Goal: Task Accomplishment & Management: Manage account settings

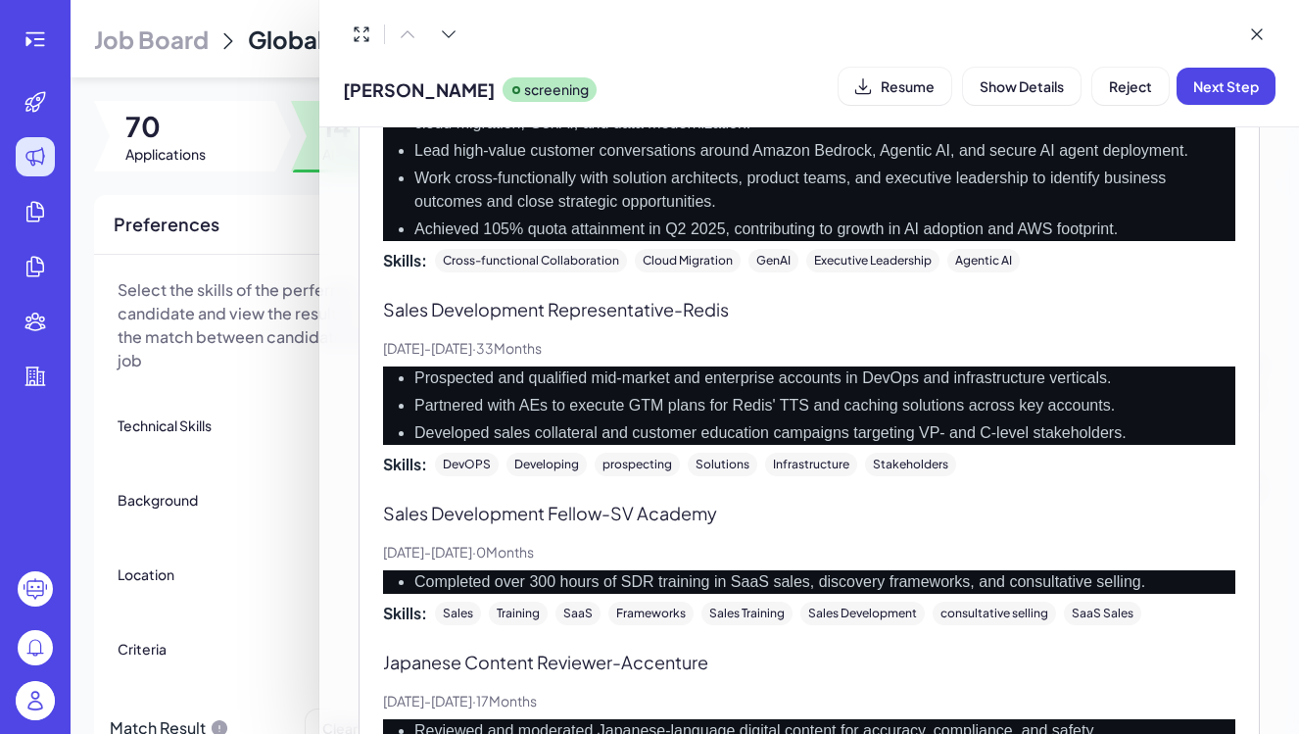
scroll to position [758, 0]
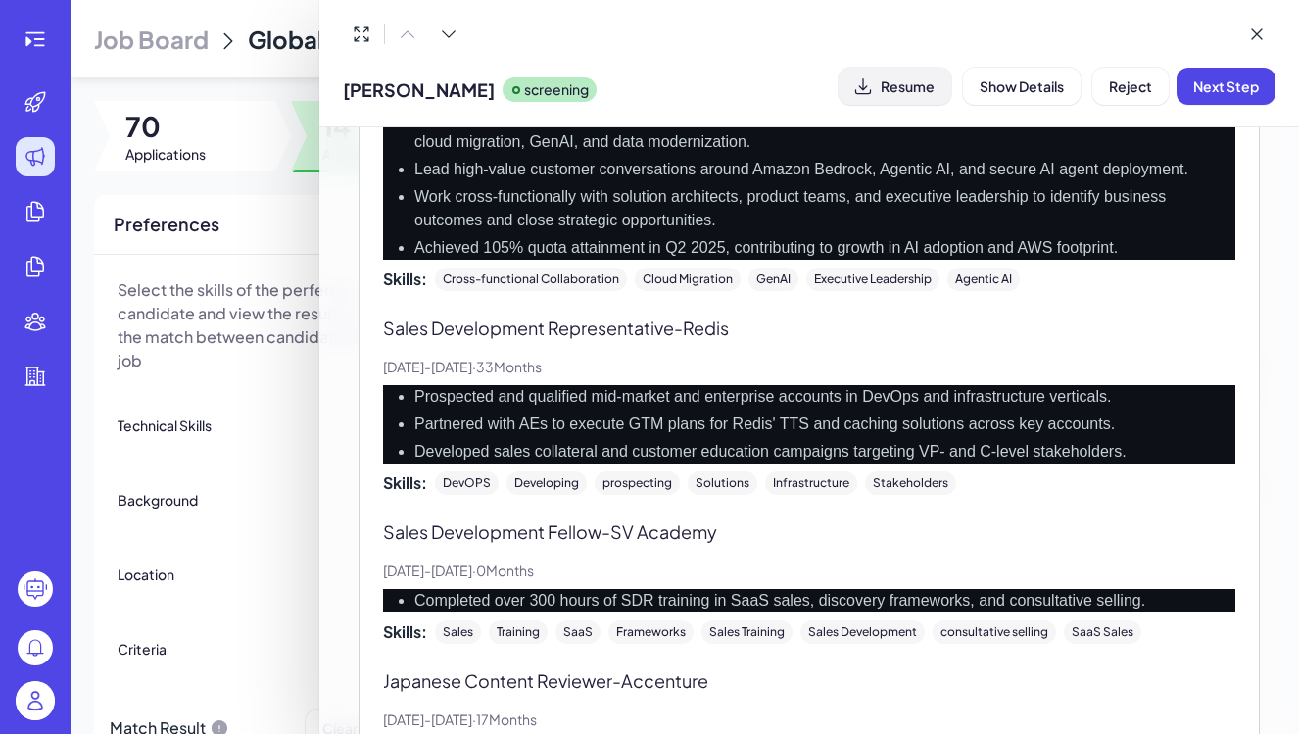
click at [904, 91] on span "Resume" at bounding box center [908, 86] width 54 height 18
click at [1131, 84] on span "Reject" at bounding box center [1130, 86] width 43 height 18
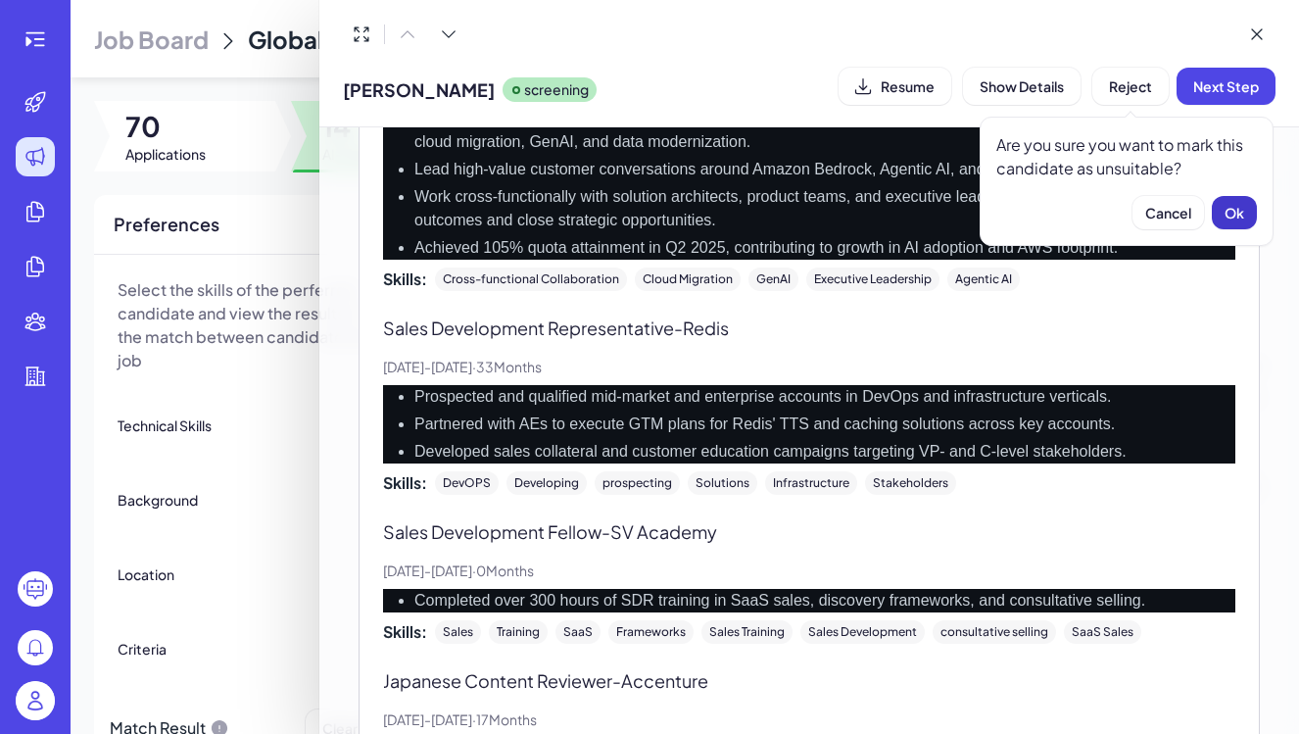
click at [1241, 213] on span "Ok" at bounding box center [1234, 213] width 20 height 18
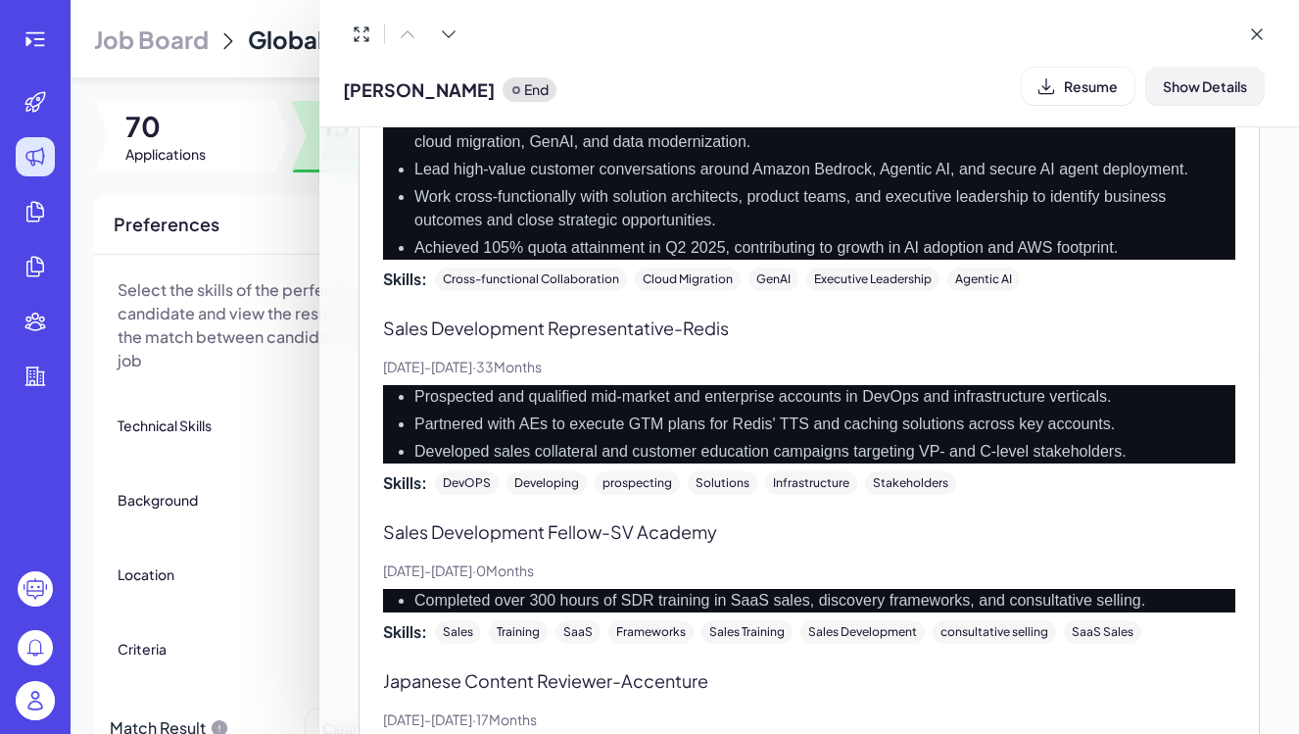
click at [1211, 87] on span "Show Details" at bounding box center [1205, 86] width 84 height 18
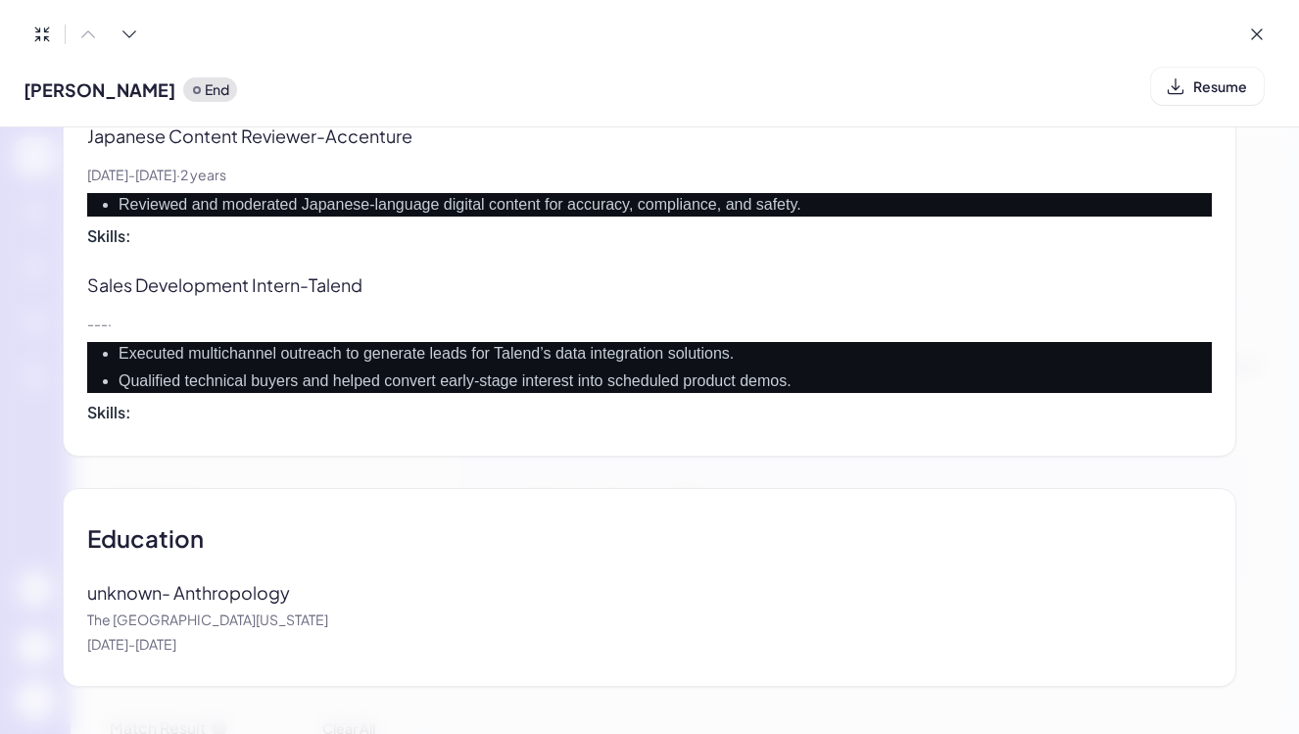
scroll to position [1813, 0]
click at [1257, 33] on icon at bounding box center [1257, 34] width 20 height 20
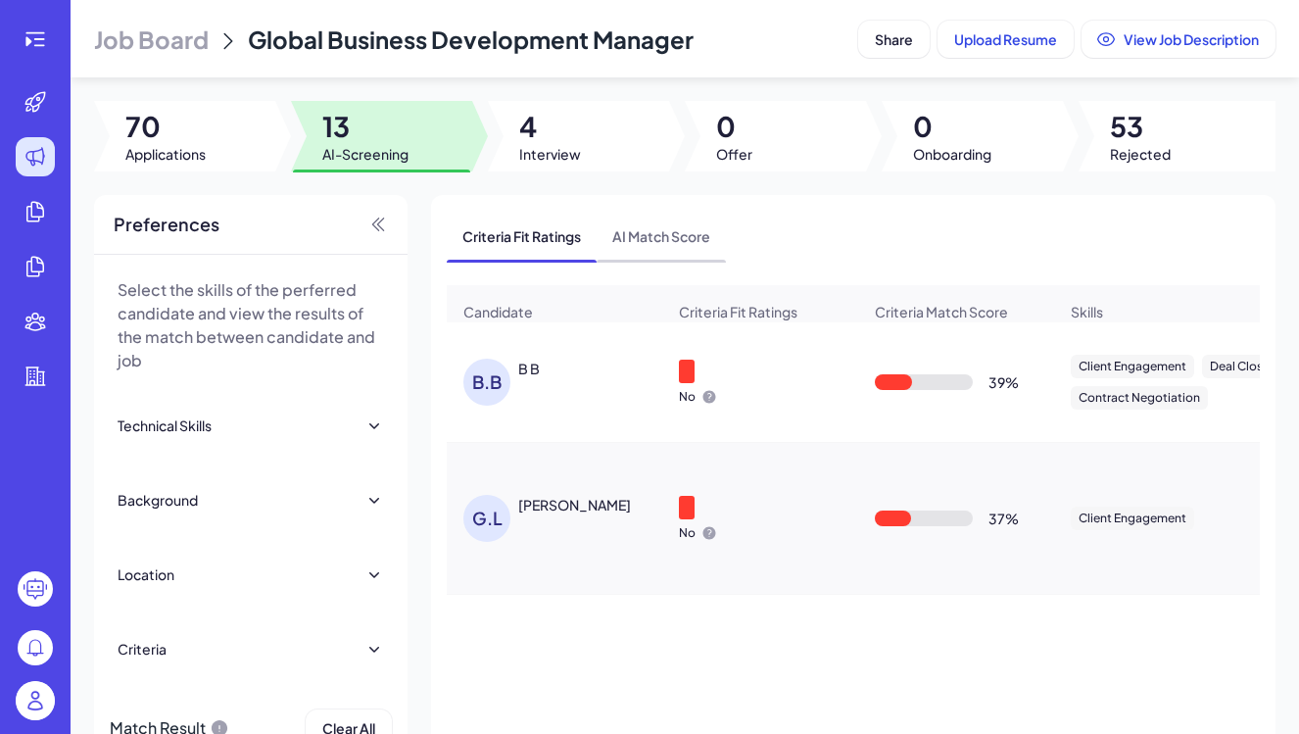
click at [662, 246] on span "AI Match Score" at bounding box center [660, 236] width 129 height 51
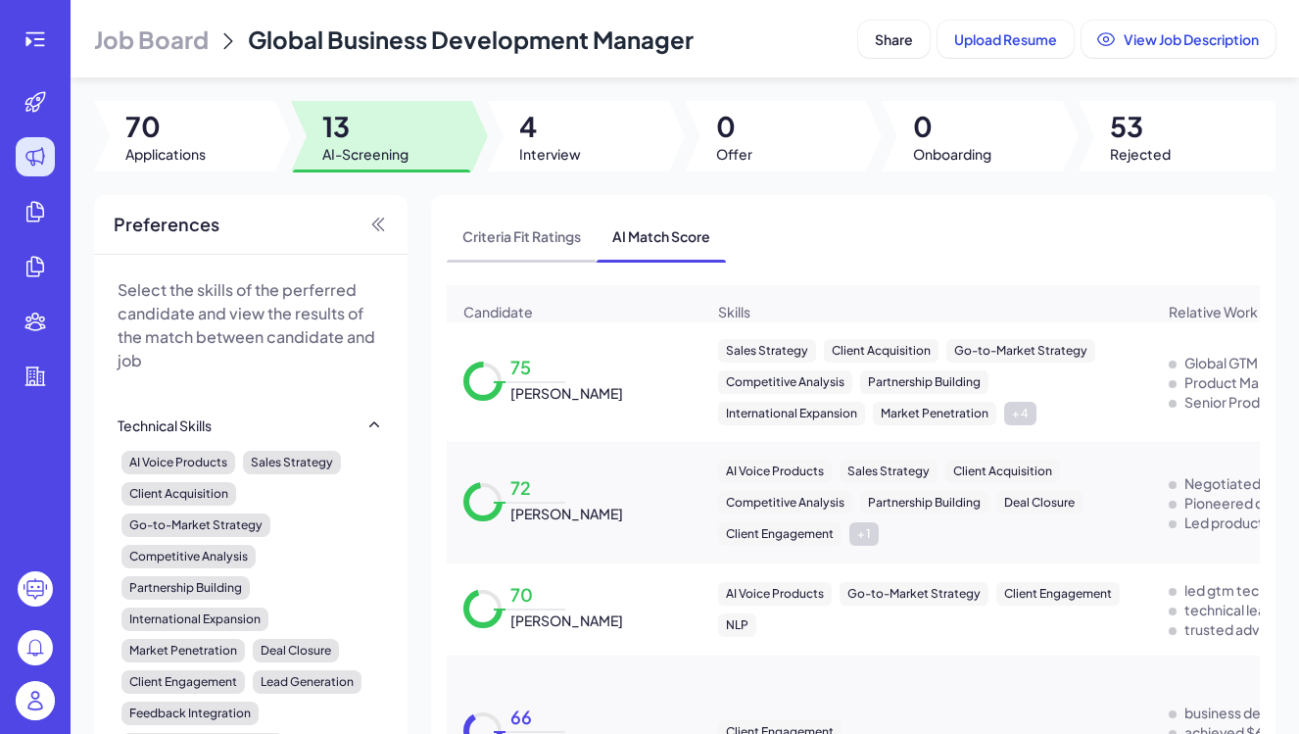
click at [552, 241] on span "Criteria Fit Ratings" at bounding box center [522, 236] width 150 height 51
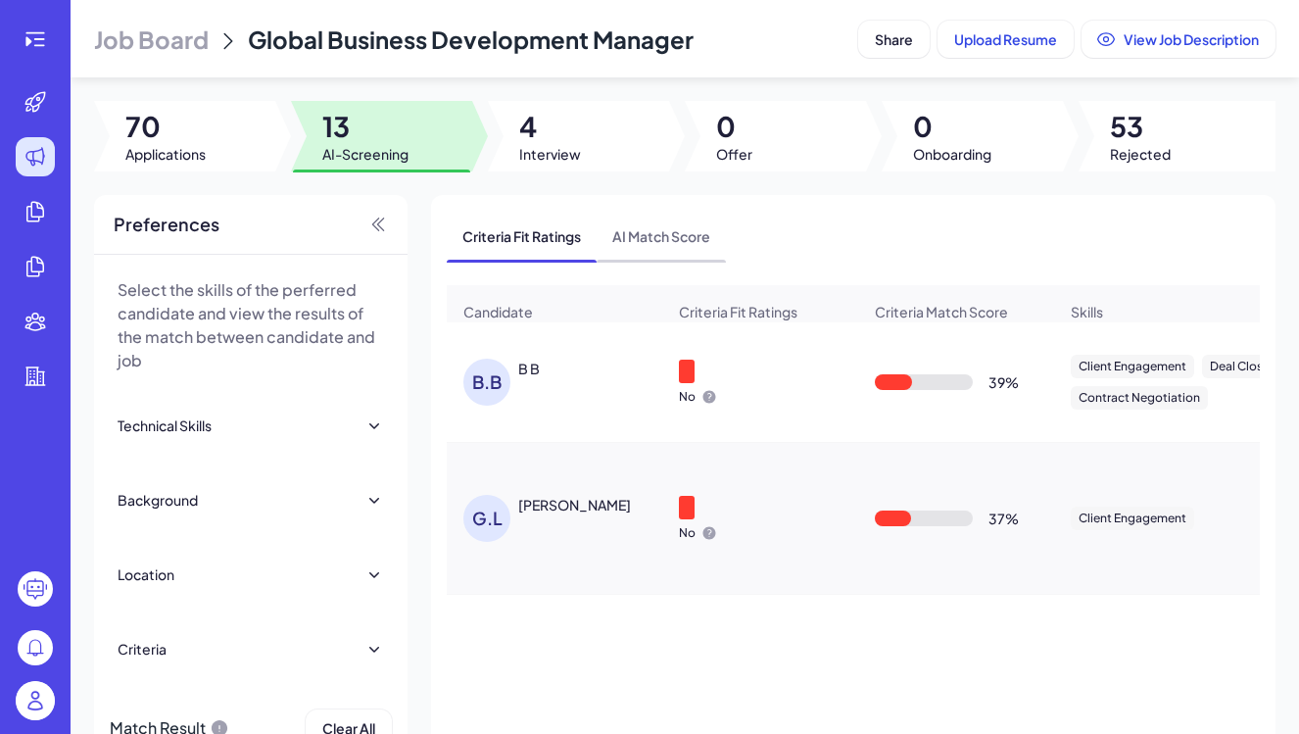
click at [702, 255] on span "AI Match Score" at bounding box center [660, 236] width 129 height 51
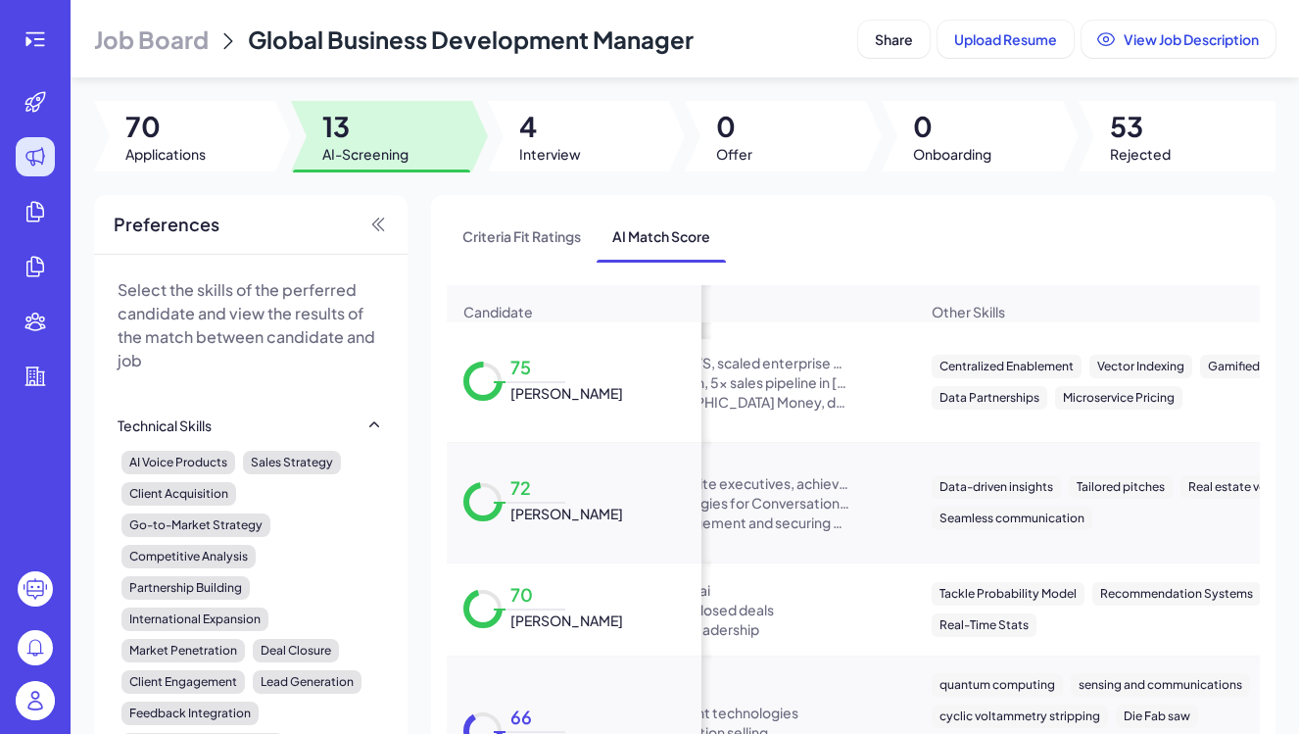
scroll to position [0, 0]
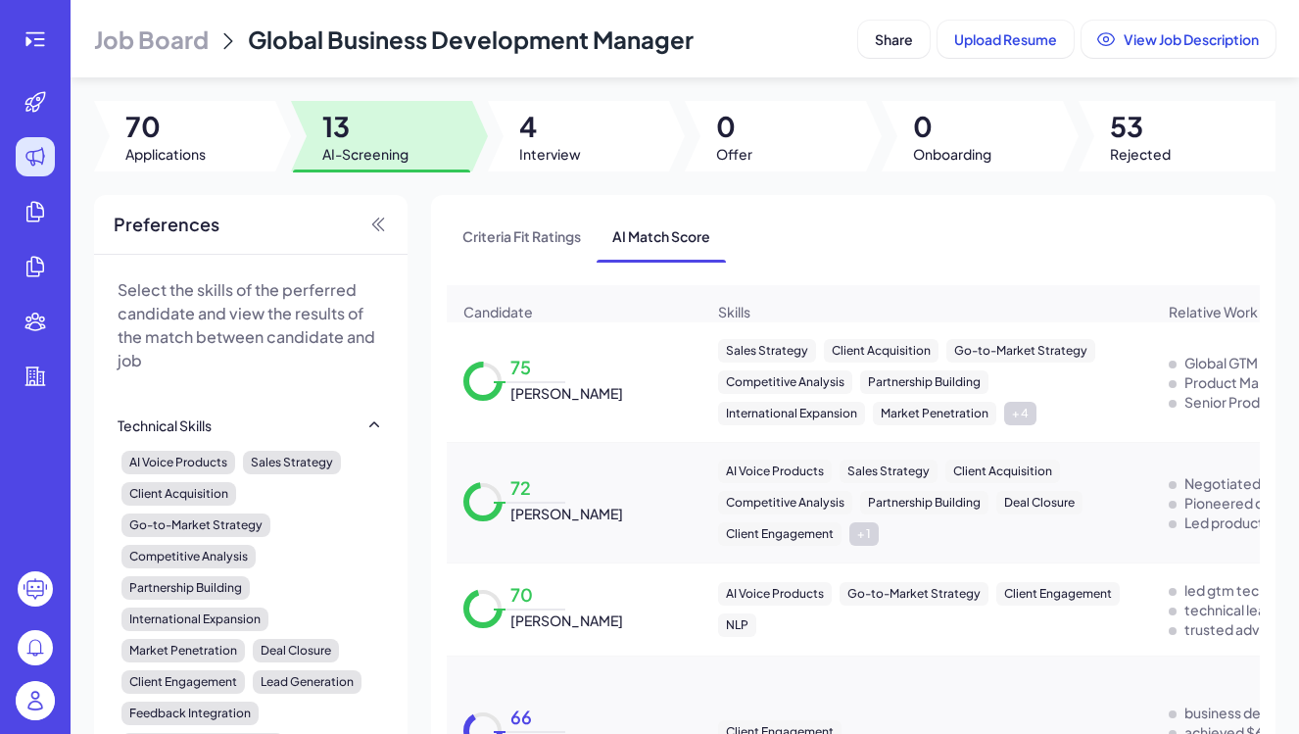
click at [593, 377] on div "75 Tulika Jatrele" at bounding box center [562, 382] width 120 height 42
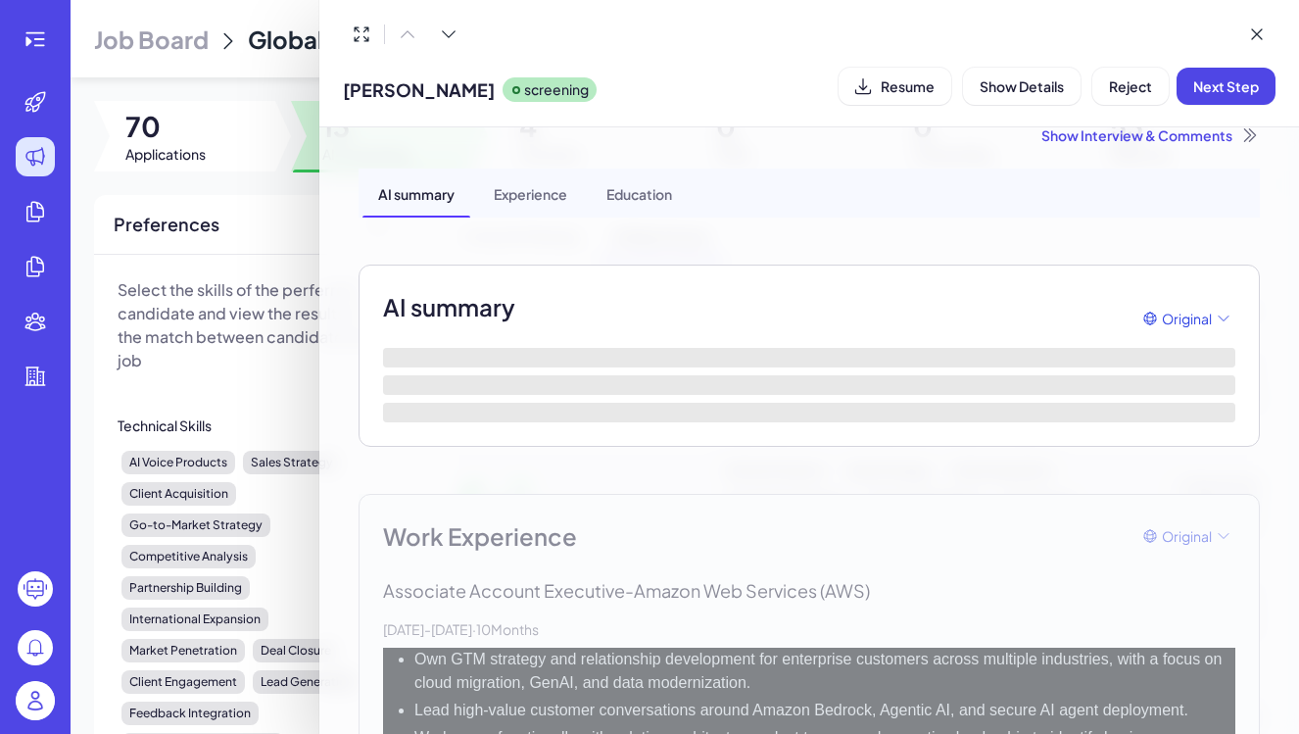
scroll to position [66, 0]
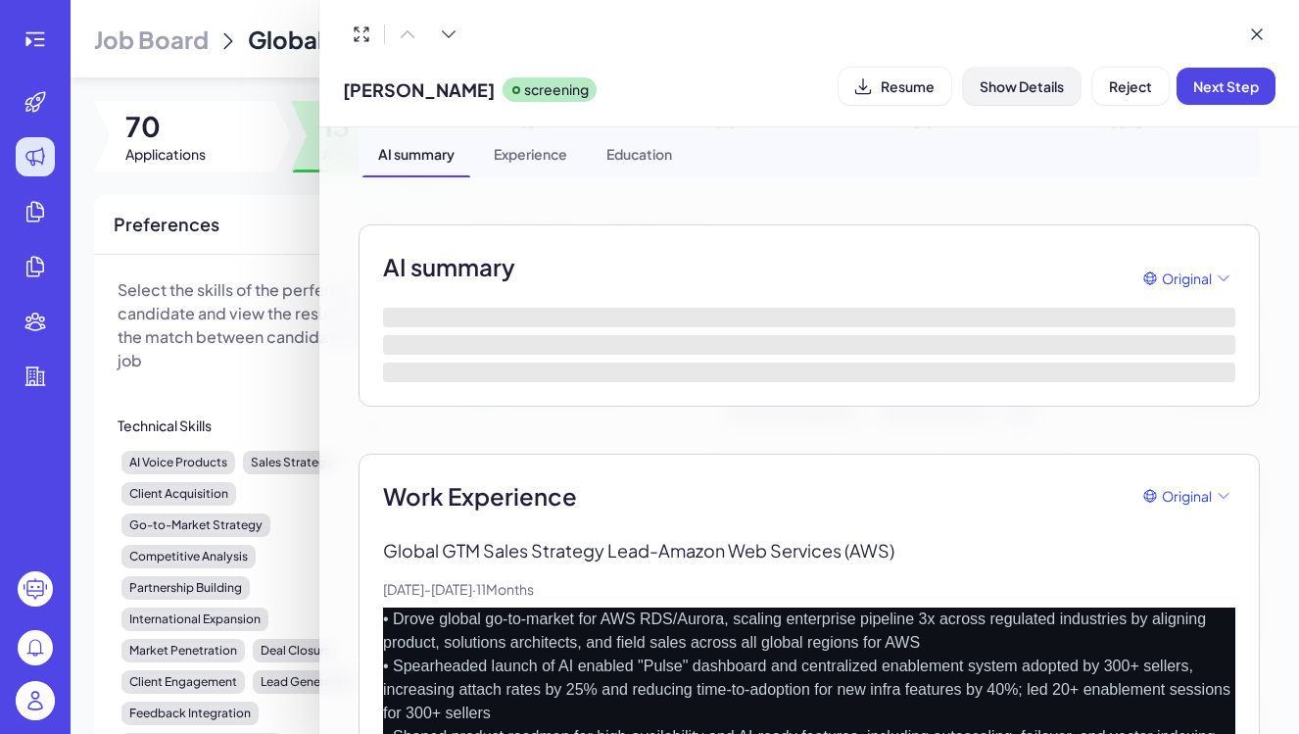
click at [1012, 96] on button "Show Details" at bounding box center [1022, 86] width 118 height 37
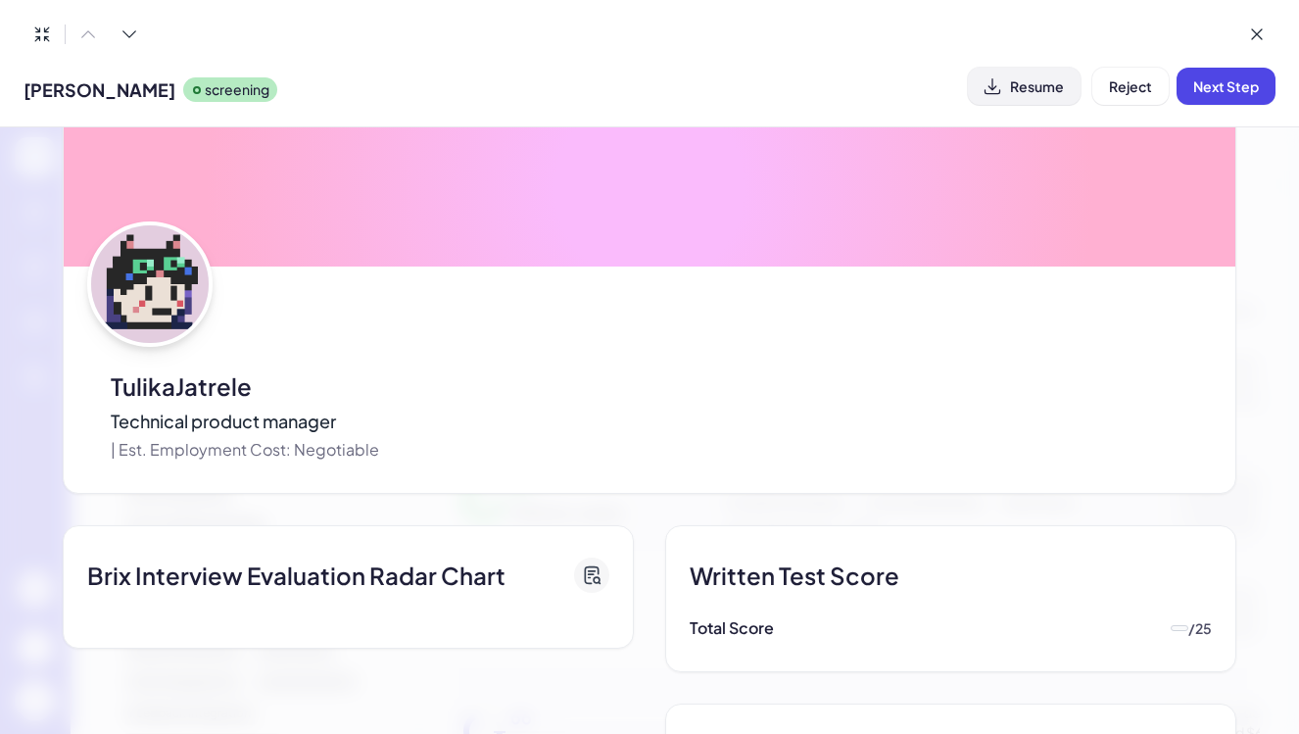
click at [1010, 93] on span "Resume" at bounding box center [1037, 86] width 54 height 18
click at [1257, 35] on icon at bounding box center [1257, 34] width 20 height 20
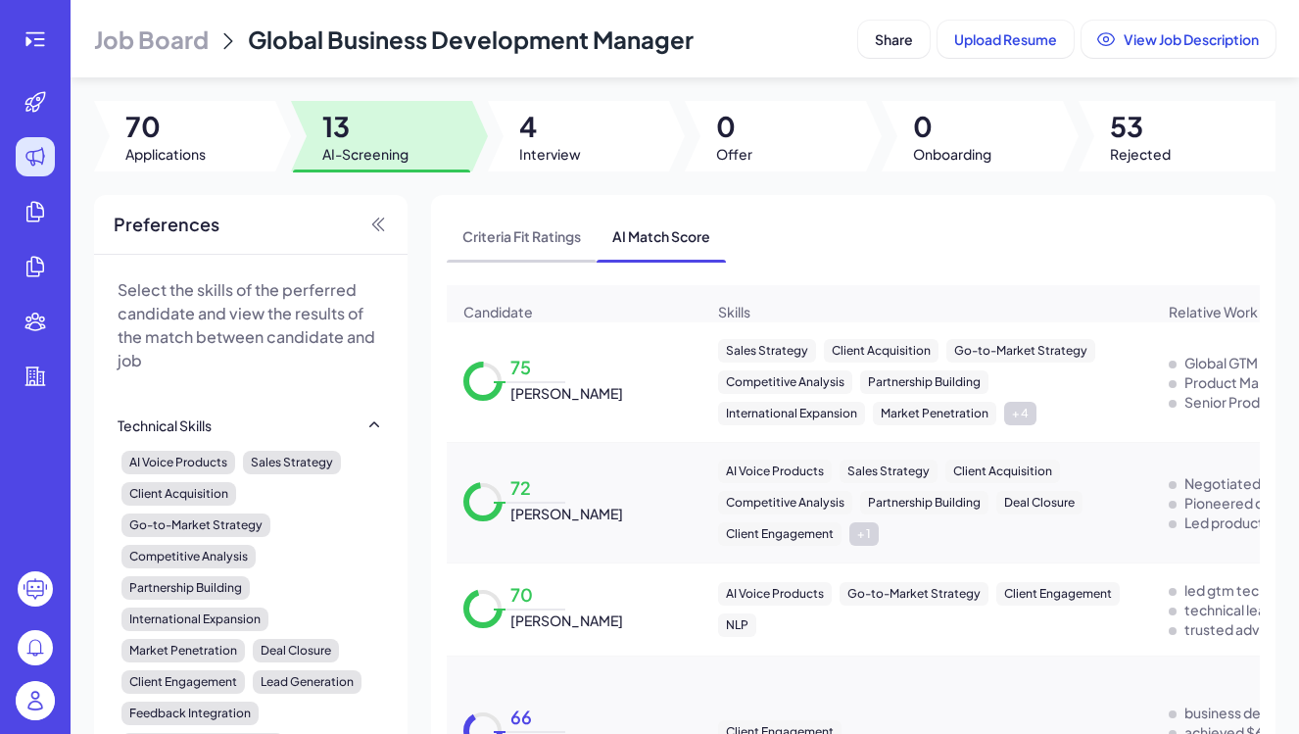
click at [501, 256] on span "Criteria Fit Ratings" at bounding box center [522, 236] width 150 height 51
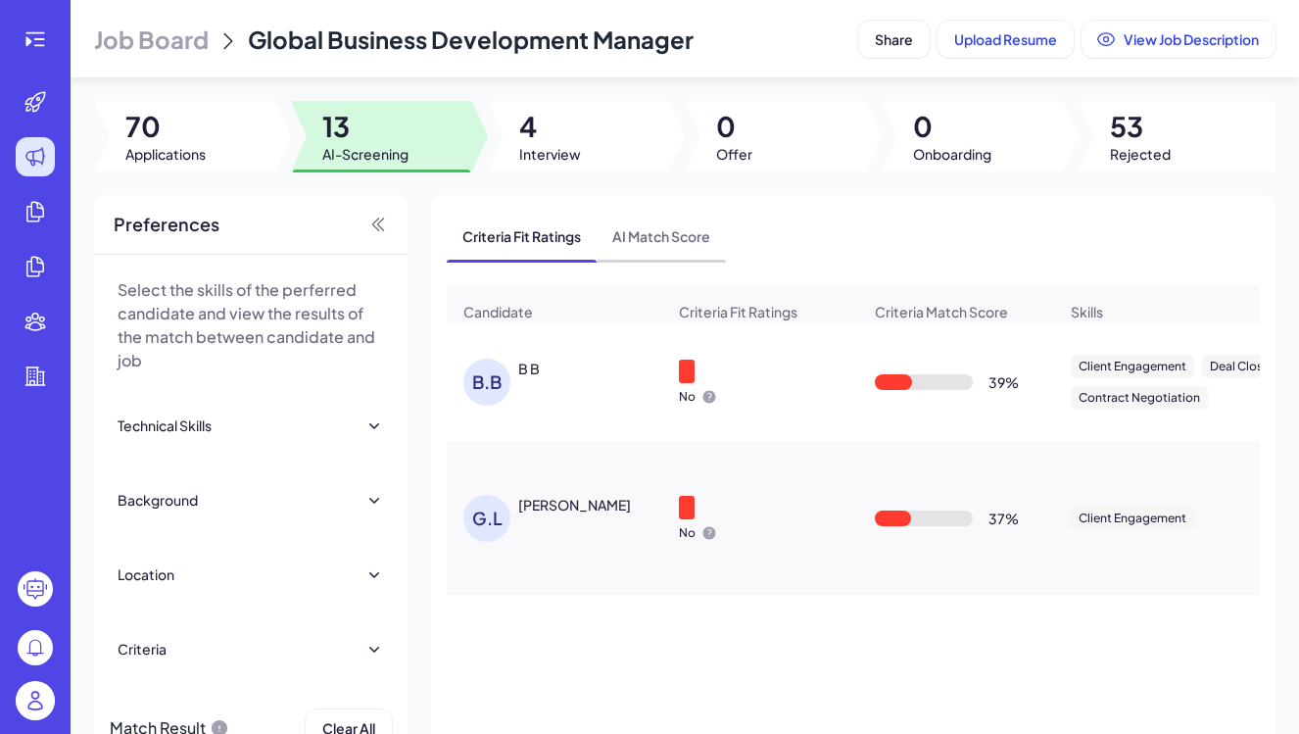
click at [648, 253] on span "AI Match Score" at bounding box center [660, 236] width 129 height 51
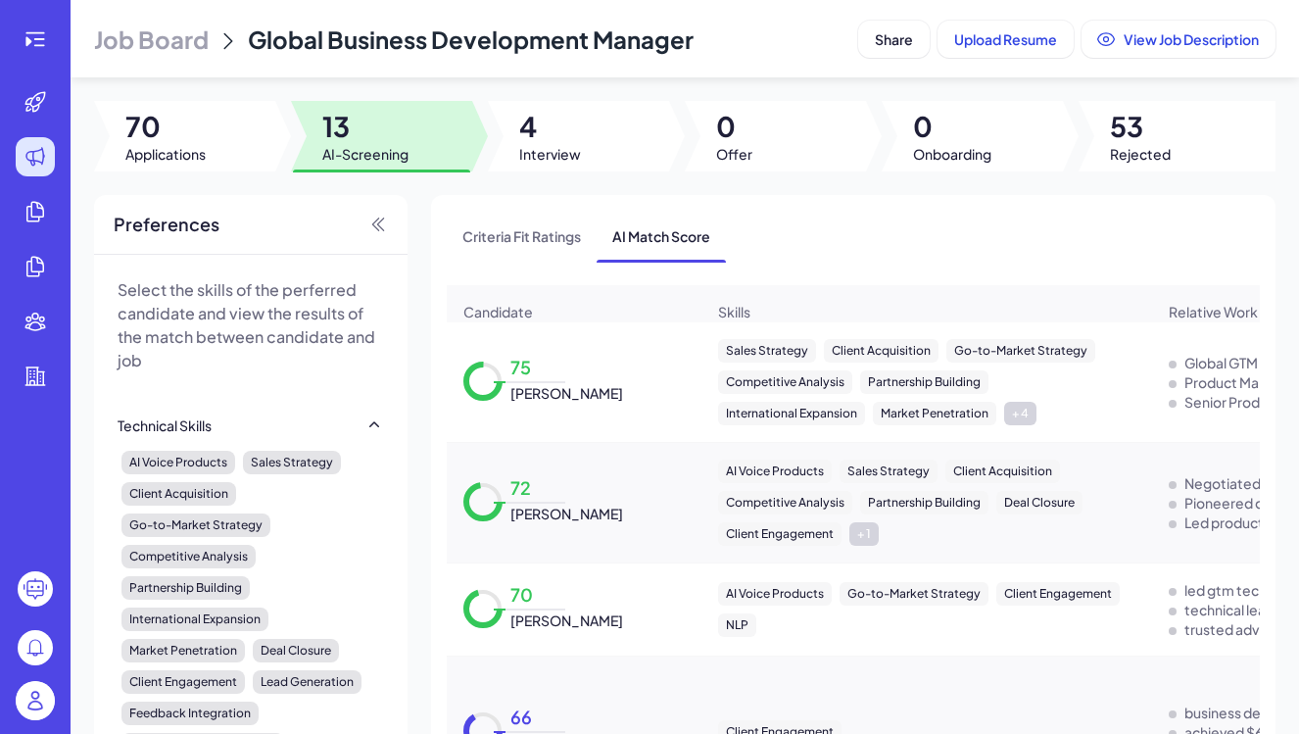
click at [348, 132] on span "13" at bounding box center [365, 126] width 86 height 35
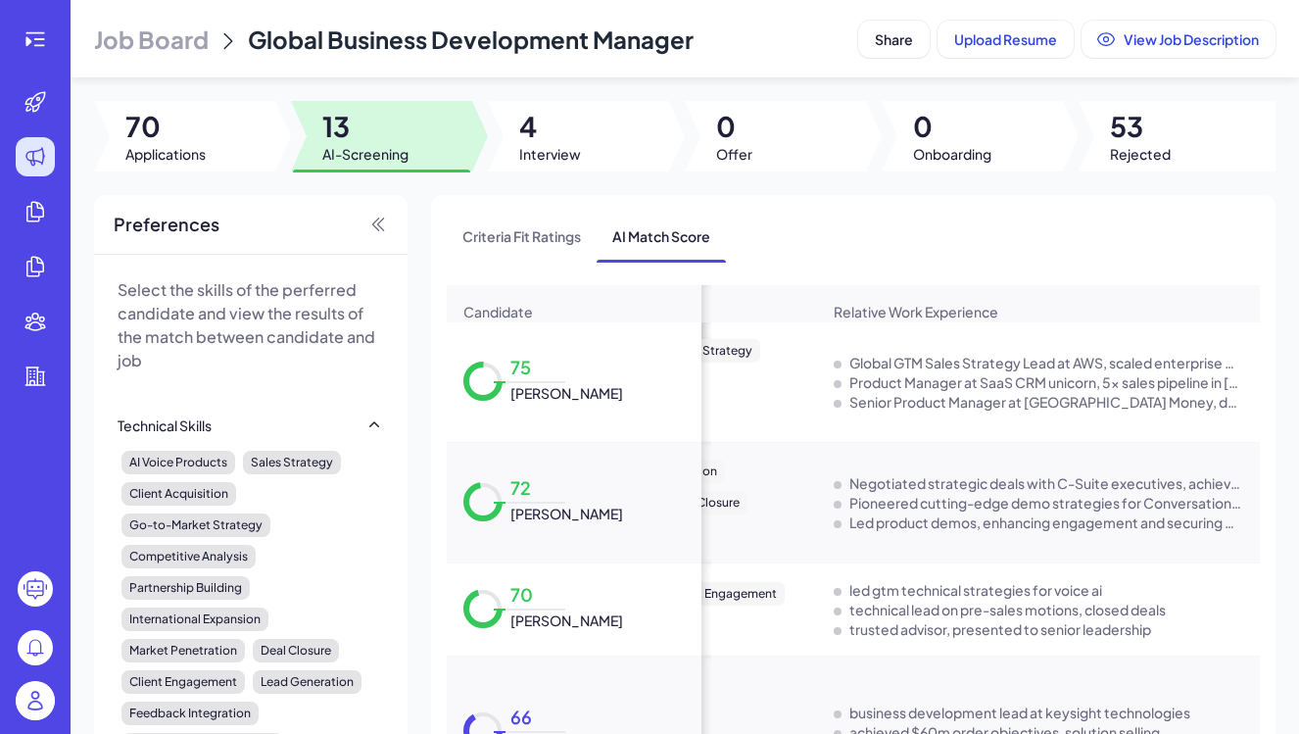
scroll to position [0, 744]
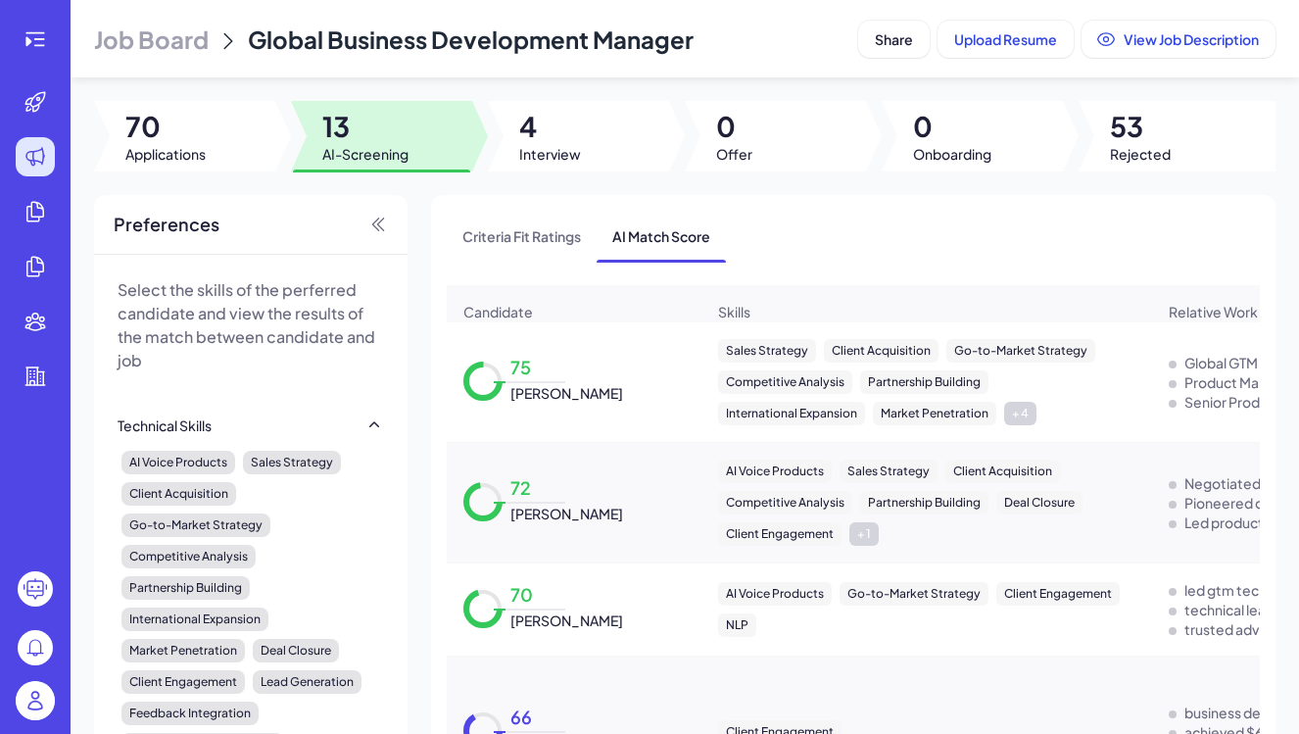
click at [34, 697] on img at bounding box center [35, 700] width 39 height 39
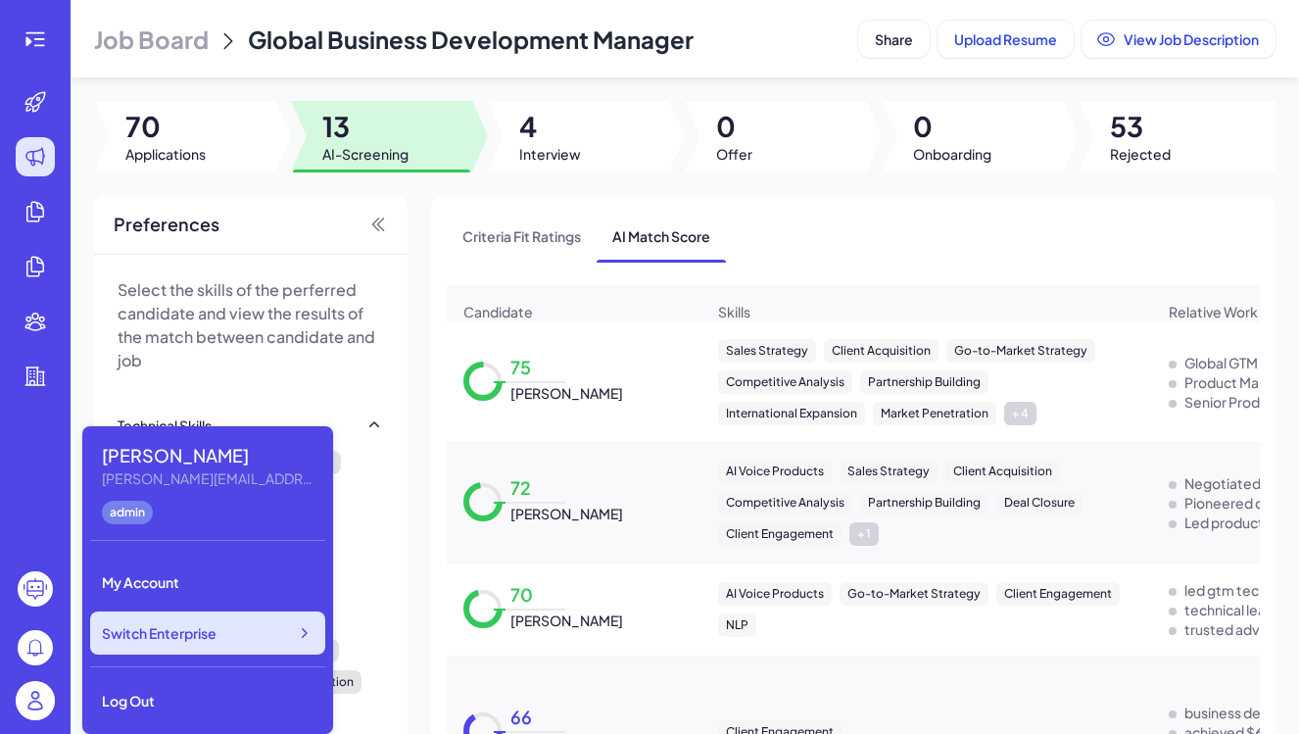
click at [282, 635] on div "Switch Enterprise" at bounding box center [207, 632] width 235 height 43
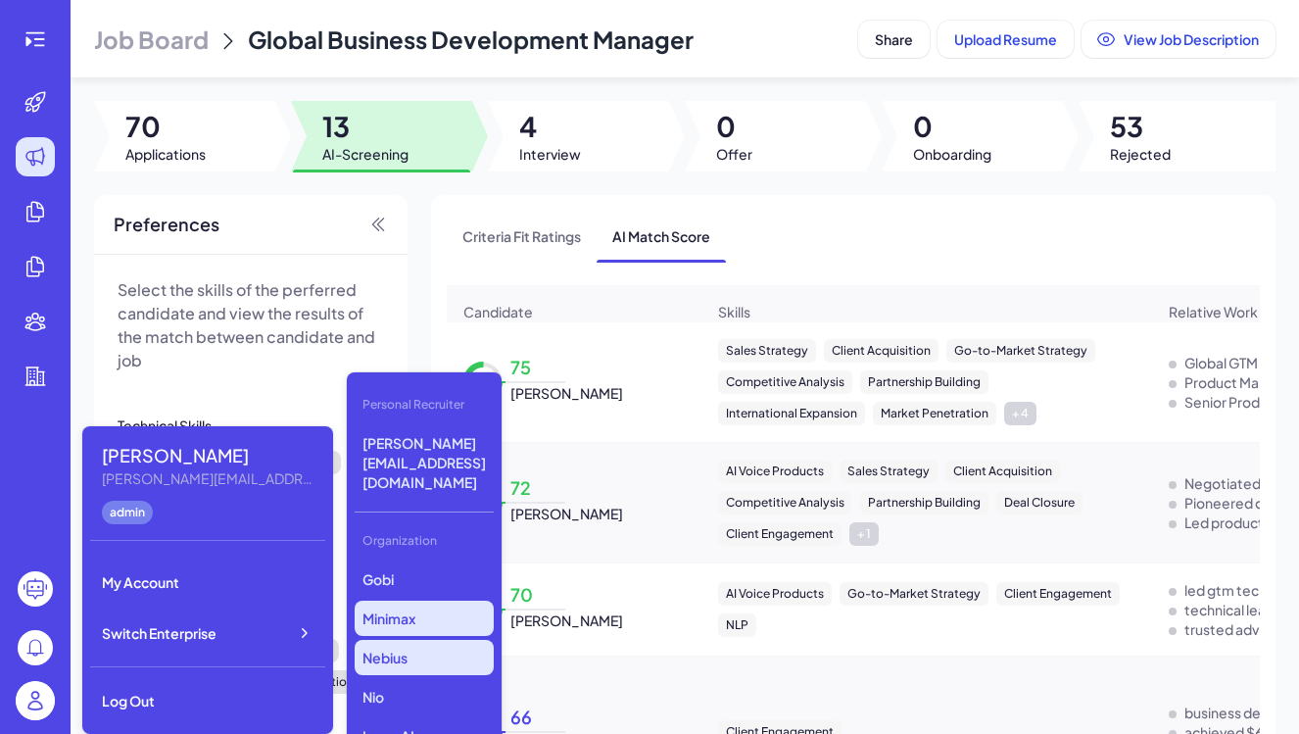
click at [397, 640] on p "Nebius" at bounding box center [424, 657] width 139 height 35
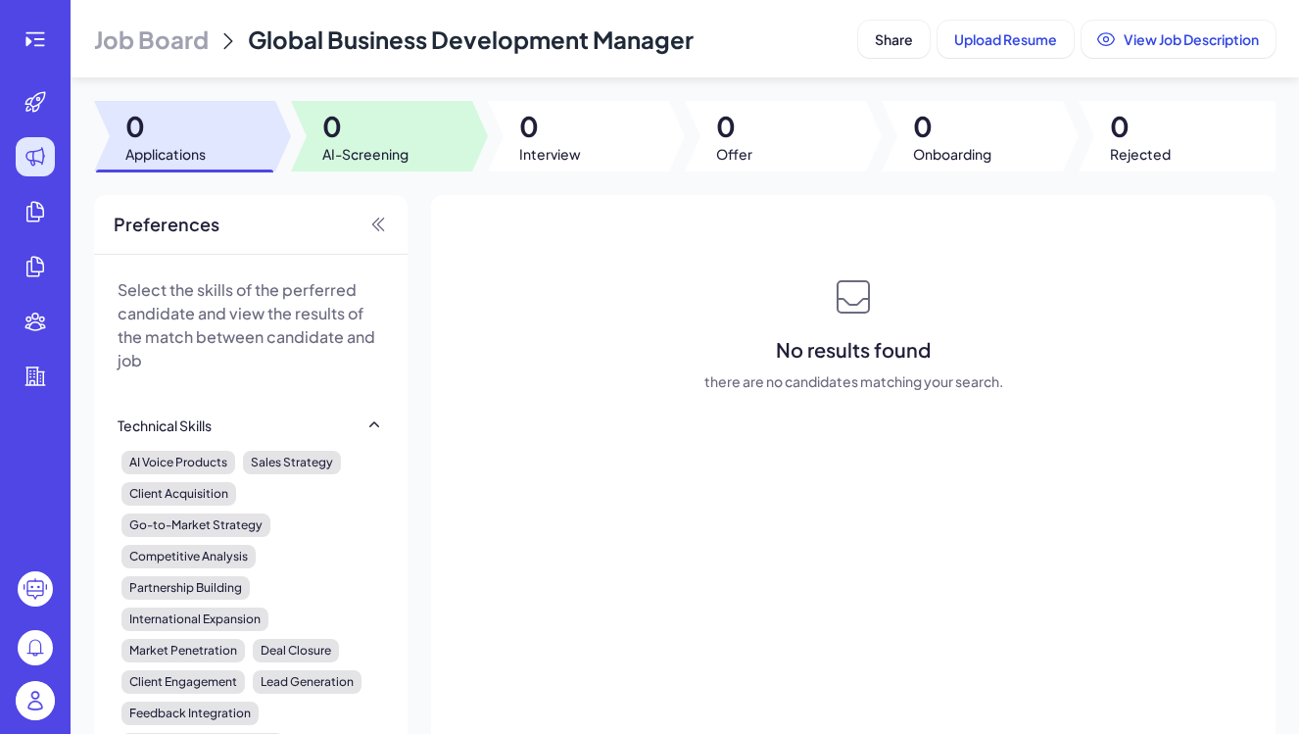
click at [369, 131] on span "0" at bounding box center [365, 126] width 86 height 35
click at [187, 167] on div at bounding box center [184, 136] width 181 height 71
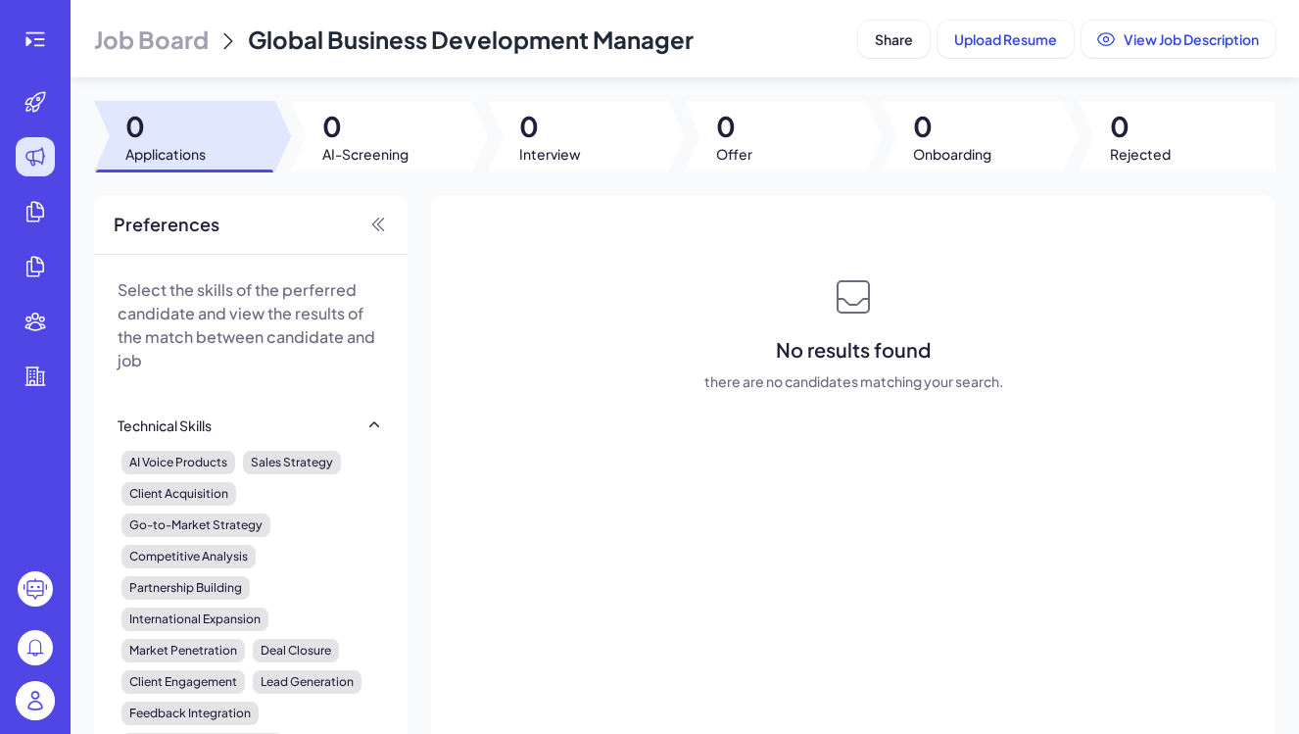
click at [35, 708] on img at bounding box center [35, 700] width 39 height 39
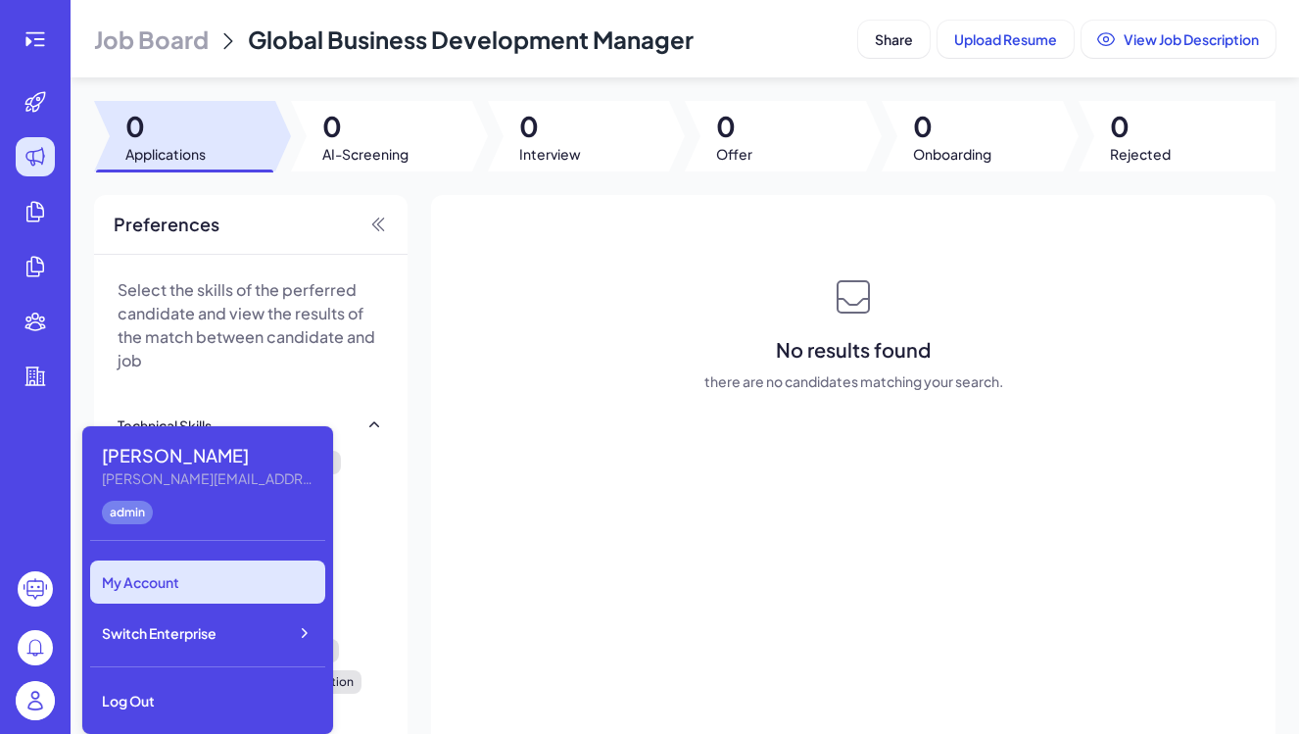
click at [182, 590] on div "My Account" at bounding box center [207, 581] width 235 height 43
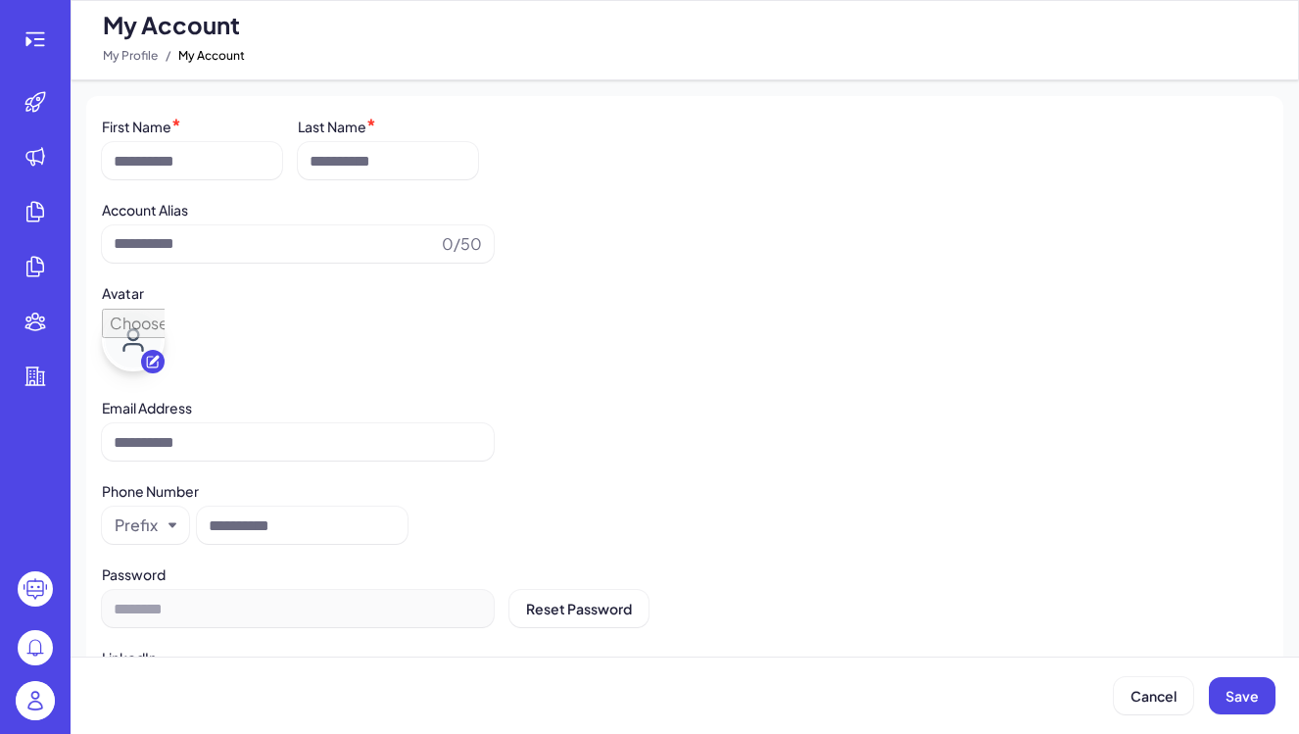
type input "******"
type input "**********"
click at [46, 699] on img at bounding box center [35, 700] width 39 height 39
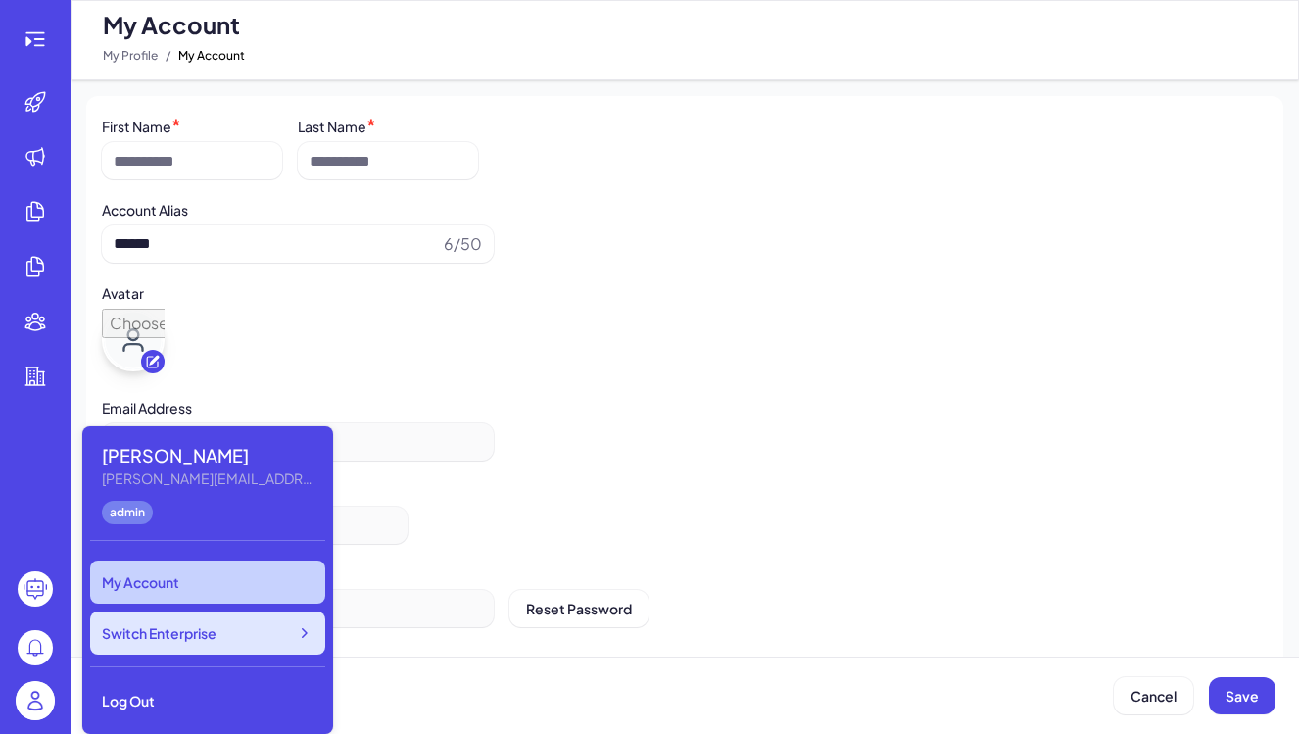
click at [305, 631] on icon at bounding box center [305, 633] width 6 height 10
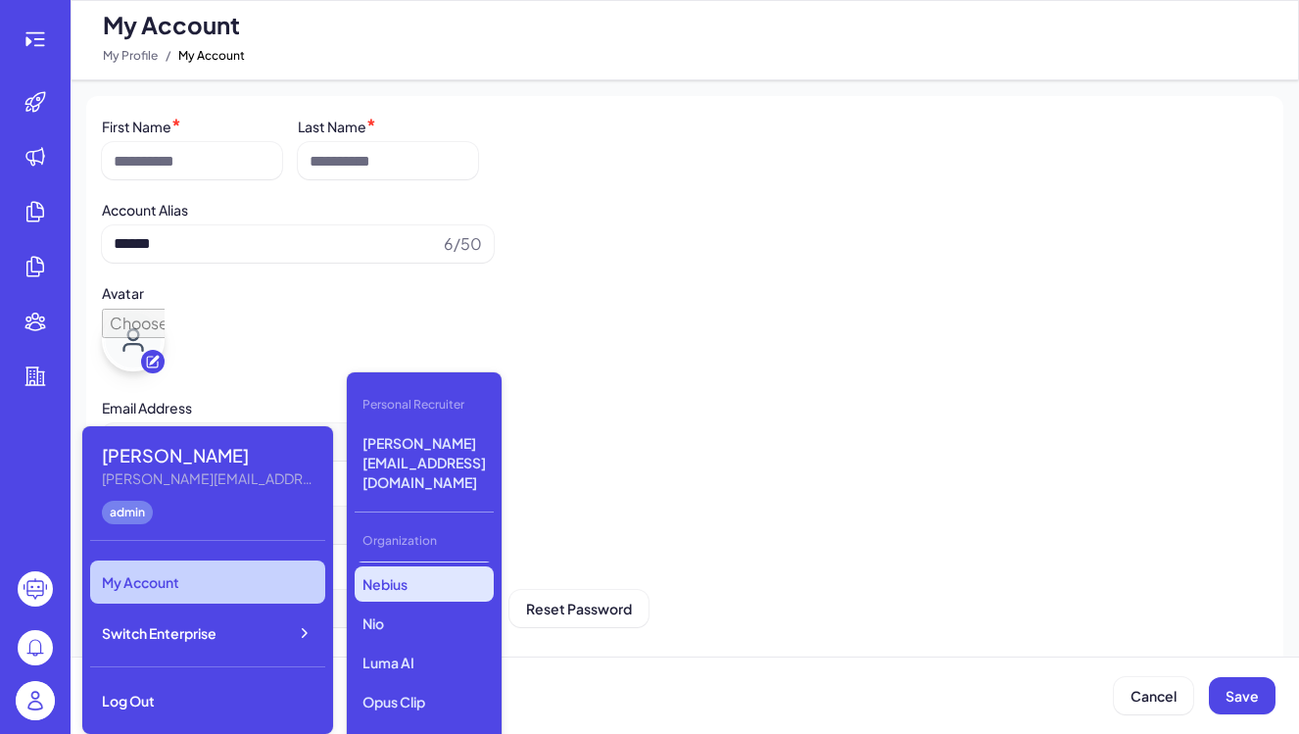
scroll to position [83, 0]
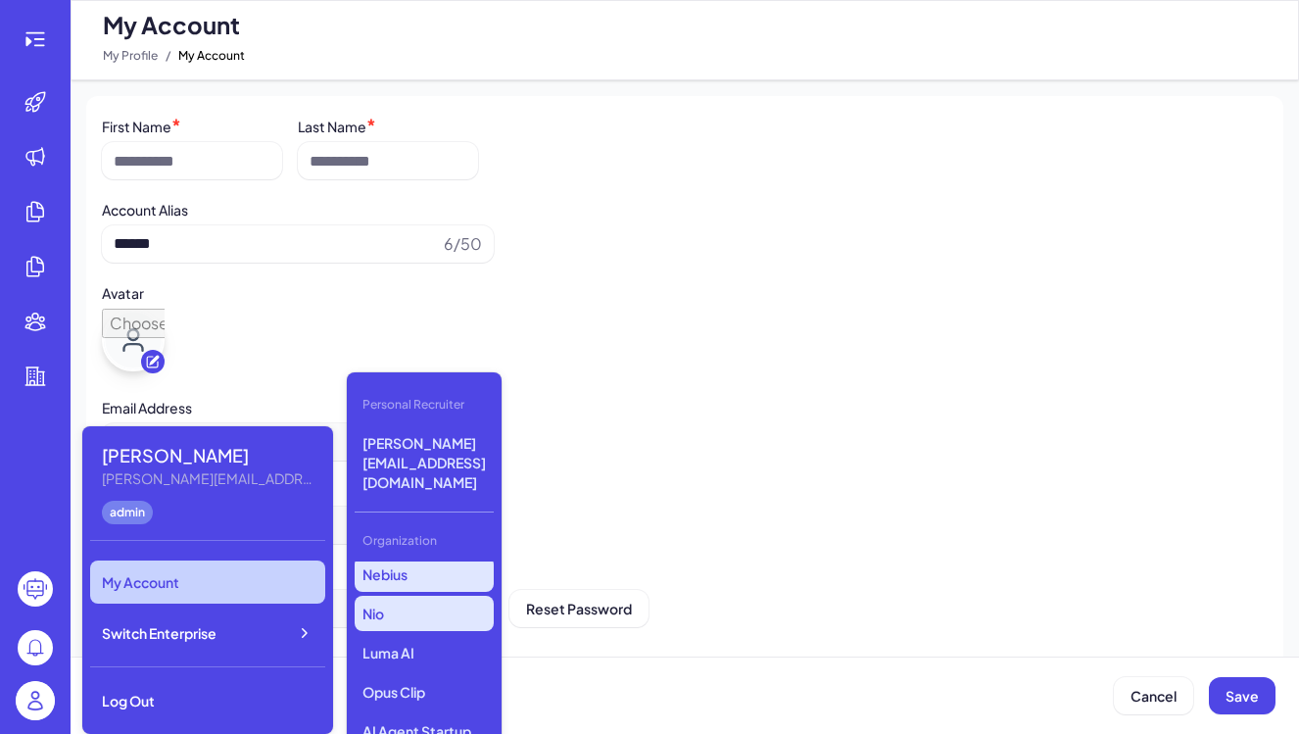
click at [402, 596] on p "Nio" at bounding box center [424, 613] width 139 height 35
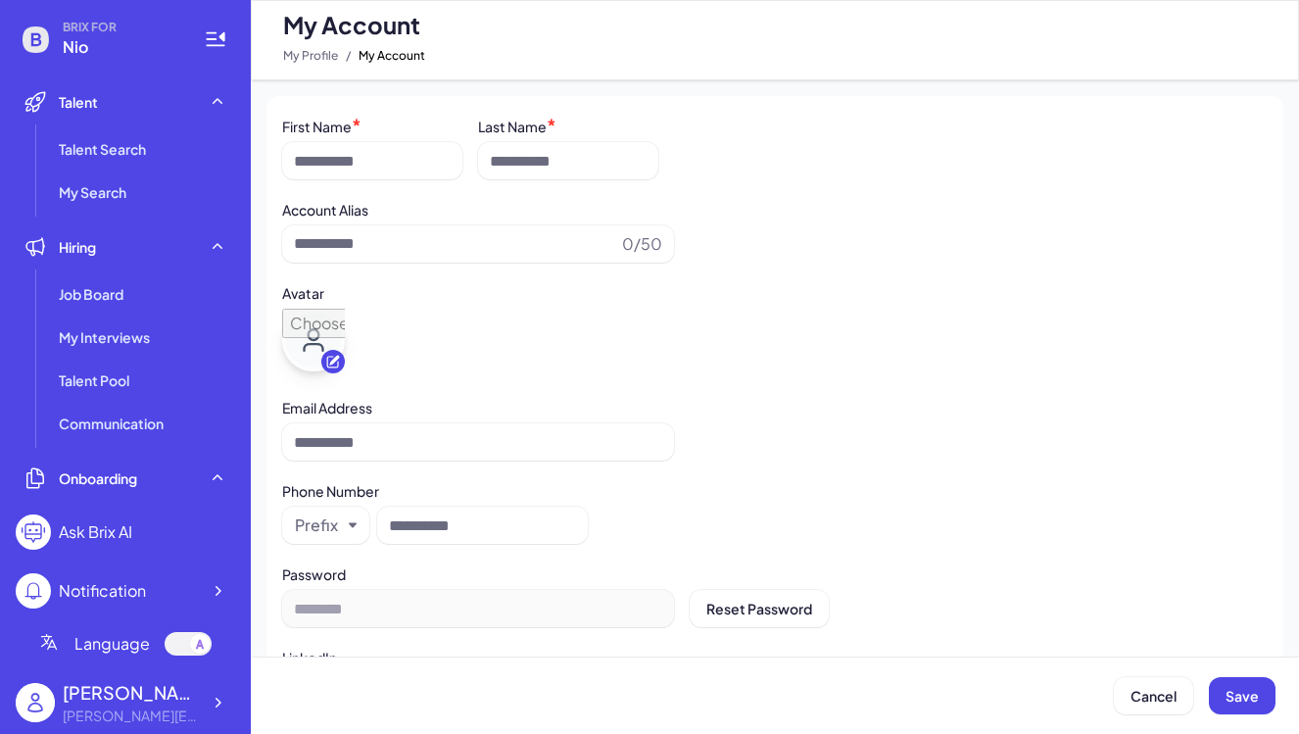
type input "******"
type input "**********"
click at [147, 704] on div "[PERSON_NAME]" at bounding box center [131, 692] width 137 height 26
click at [219, 706] on icon at bounding box center [218, 702] width 20 height 20
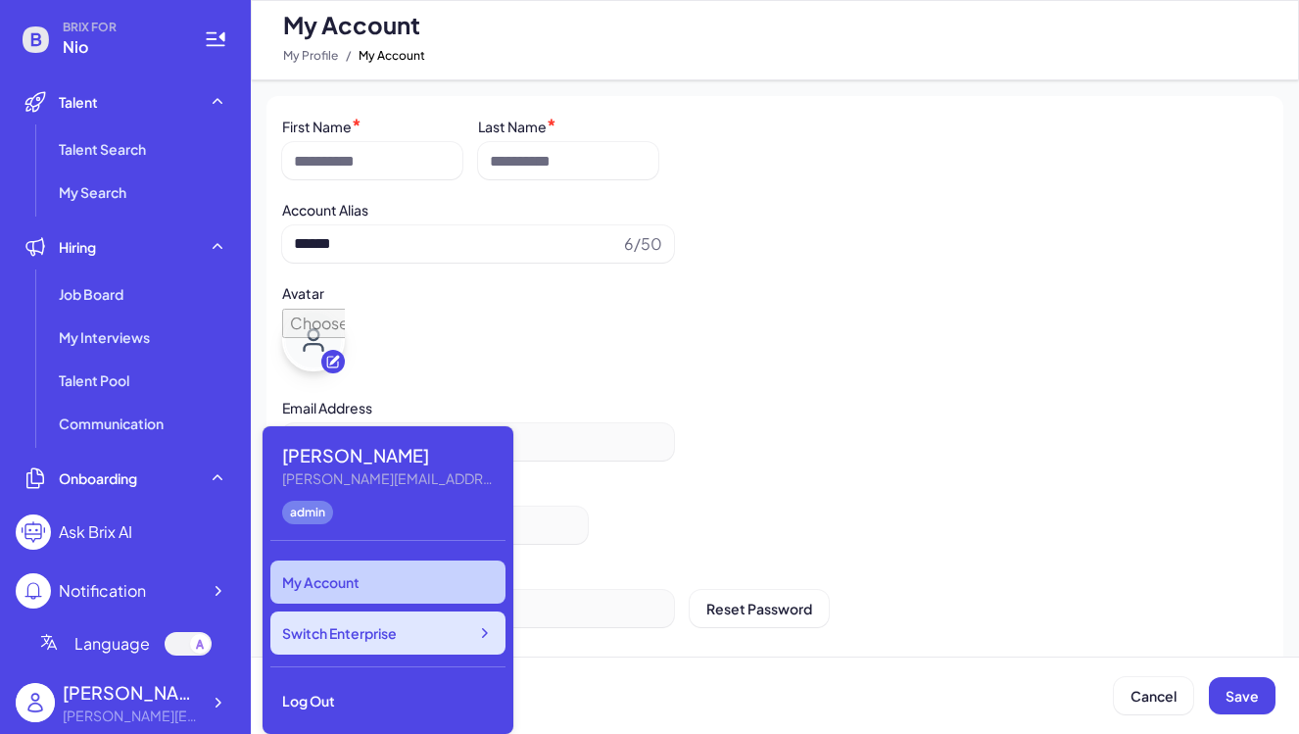
click at [336, 630] on span "Switch Enterprise" at bounding box center [339, 633] width 115 height 20
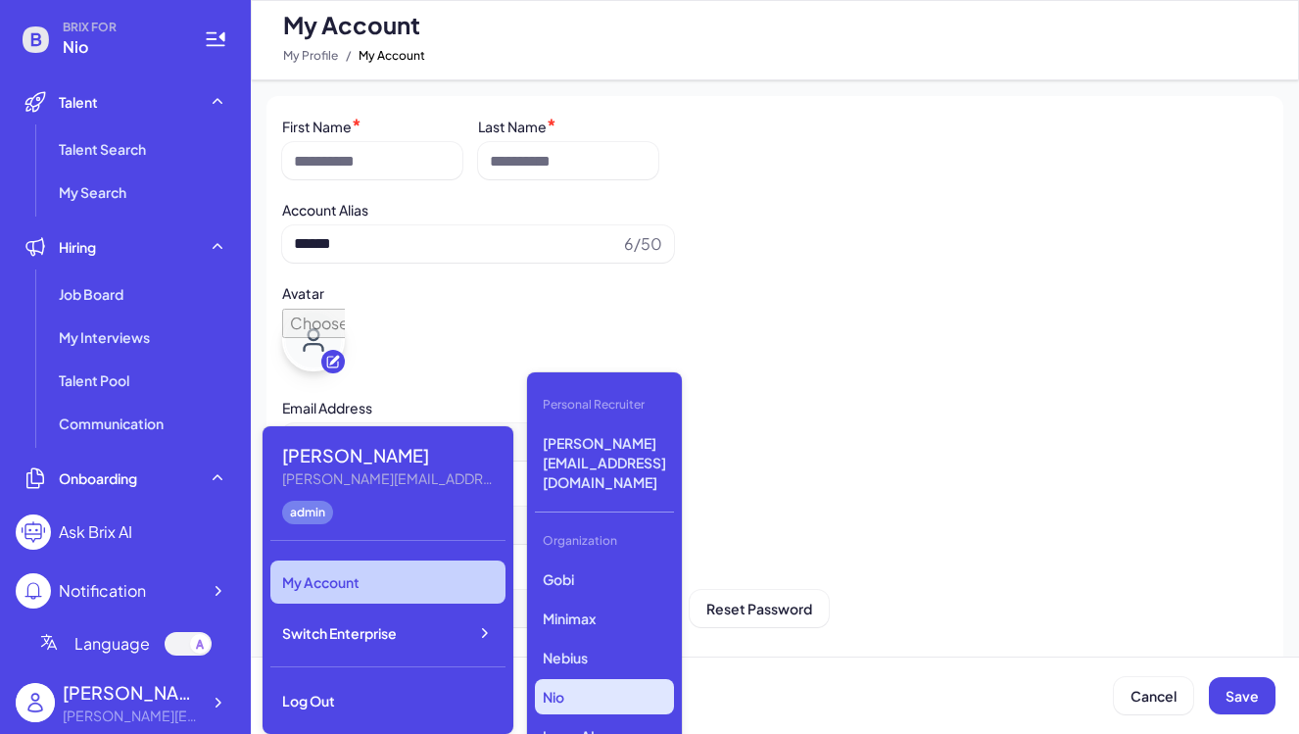
click at [586, 679] on p "Nio" at bounding box center [604, 696] width 139 height 35
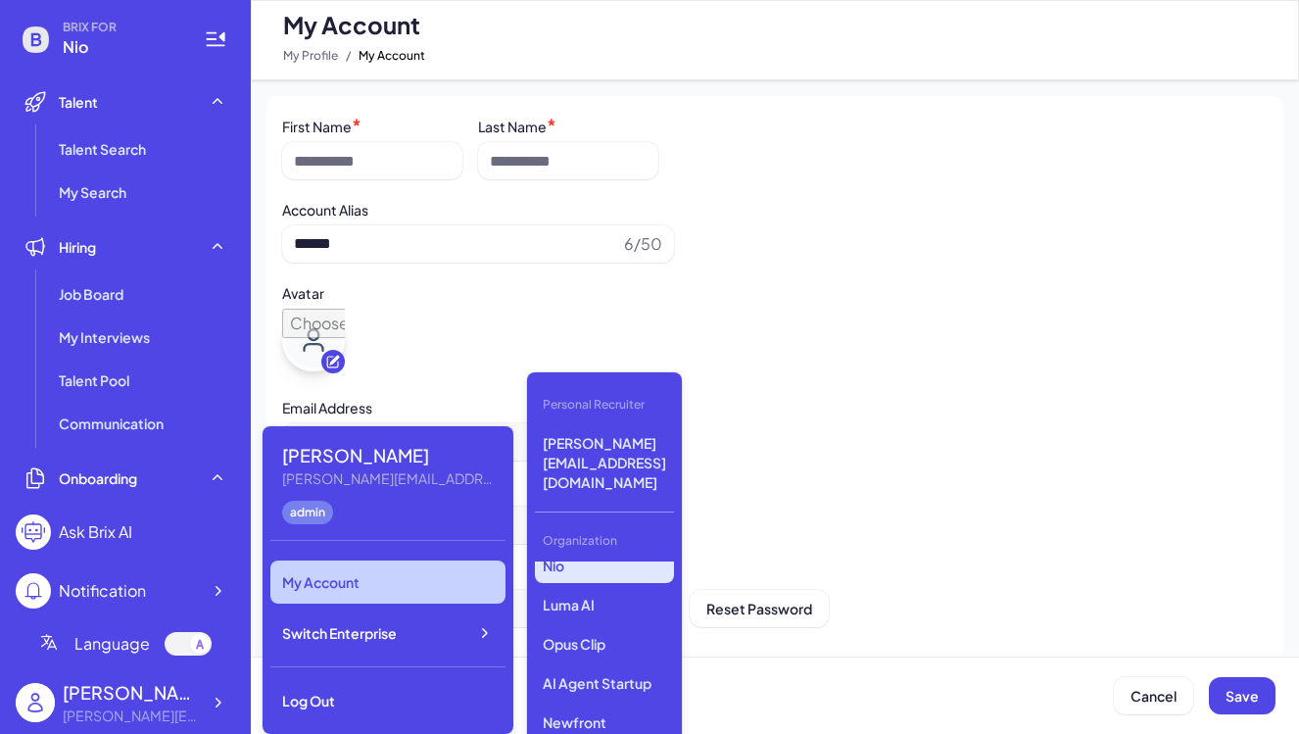
scroll to position [132, 0]
click at [590, 625] on p "Opus Clip" at bounding box center [604, 642] width 139 height 35
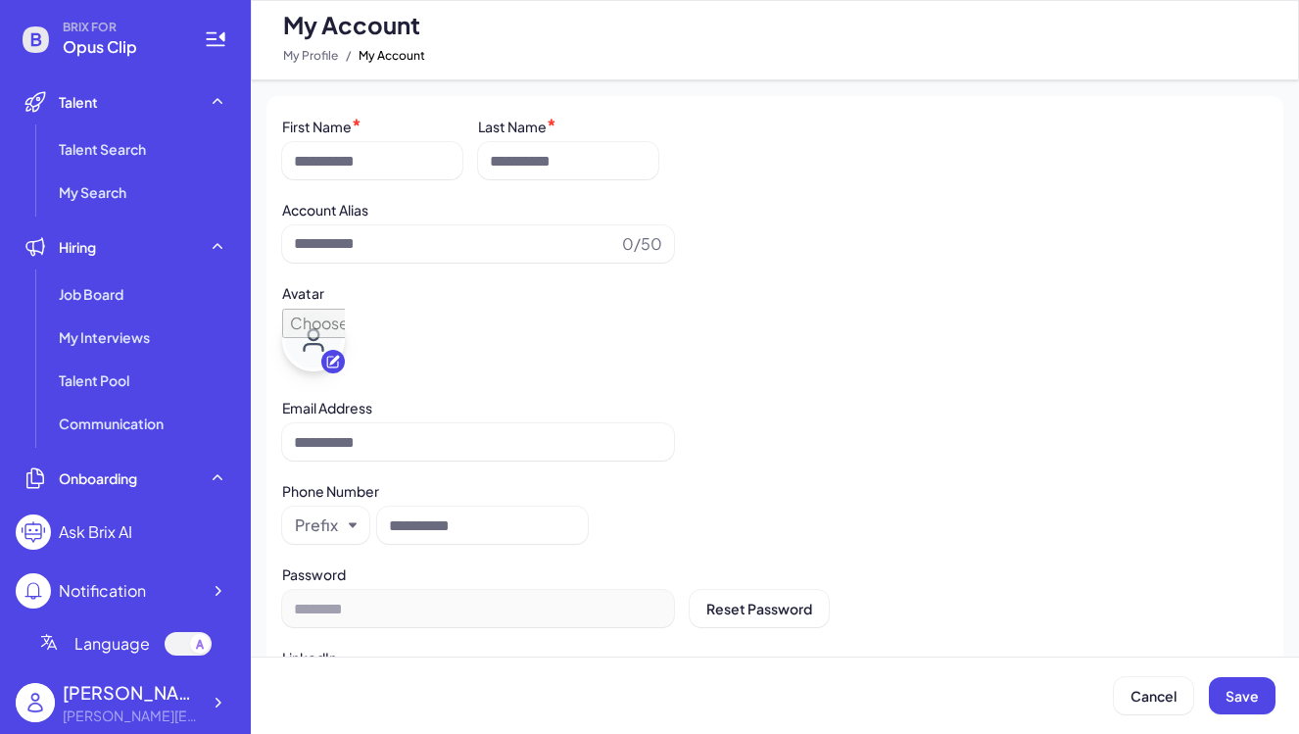
type input "******"
type input "**********"
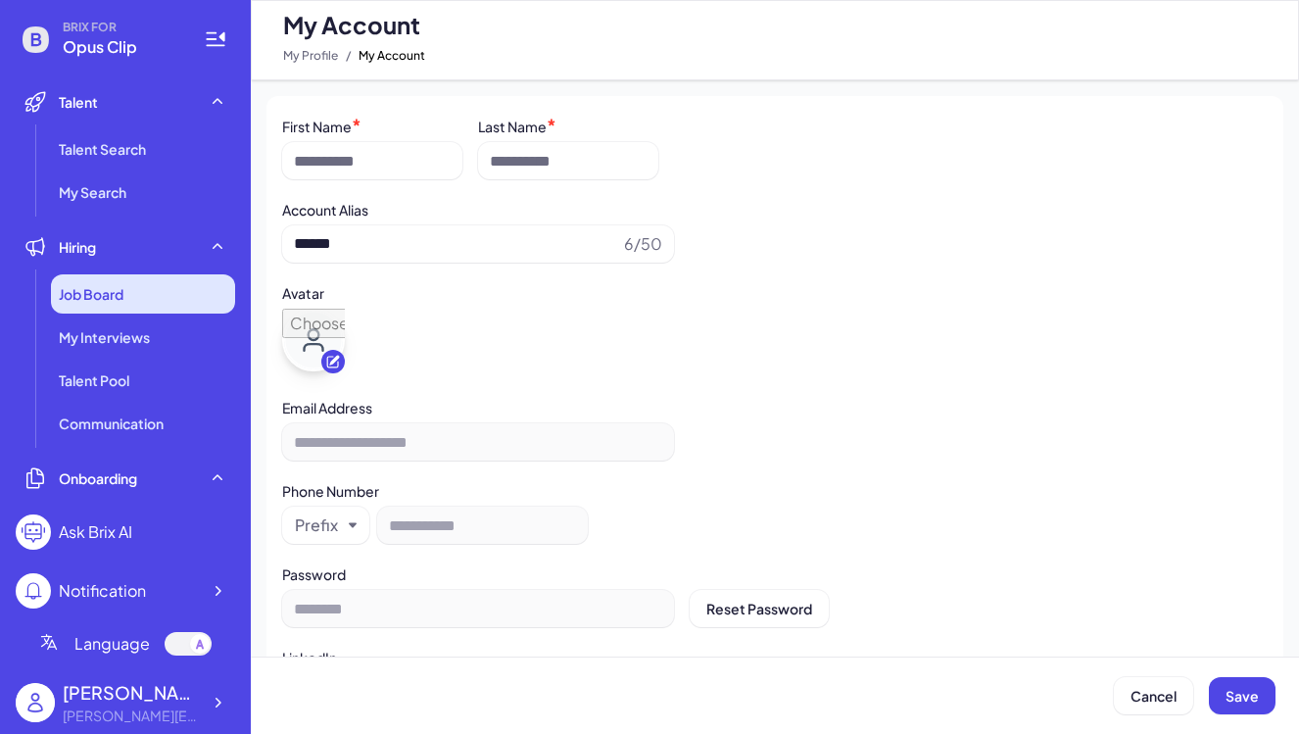
click at [115, 287] on span "Job Board" at bounding box center [91, 294] width 65 height 20
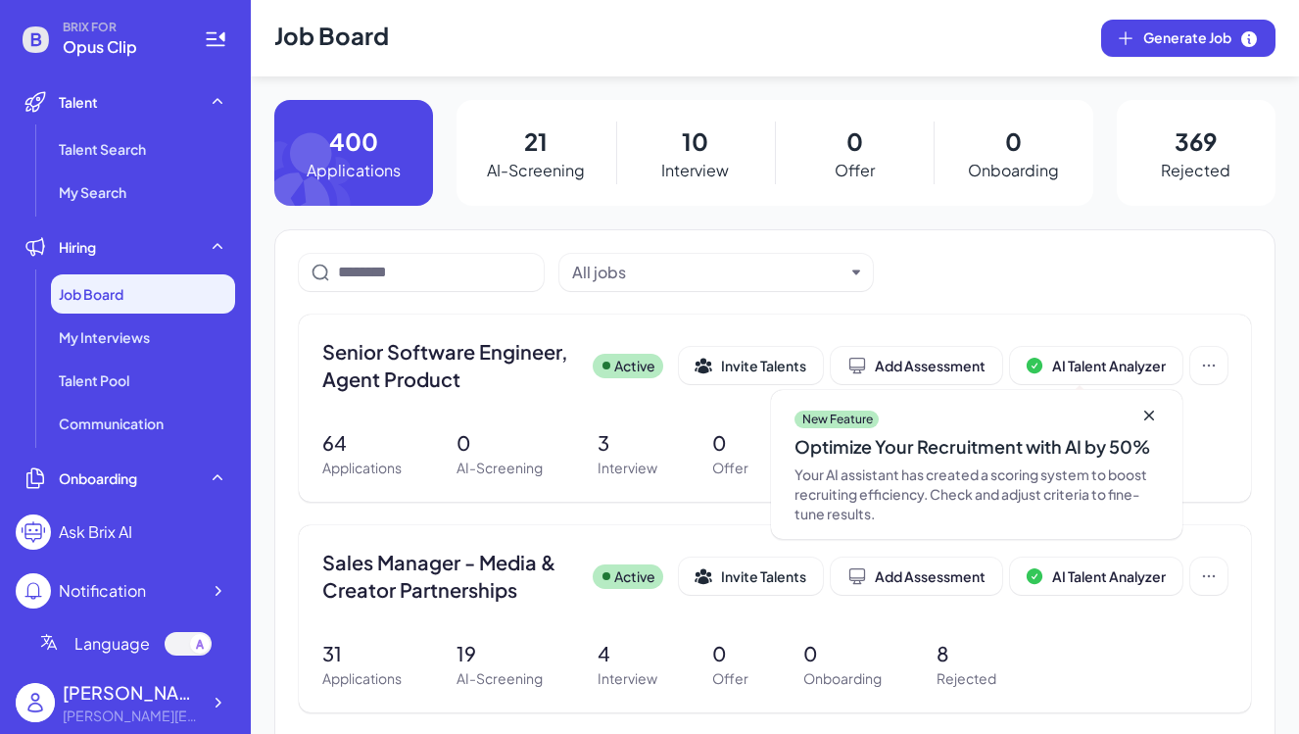
click at [183, 701] on div "[PERSON_NAME]" at bounding box center [131, 692] width 137 height 26
click at [216, 704] on icon at bounding box center [218, 702] width 20 height 20
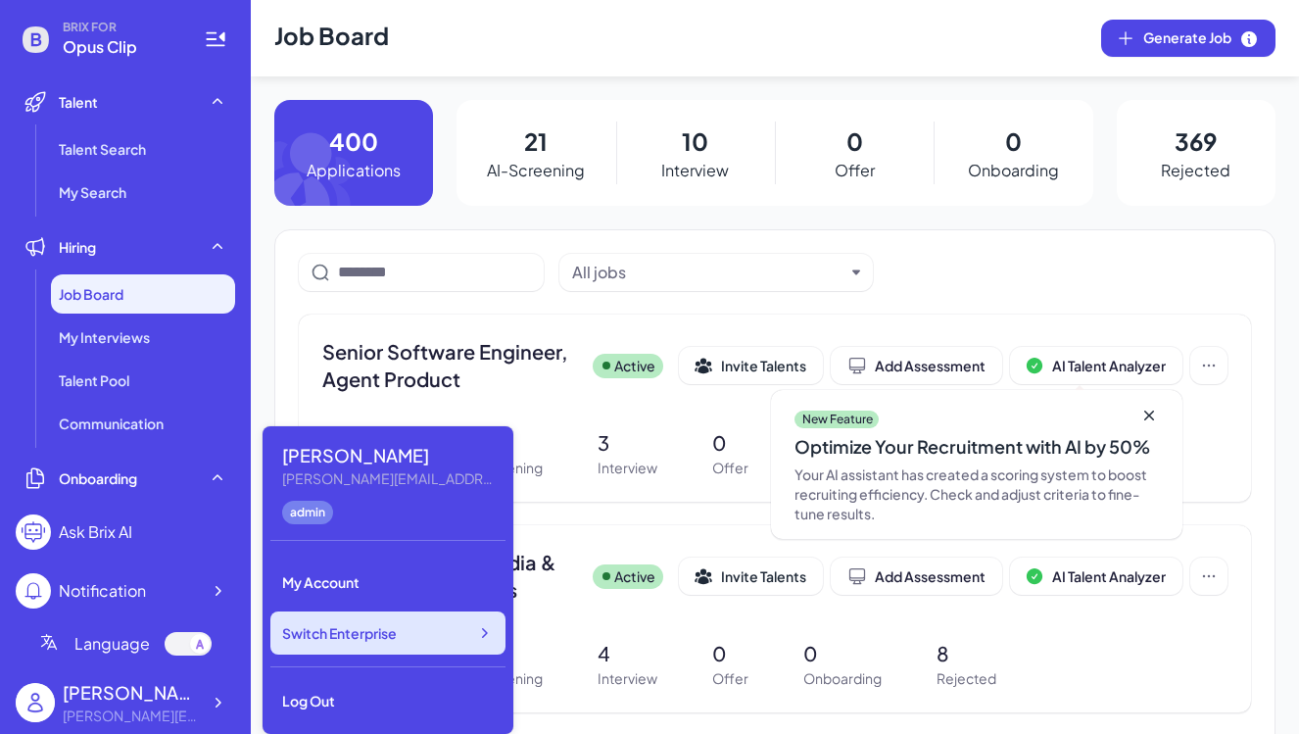
click at [345, 642] on span "Switch Enterprise" at bounding box center [339, 633] width 115 height 20
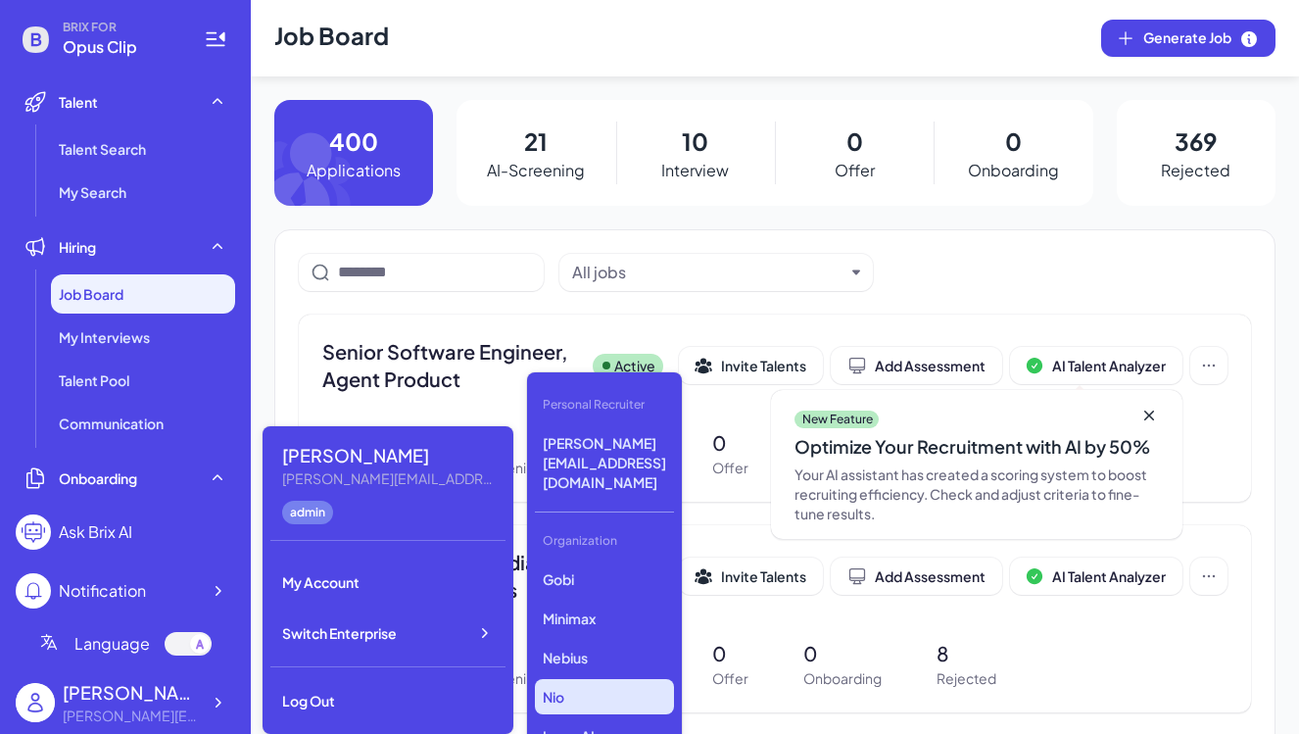
click at [634, 679] on p "Nio" at bounding box center [604, 696] width 139 height 35
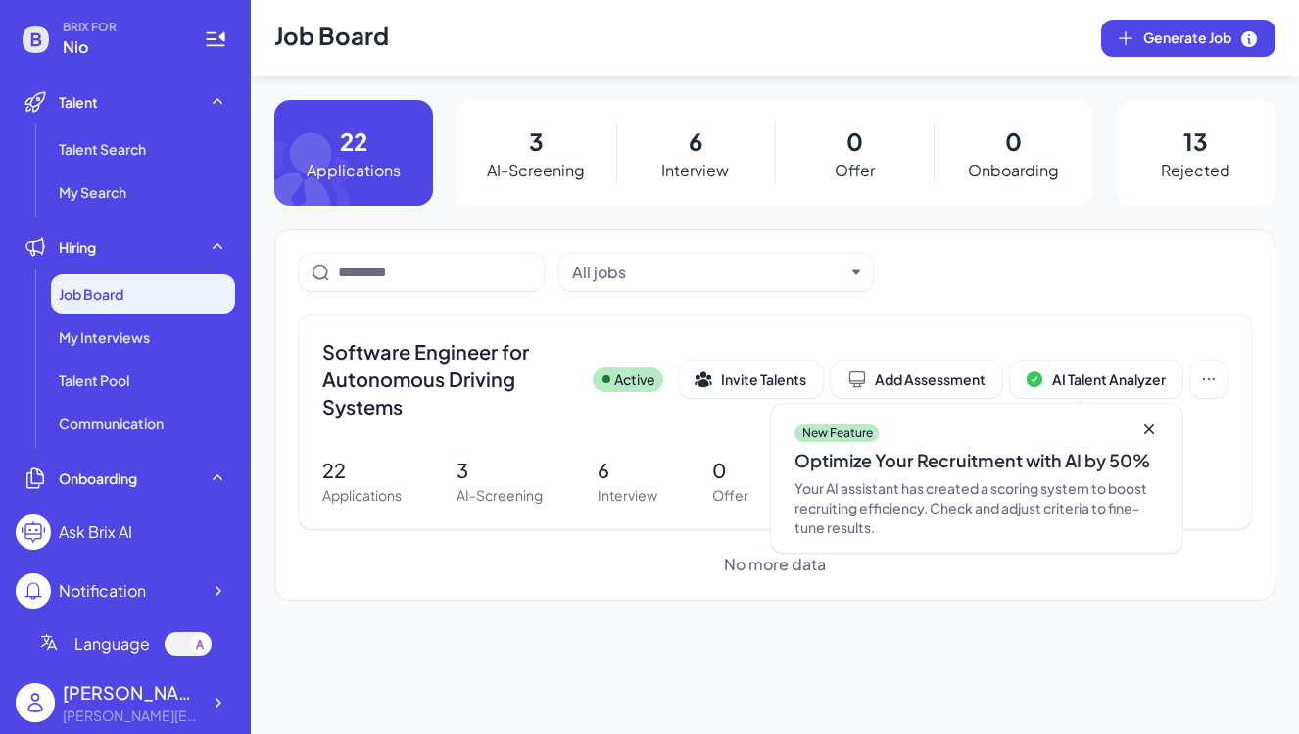
click at [529, 162] on p "AI-Screening" at bounding box center [536, 171] width 98 height 24
click at [451, 443] on div "Software Engineer for Autonomous Driving Systems Active Invite Talents Add Asse…" at bounding box center [775, 421] width 952 height 215
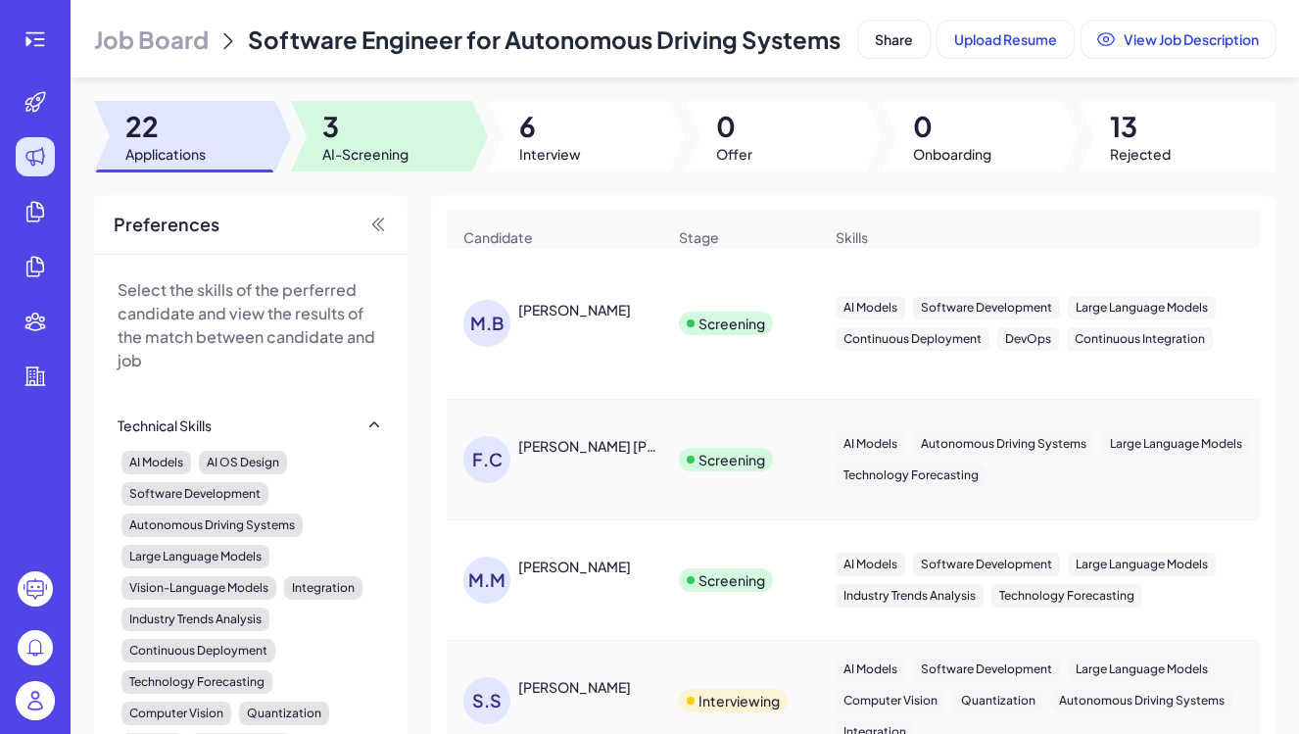
click at [339, 144] on span "3" at bounding box center [365, 126] width 86 height 35
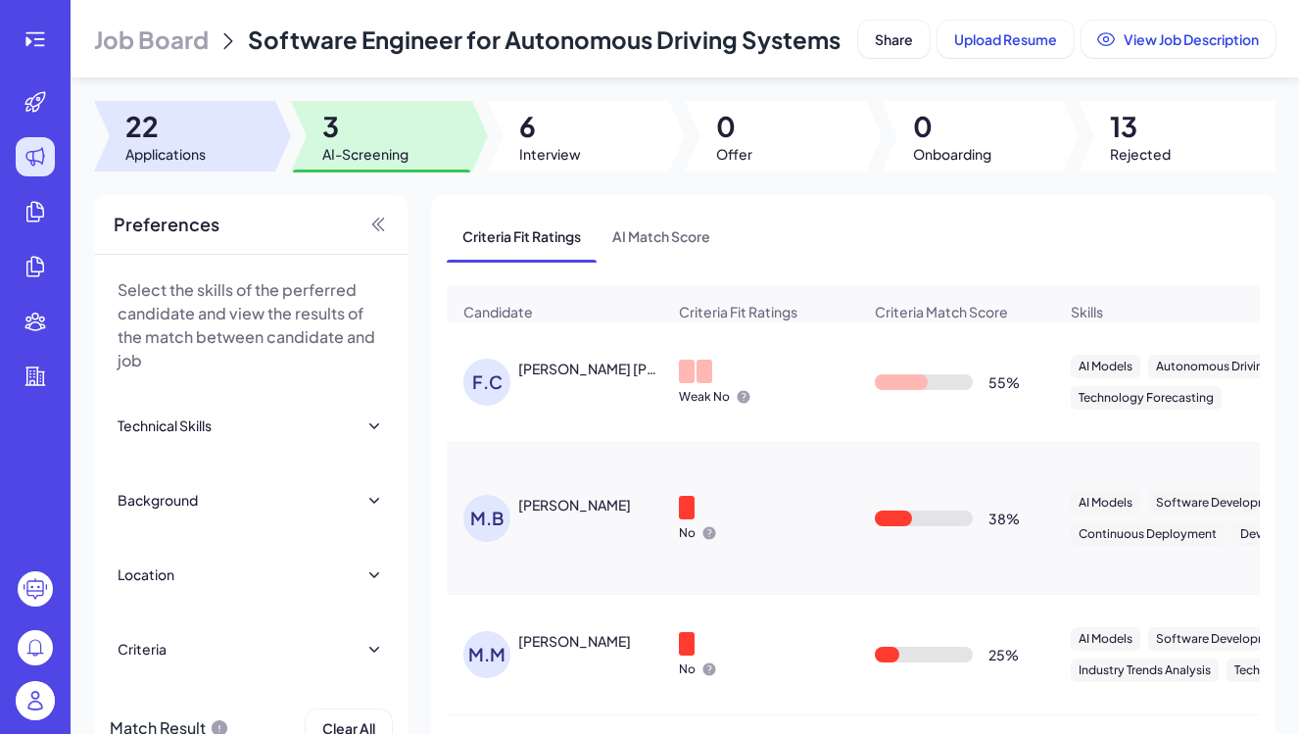
click at [185, 164] on span "Applications" at bounding box center [165, 154] width 80 height 20
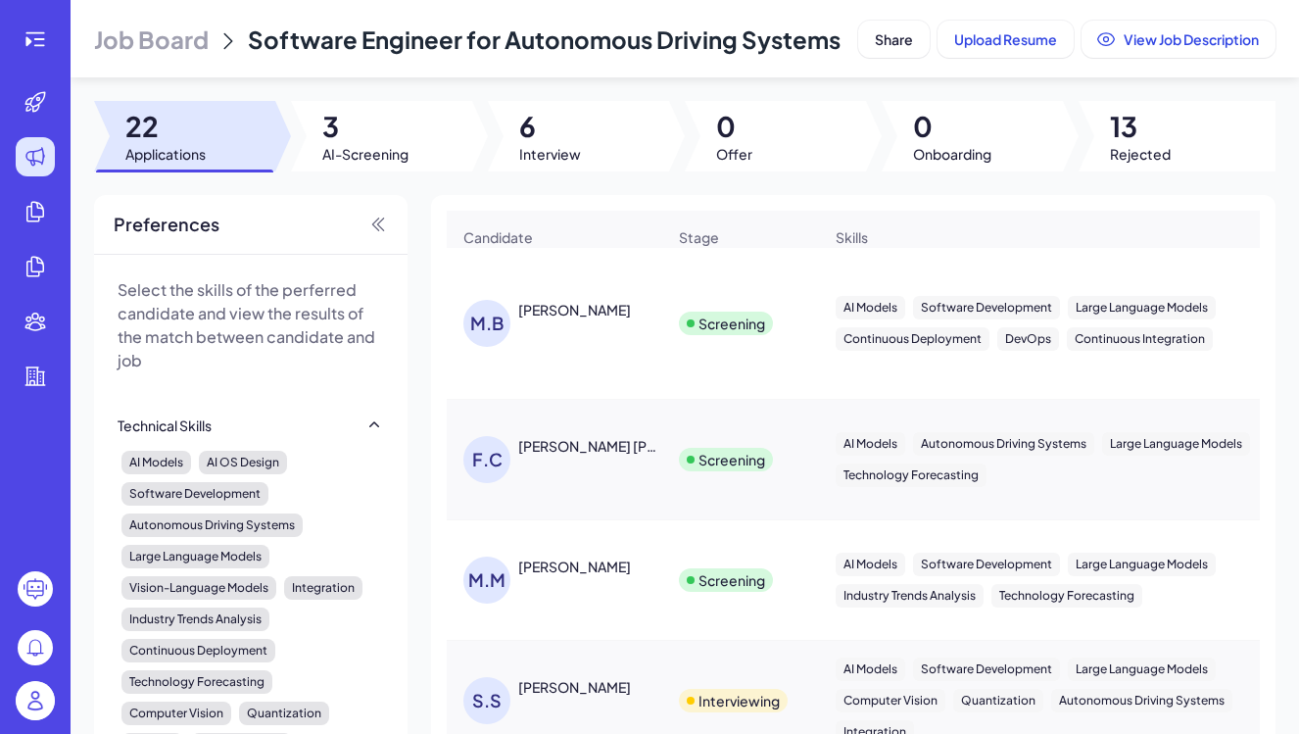
click at [34, 691] on img at bounding box center [35, 700] width 39 height 39
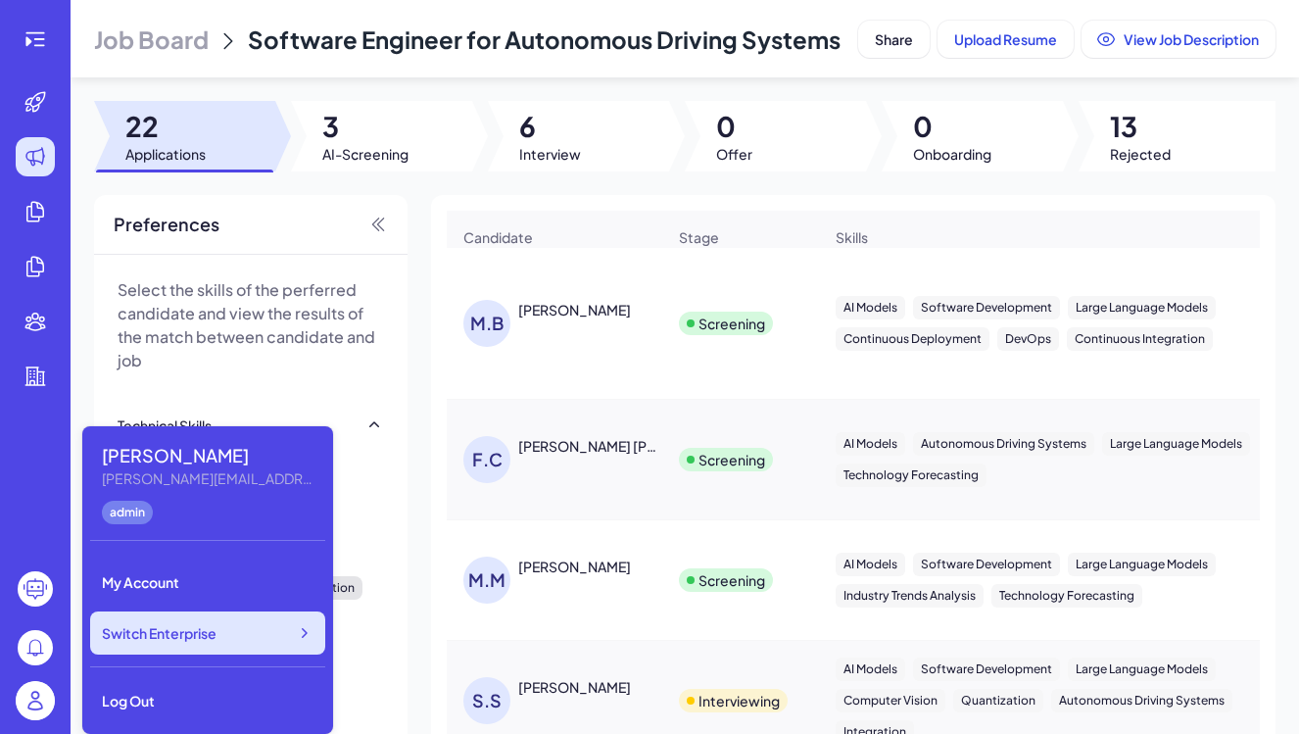
click at [216, 630] on span "Switch Enterprise" at bounding box center [159, 633] width 115 height 20
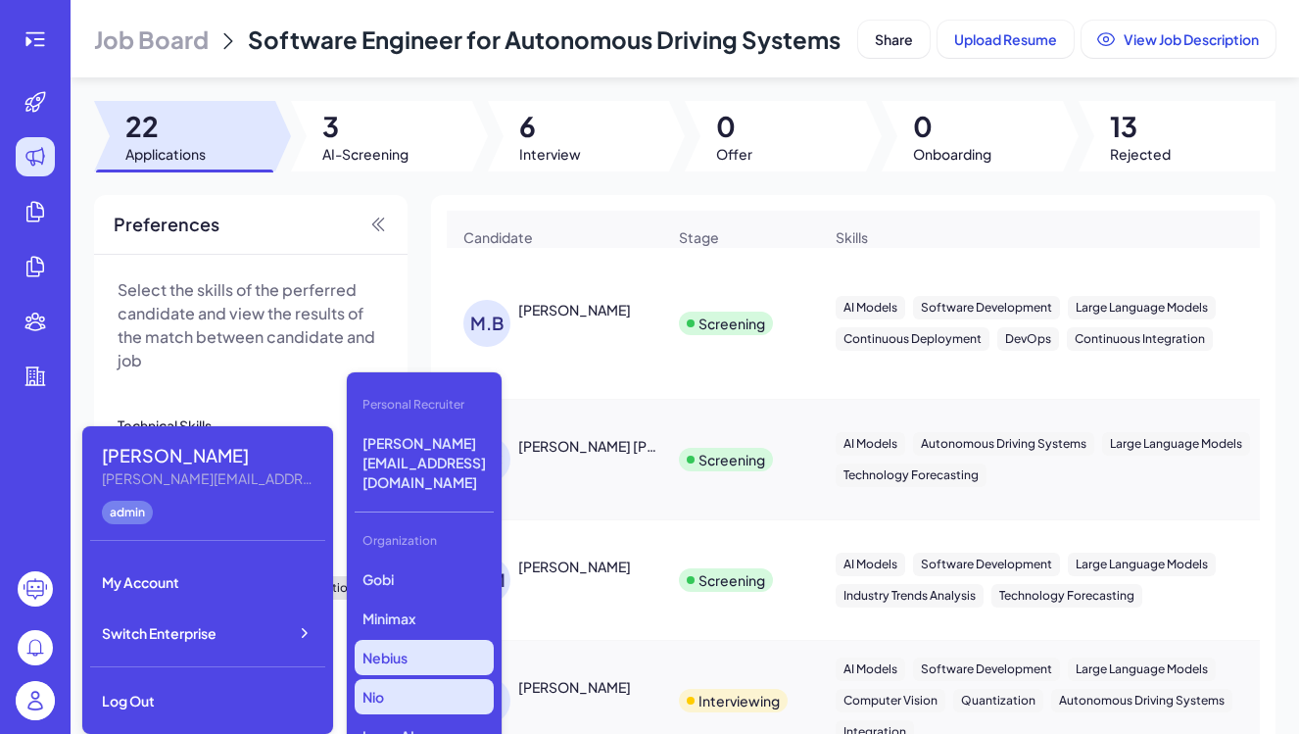
click at [415, 640] on p "Nebius" at bounding box center [424, 657] width 139 height 35
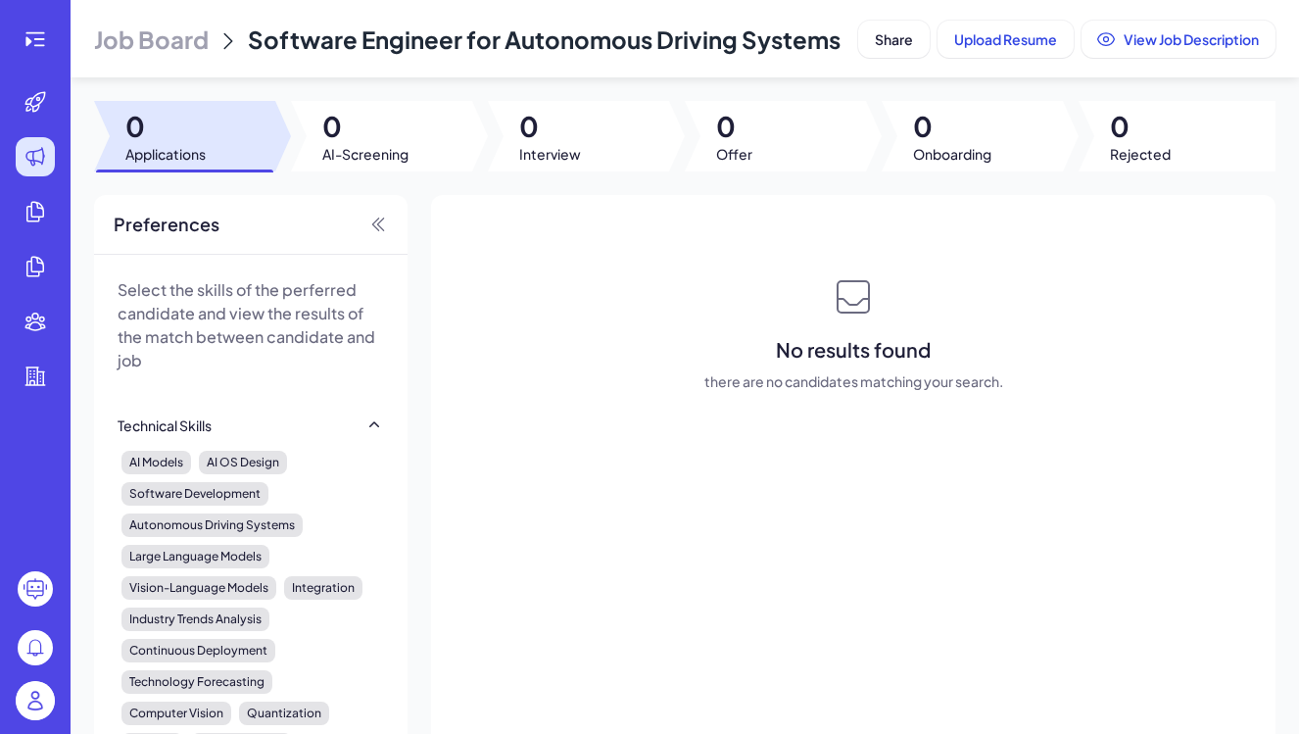
click at [34, 705] on img at bounding box center [35, 700] width 39 height 39
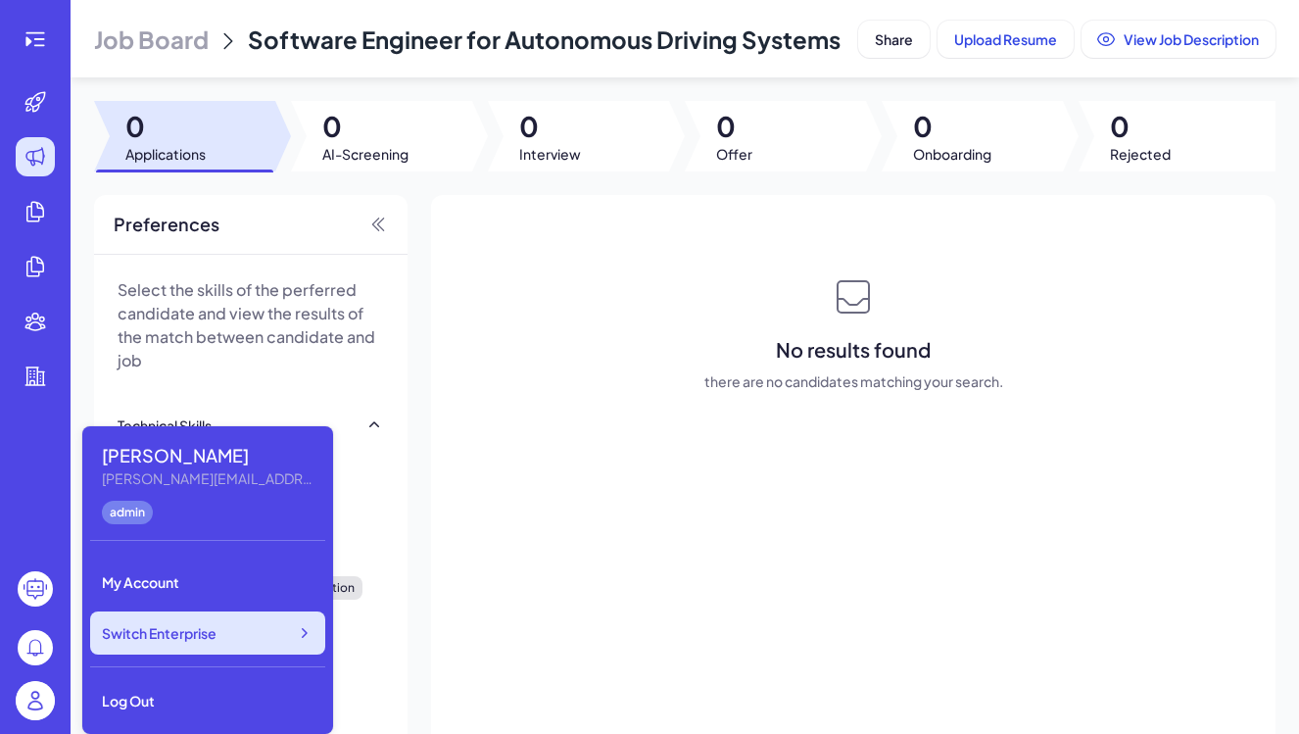
click at [216, 640] on span "Switch Enterprise" at bounding box center [159, 633] width 115 height 20
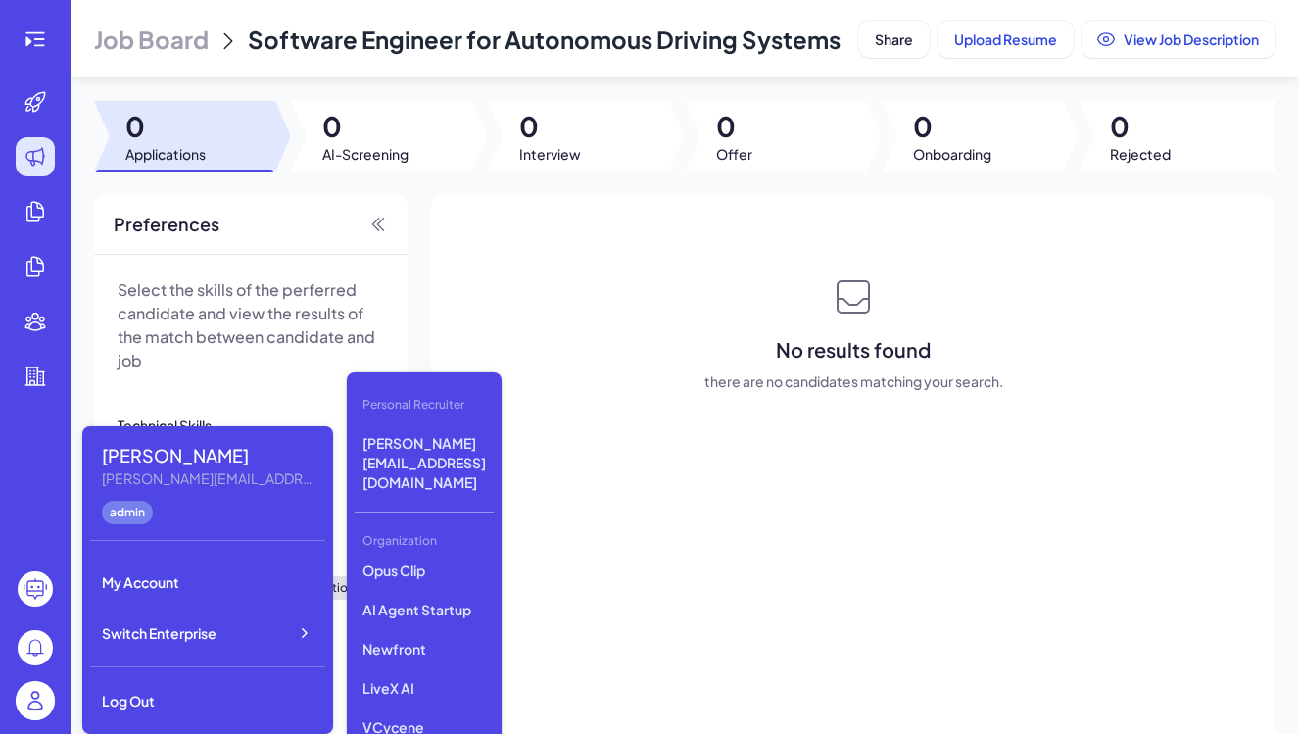
scroll to position [206, 0]
click at [389, 669] on p "LiveX AI" at bounding box center [424, 686] width 139 height 35
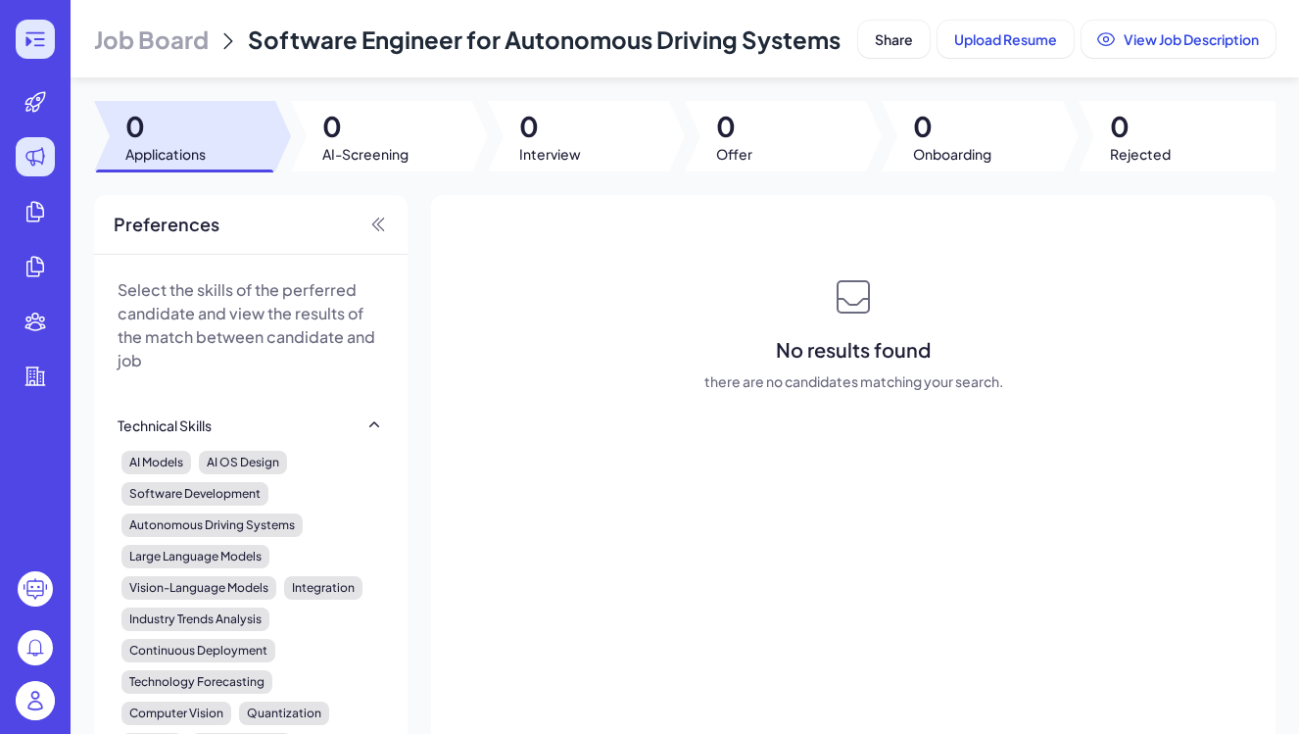
click at [31, 50] on icon at bounding box center [36, 39] width 24 height 24
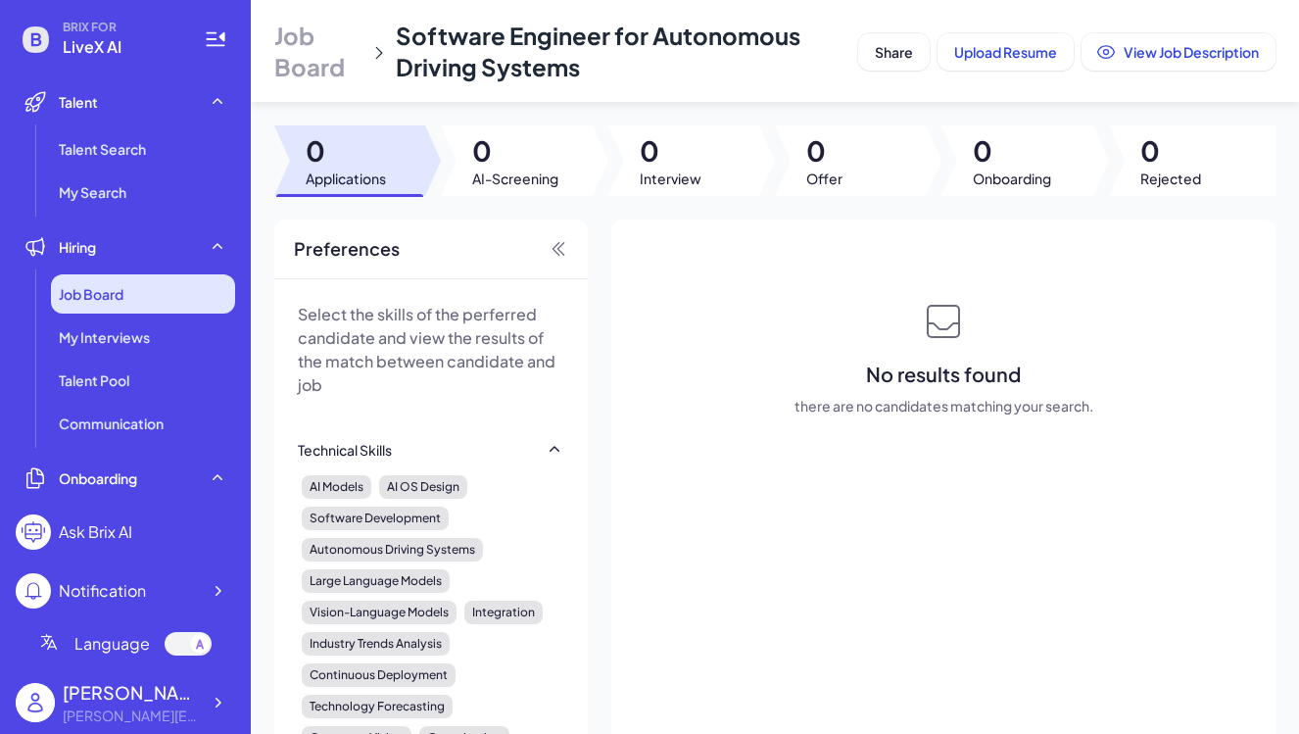
click at [87, 296] on span "Job Board" at bounding box center [91, 294] width 65 height 20
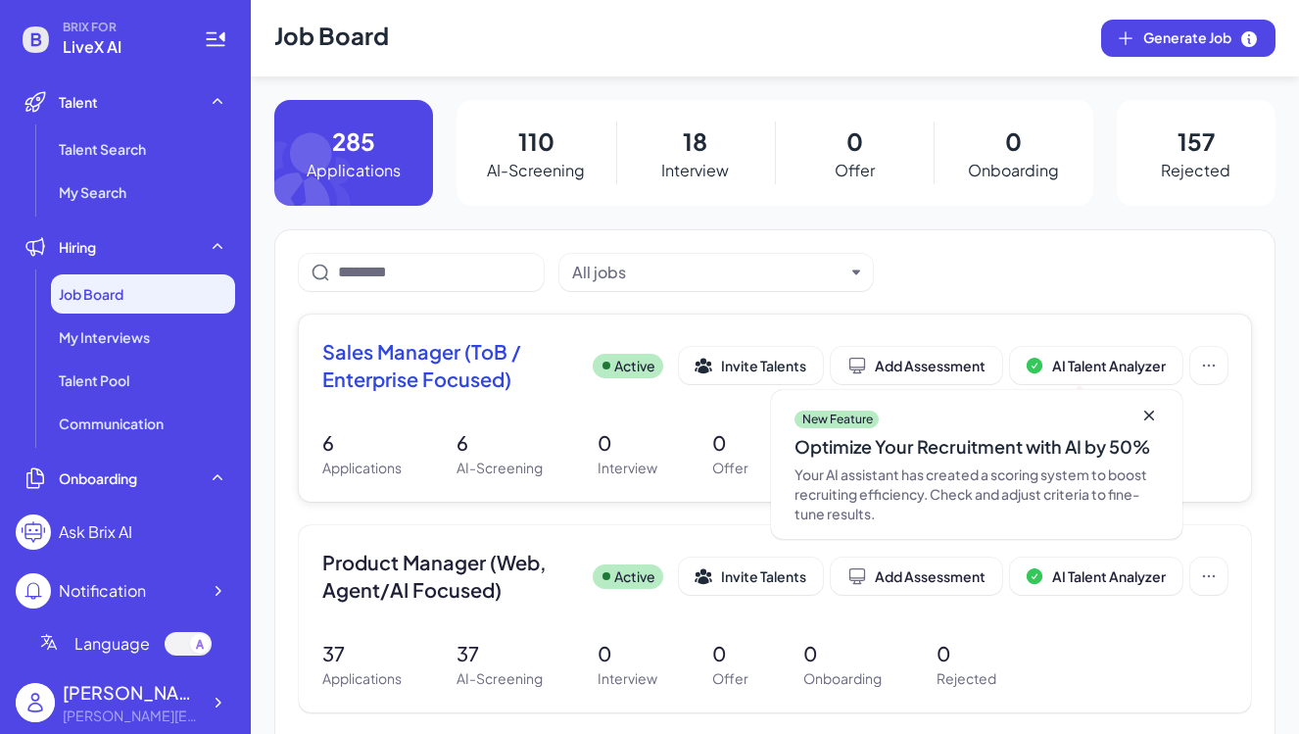
click at [502, 375] on span "Sales Manager (ToB / Enterprise Focused)" at bounding box center [449, 365] width 255 height 55
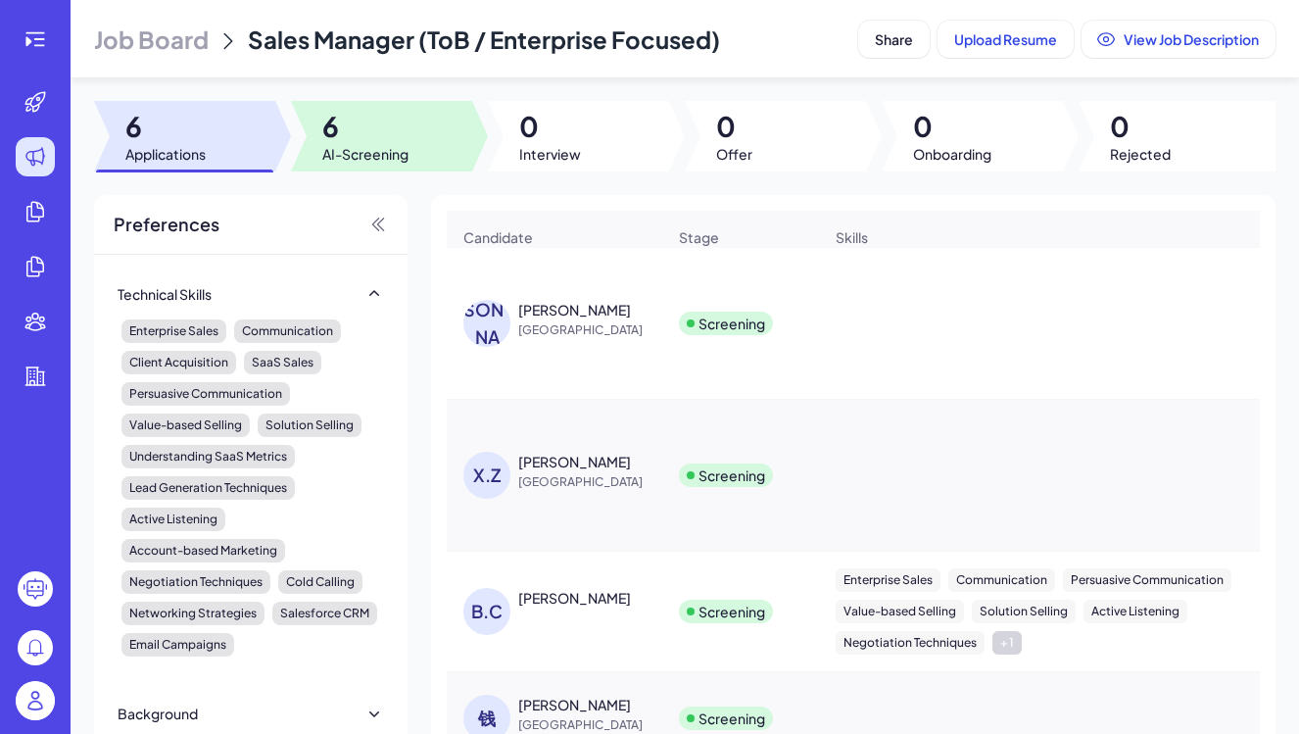
click at [353, 146] on span "AI-Screening" at bounding box center [365, 154] width 86 height 20
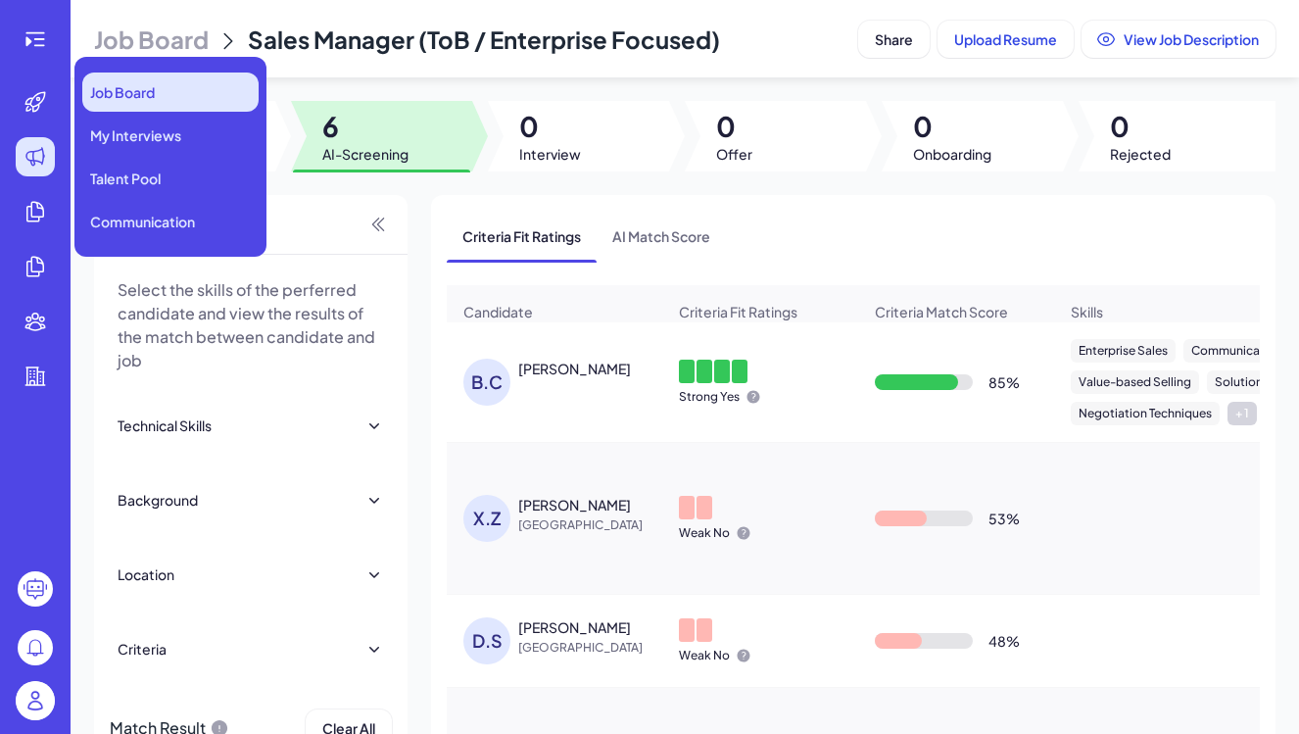
click at [138, 88] on span "Job Board" at bounding box center [122, 92] width 65 height 20
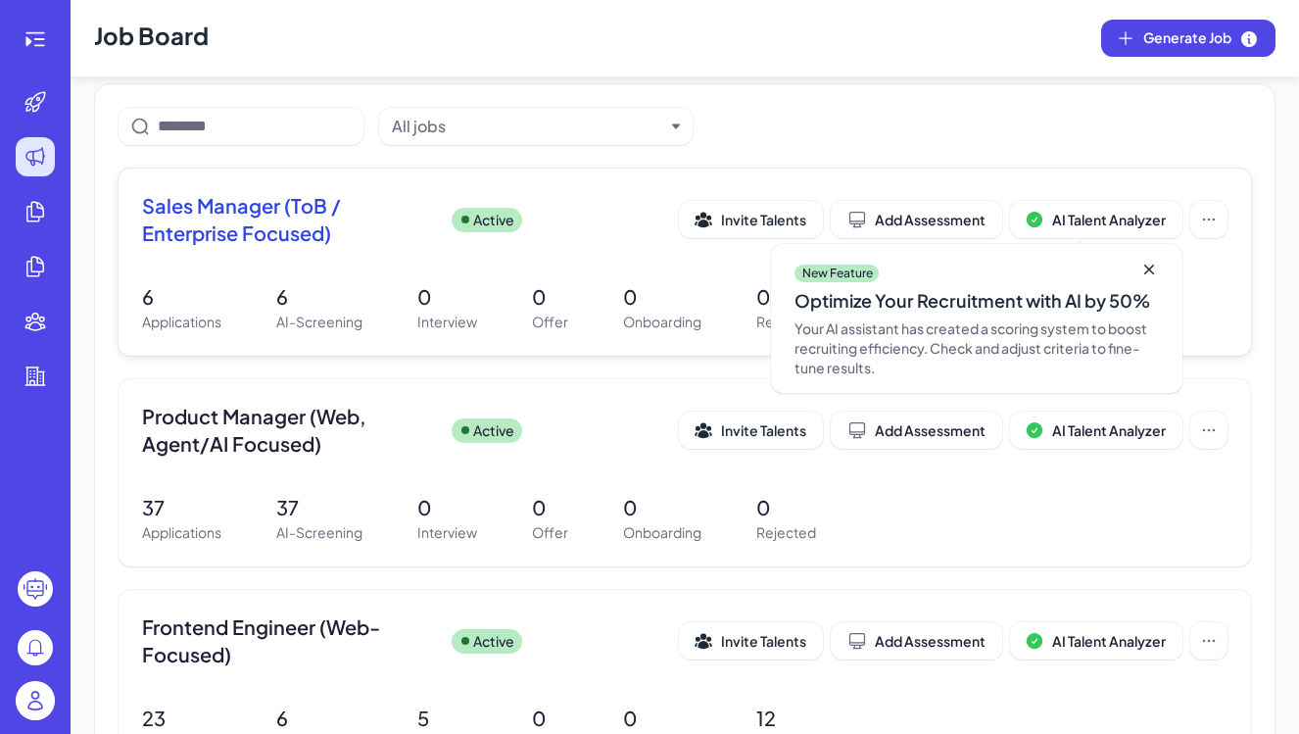
scroll to position [149, 0]
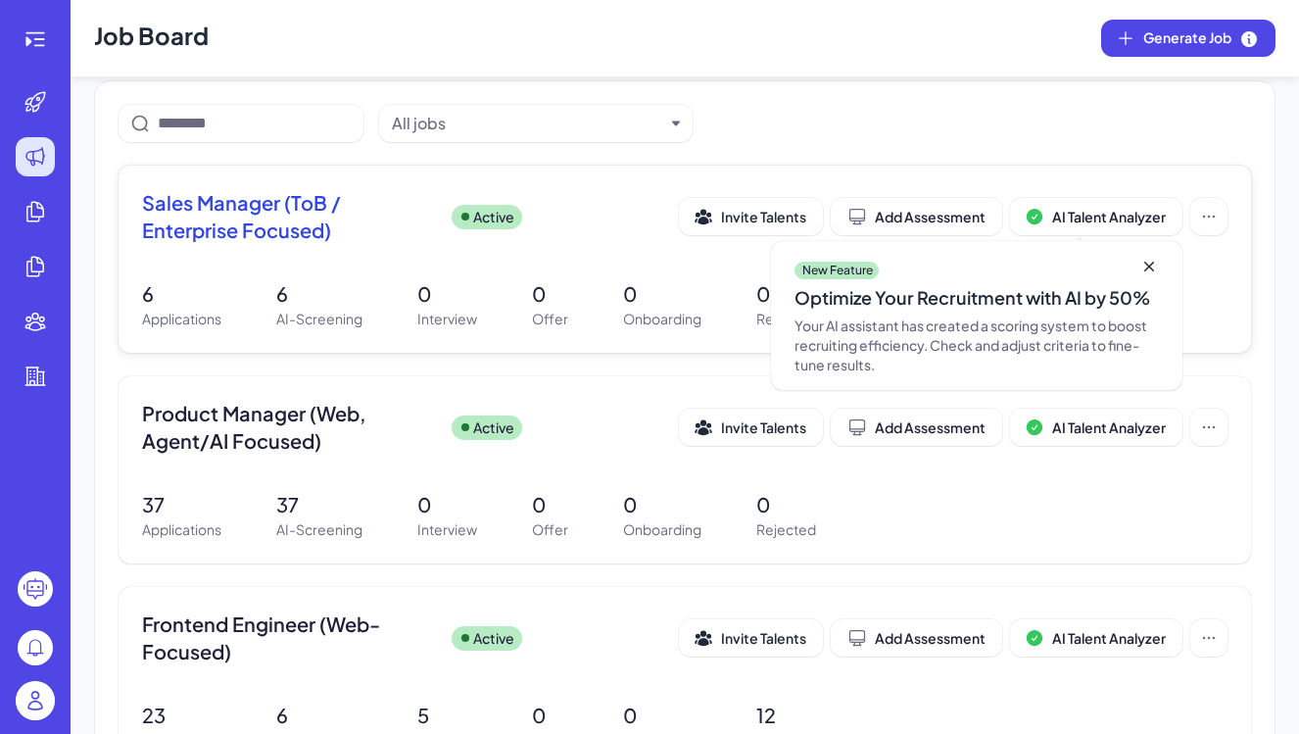
click at [1148, 264] on icon at bounding box center [1149, 267] width 10 height 10
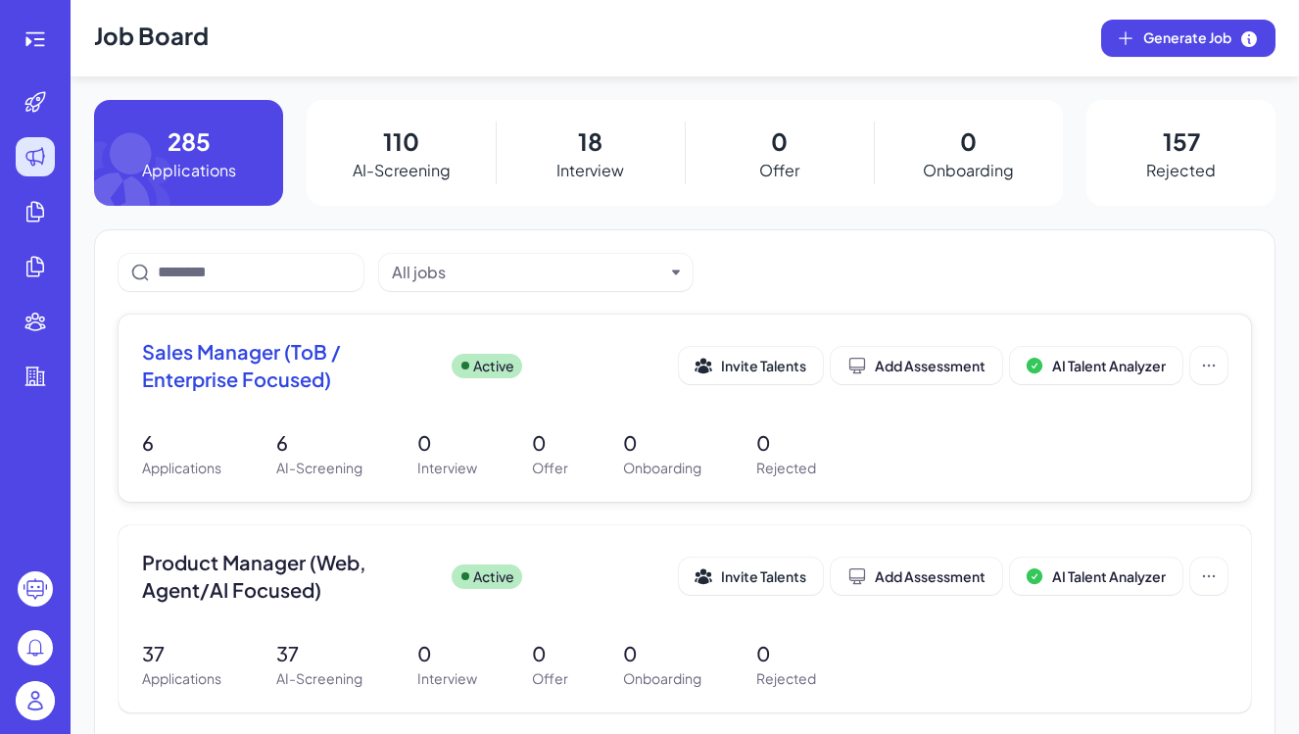
scroll to position [0, 0]
click at [405, 153] on p "110" at bounding box center [401, 140] width 36 height 35
click at [292, 365] on span "Sales Manager (ToB / Enterprise Focused)" at bounding box center [289, 365] width 294 height 55
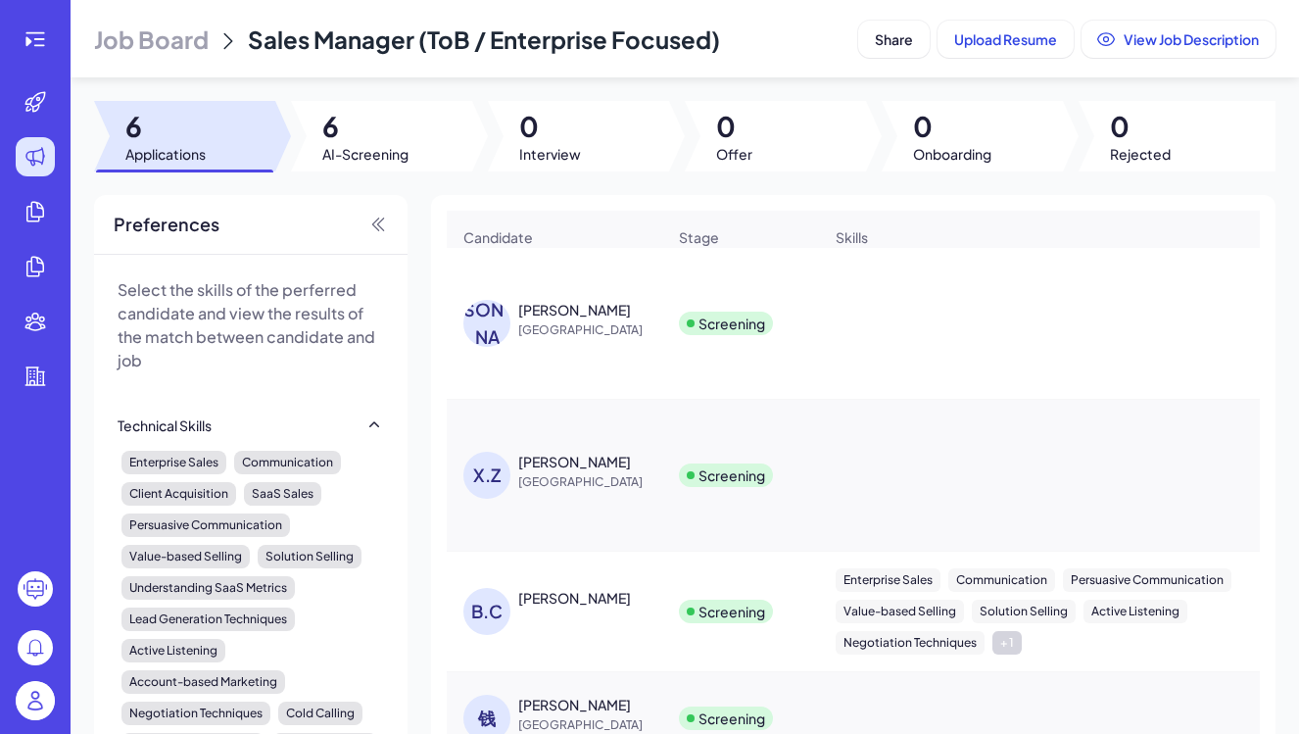
click at [41, 704] on img at bounding box center [35, 700] width 39 height 39
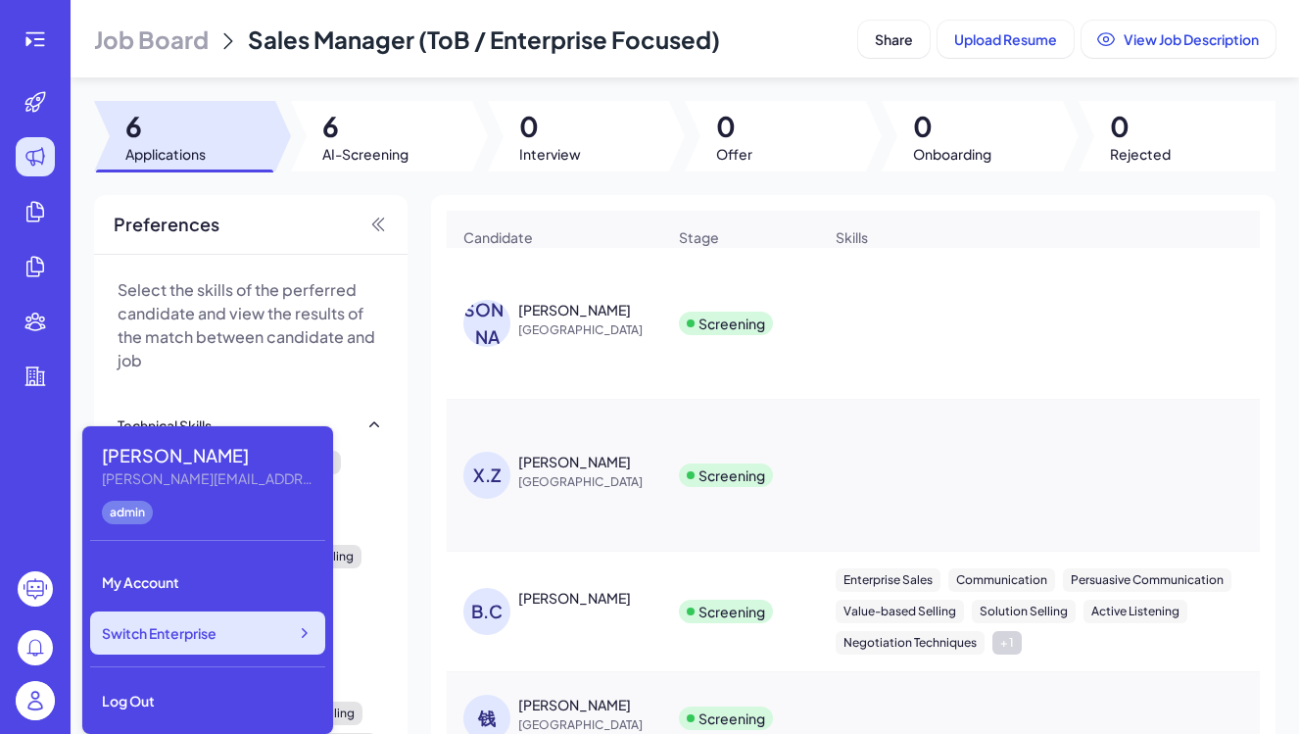
click at [208, 645] on div "Switch Enterprise" at bounding box center [207, 632] width 235 height 43
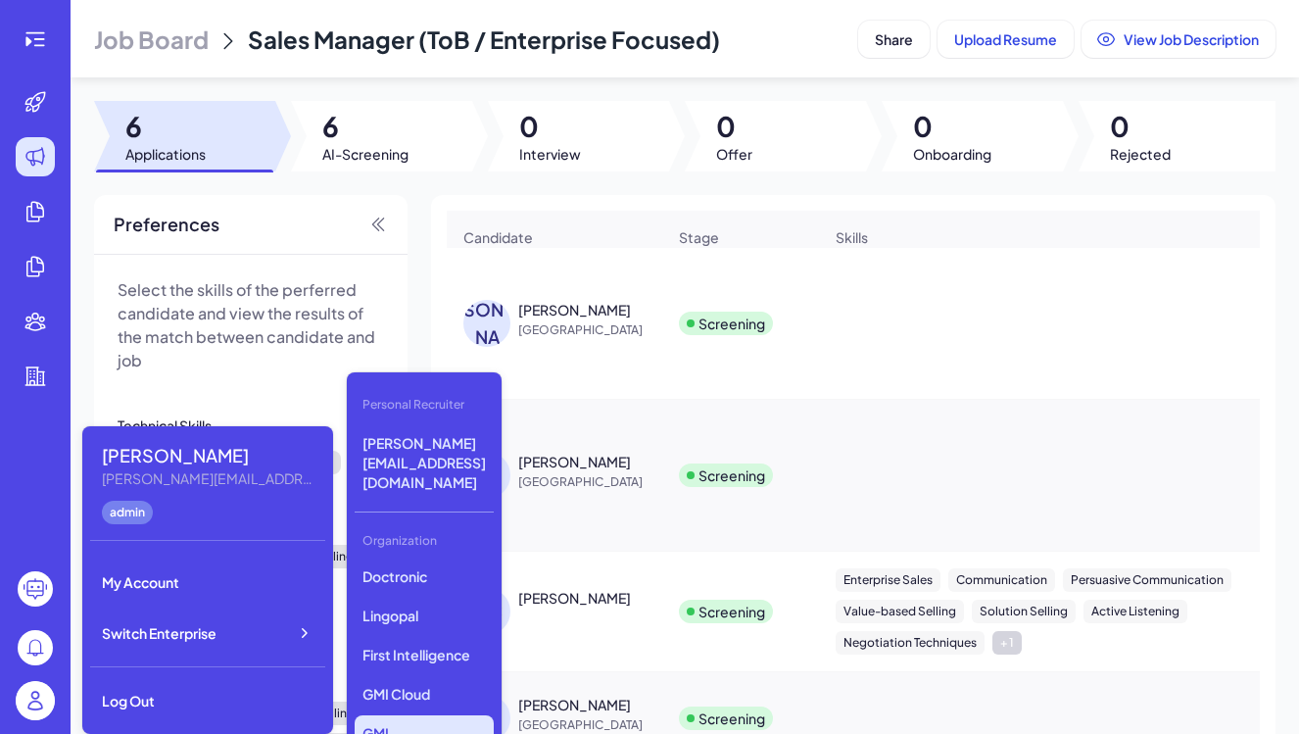
scroll to position [559, 0]
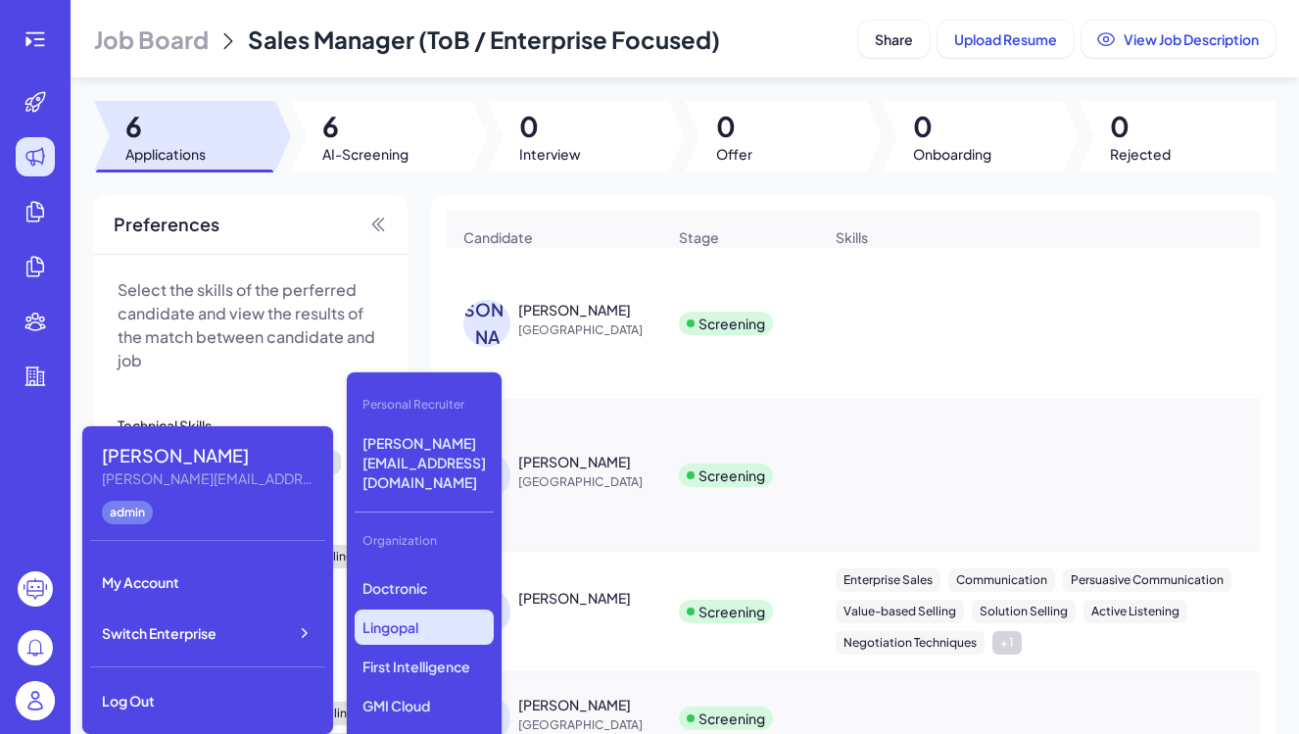
click at [422, 609] on p "Lingopal" at bounding box center [424, 626] width 139 height 35
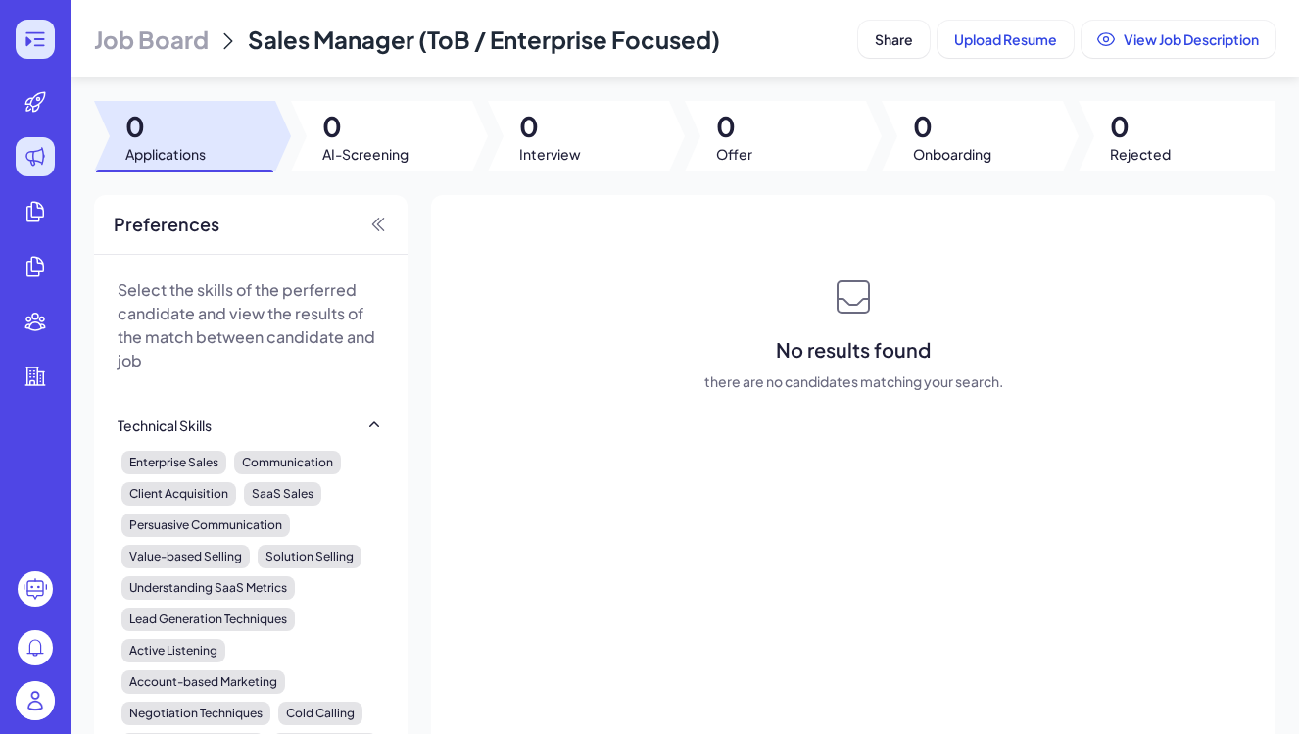
click at [44, 42] on icon at bounding box center [36, 39] width 24 height 24
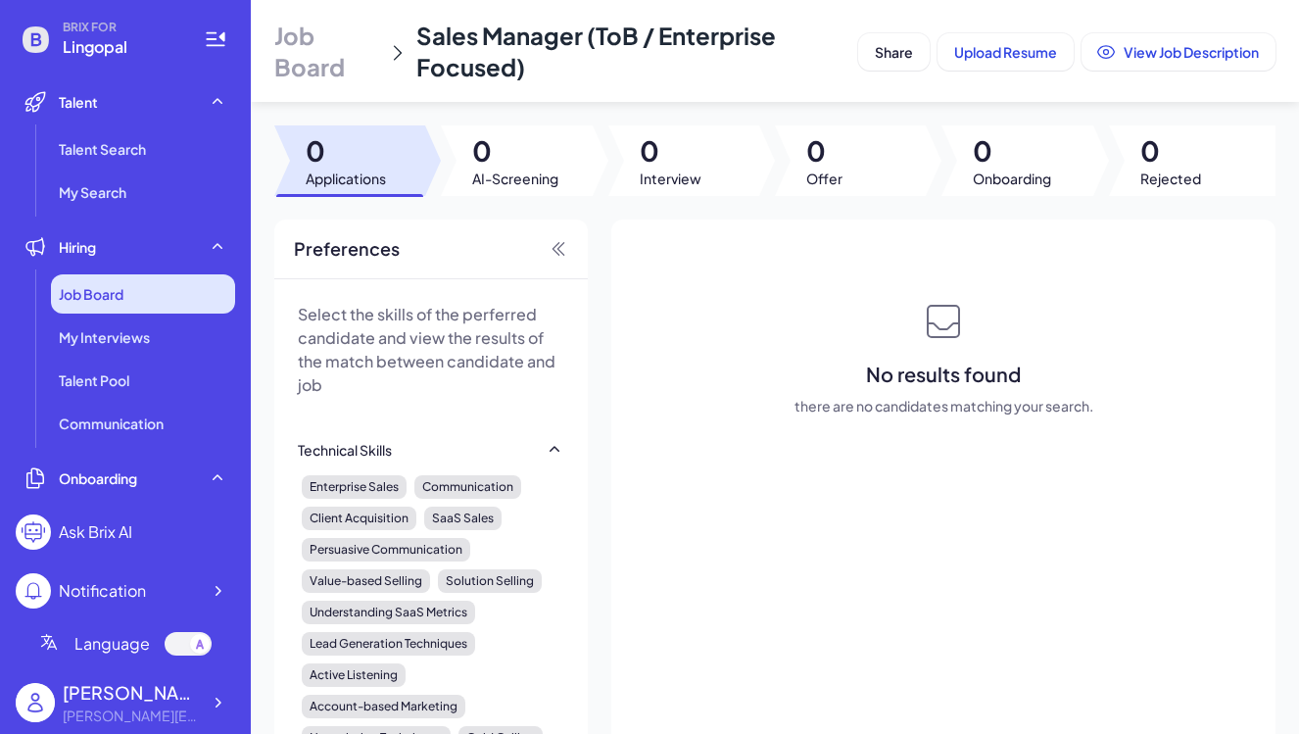
click at [95, 292] on span "Job Board" at bounding box center [91, 294] width 65 height 20
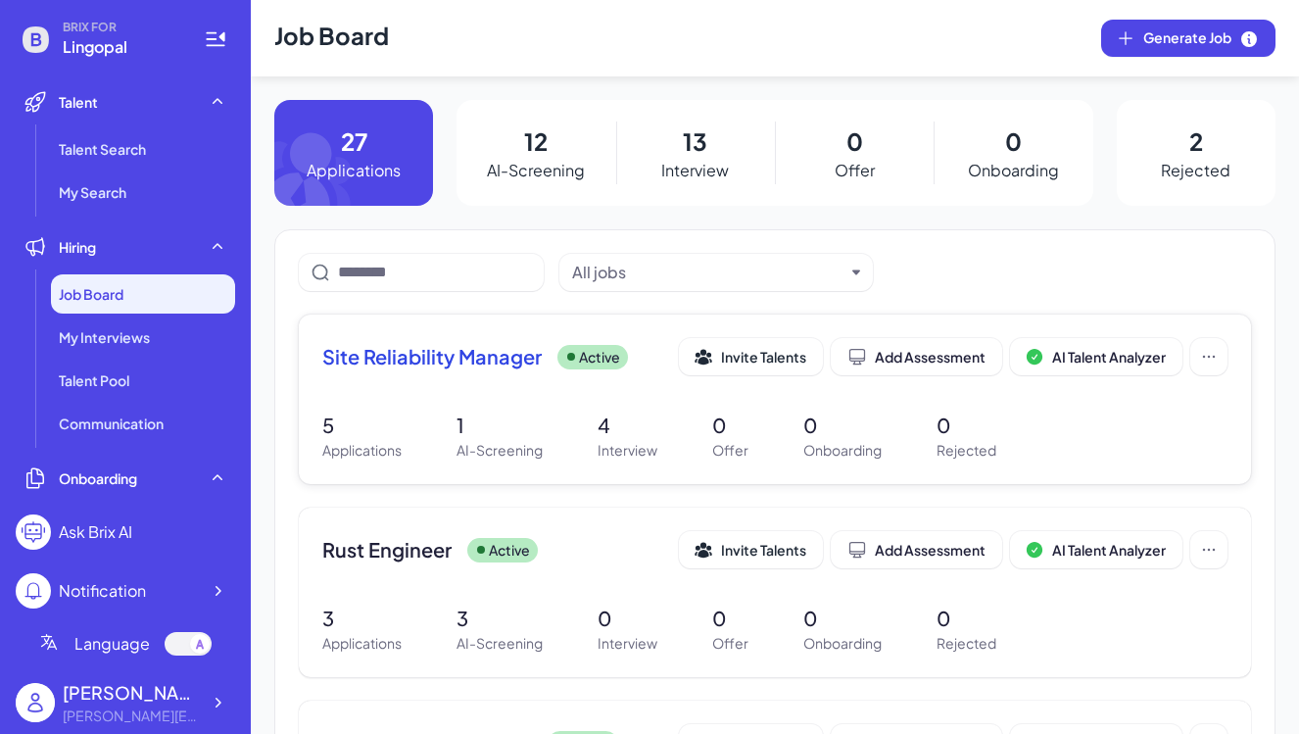
click at [442, 369] on span "Site Reliability Manager" at bounding box center [431, 356] width 219 height 27
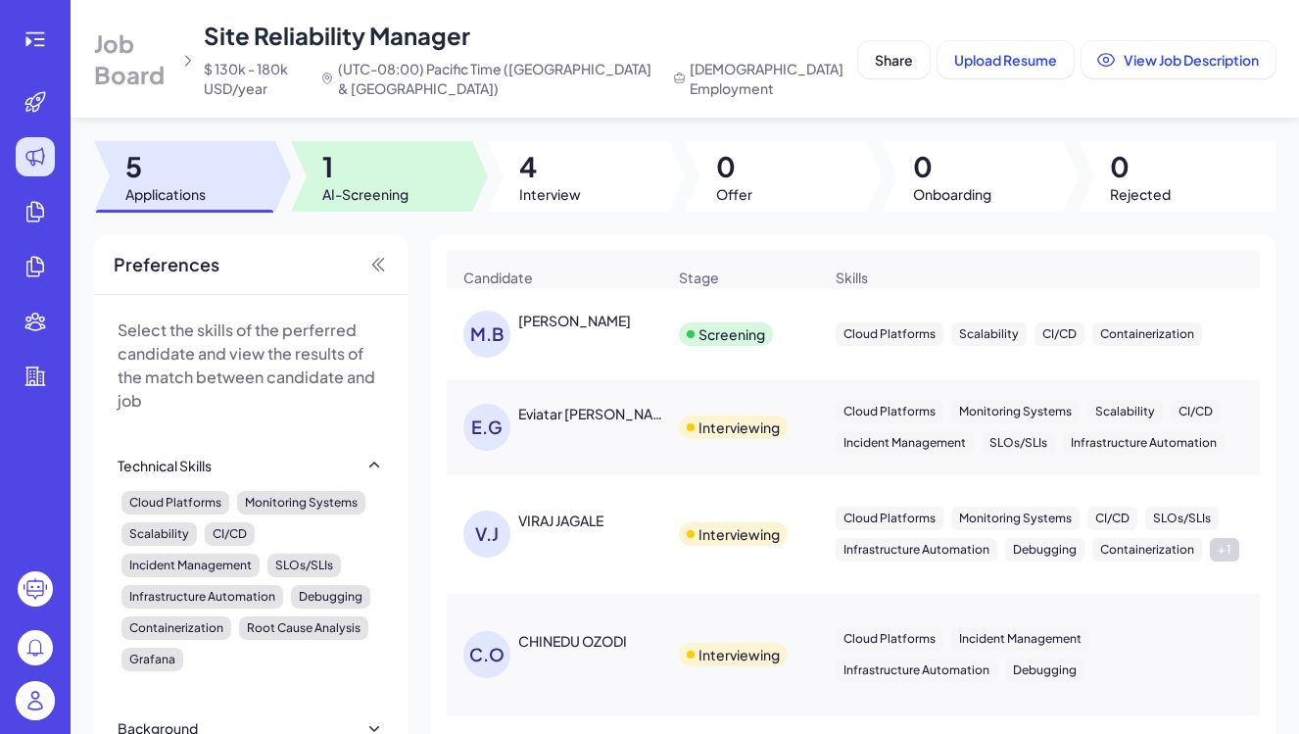
click at [355, 179] on span "1" at bounding box center [365, 166] width 86 height 35
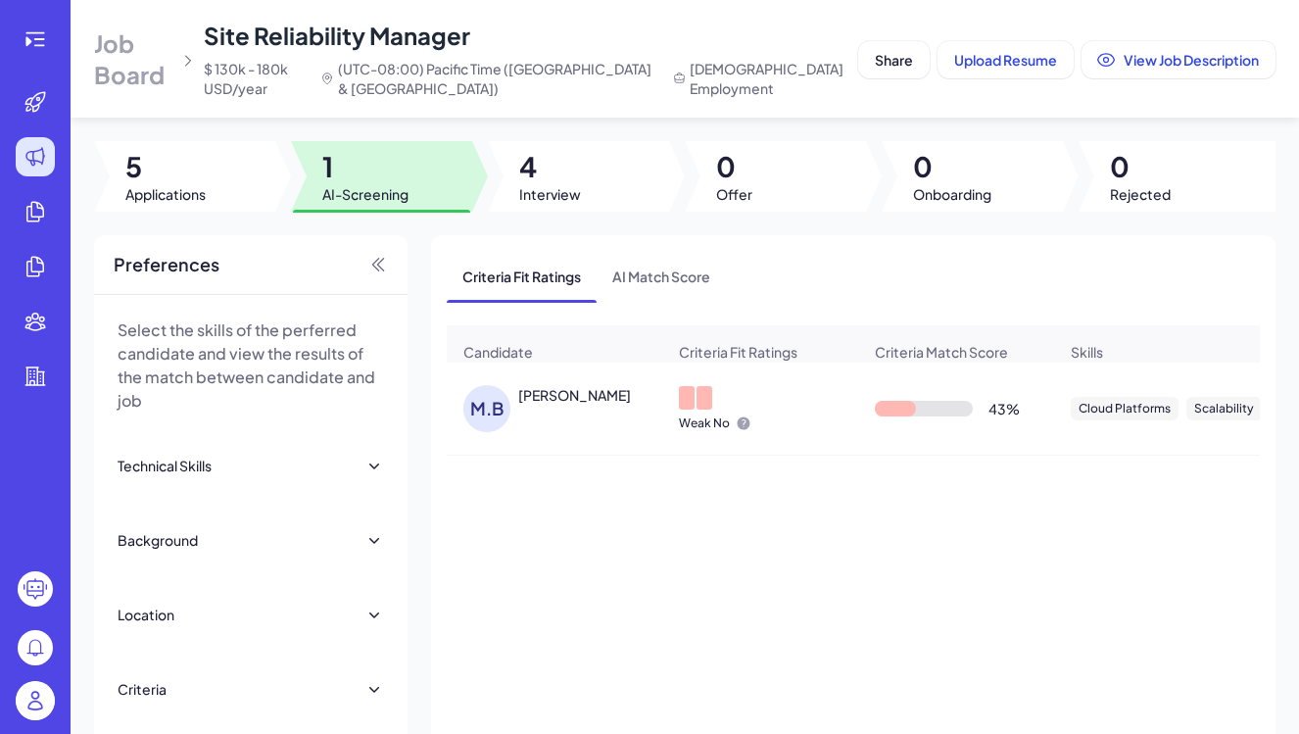
click at [575, 405] on div "[PERSON_NAME]" at bounding box center [564, 408] width 202 height 47
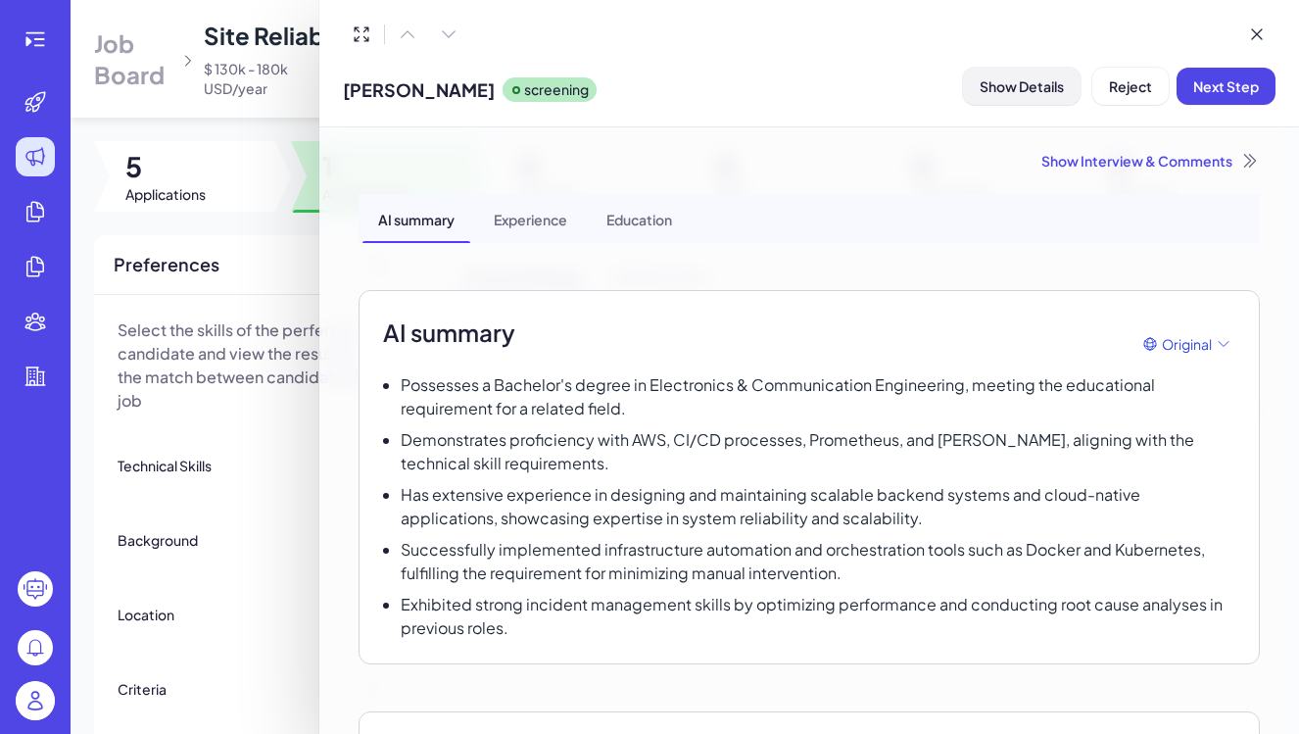
click at [1008, 96] on button "Show Details" at bounding box center [1022, 86] width 118 height 37
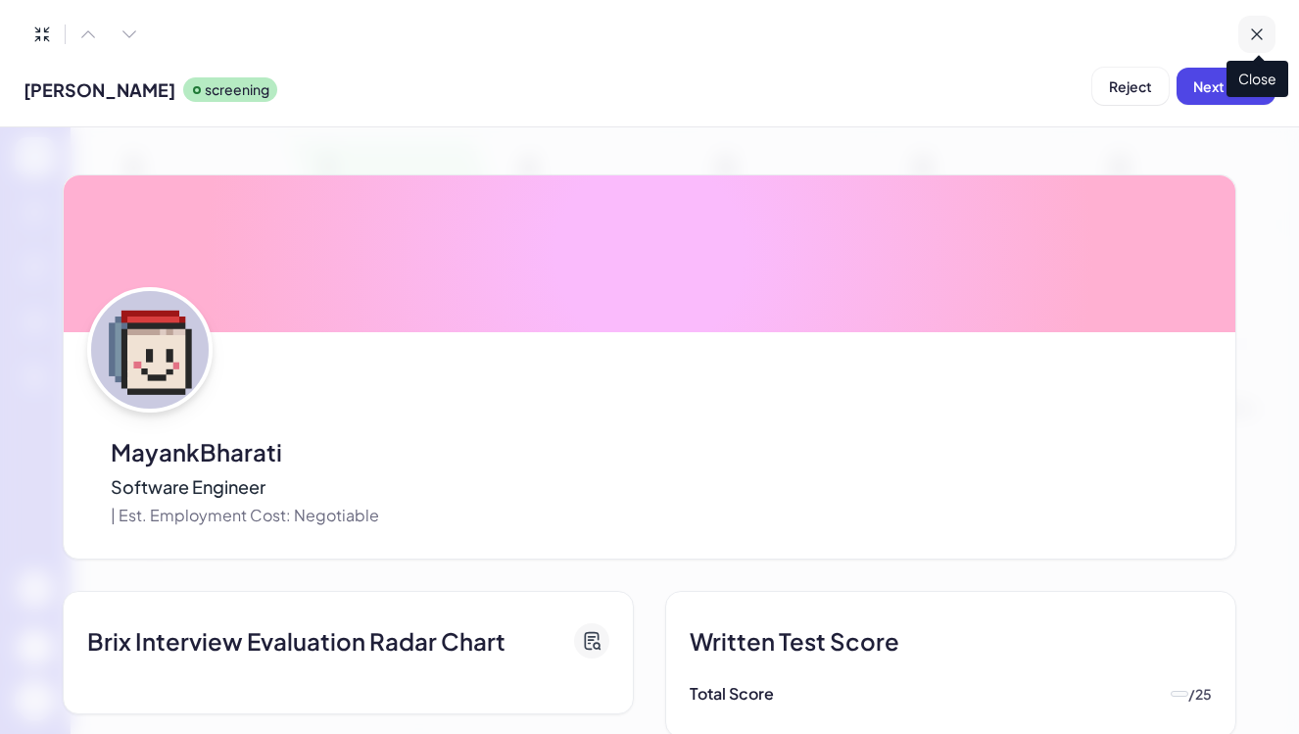
click at [1251, 38] on icon at bounding box center [1257, 34] width 20 height 20
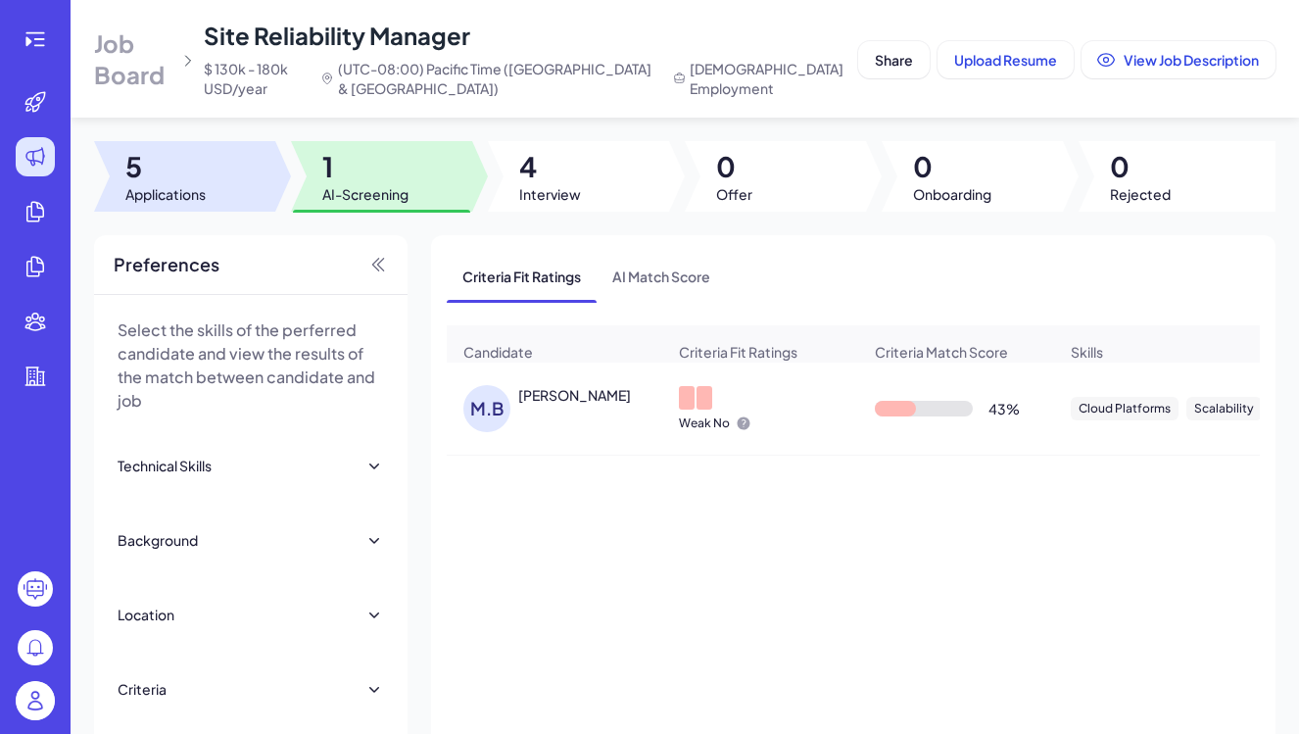
click at [158, 178] on span "5" at bounding box center [165, 166] width 80 height 35
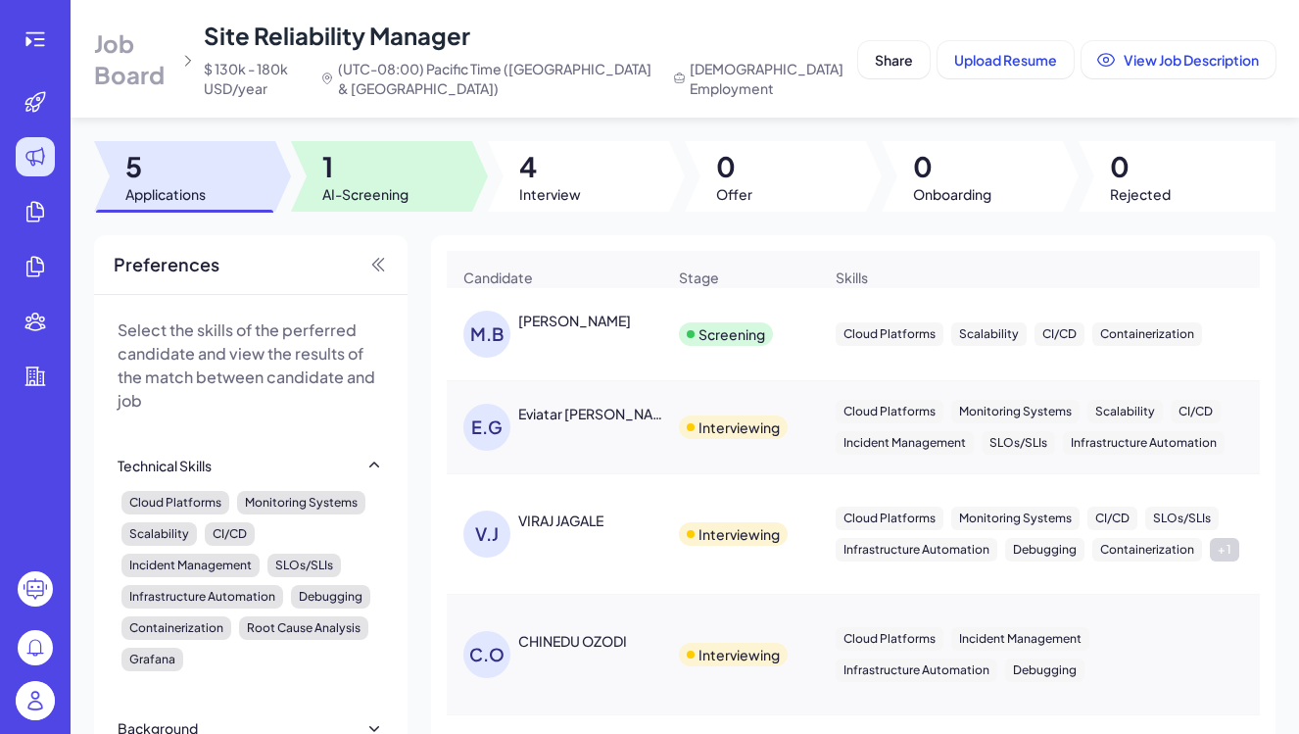
click at [350, 190] on span "AI-Screening" at bounding box center [365, 194] width 86 height 20
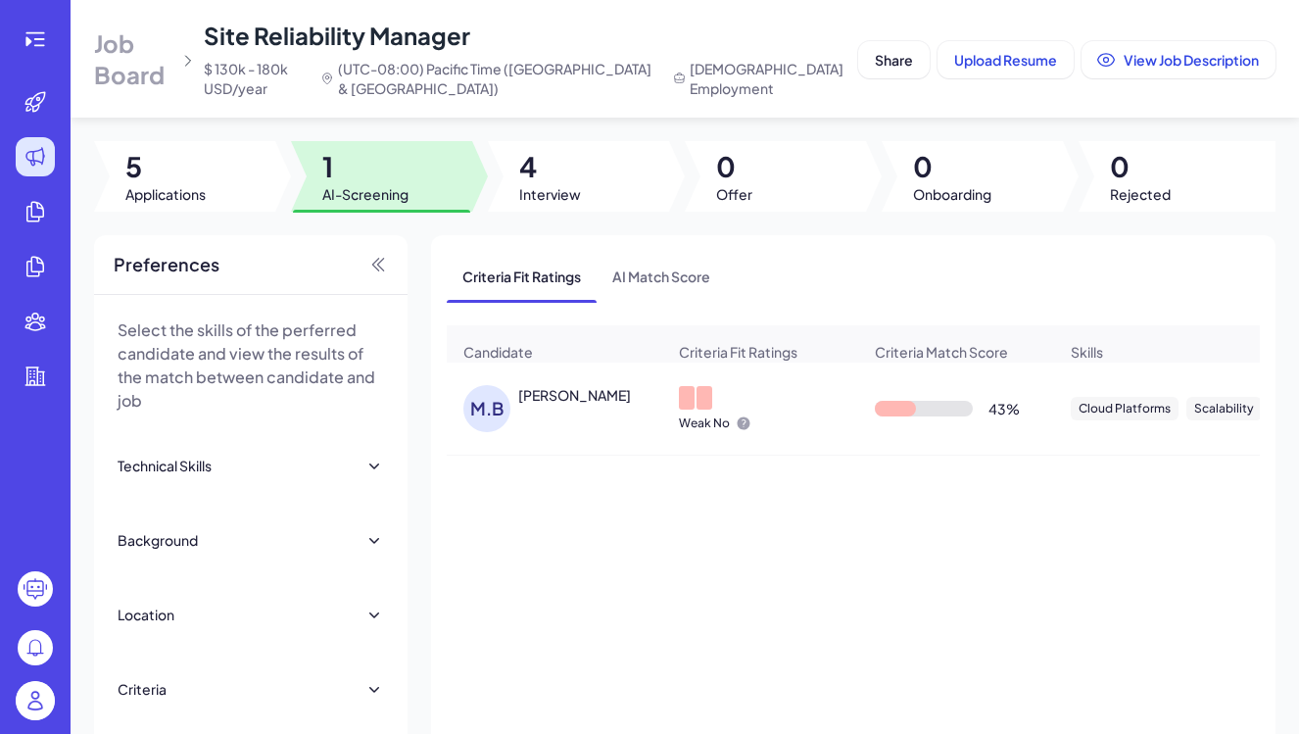
click at [571, 401] on div "[PERSON_NAME]" at bounding box center [574, 395] width 113 height 20
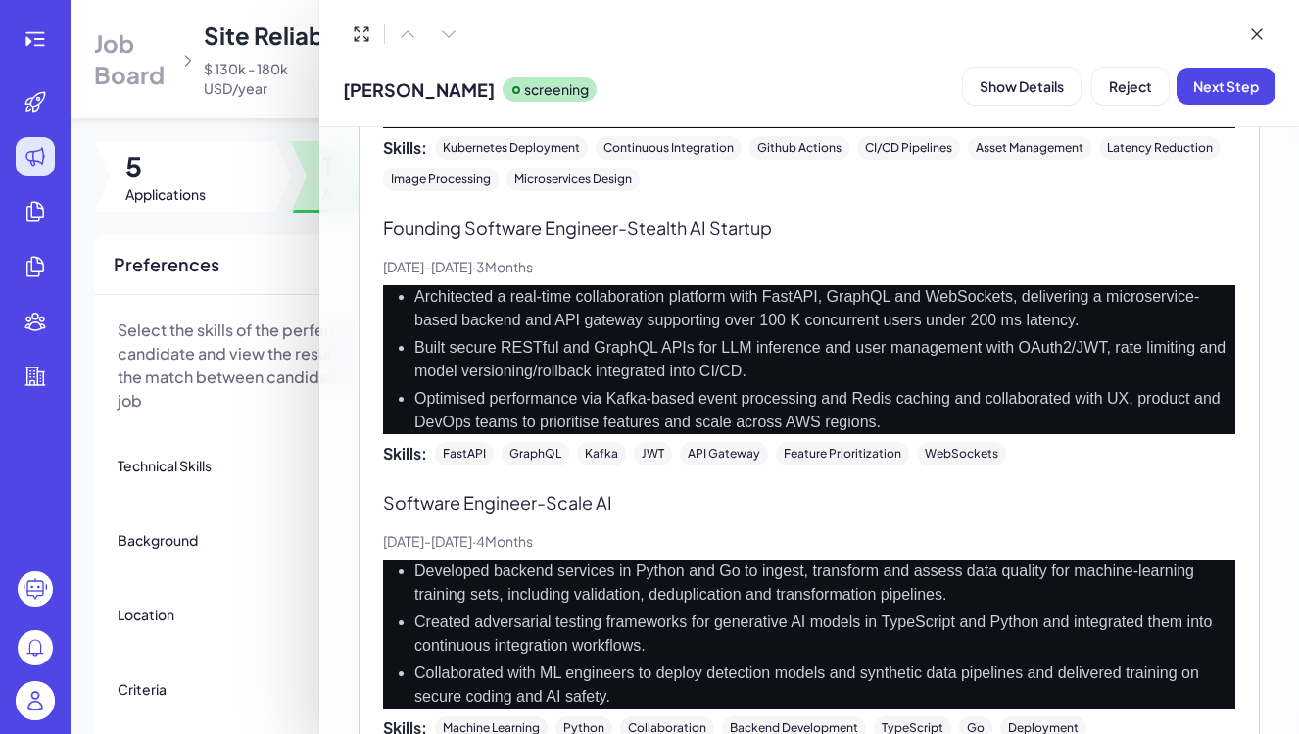
scroll to position [882, 0]
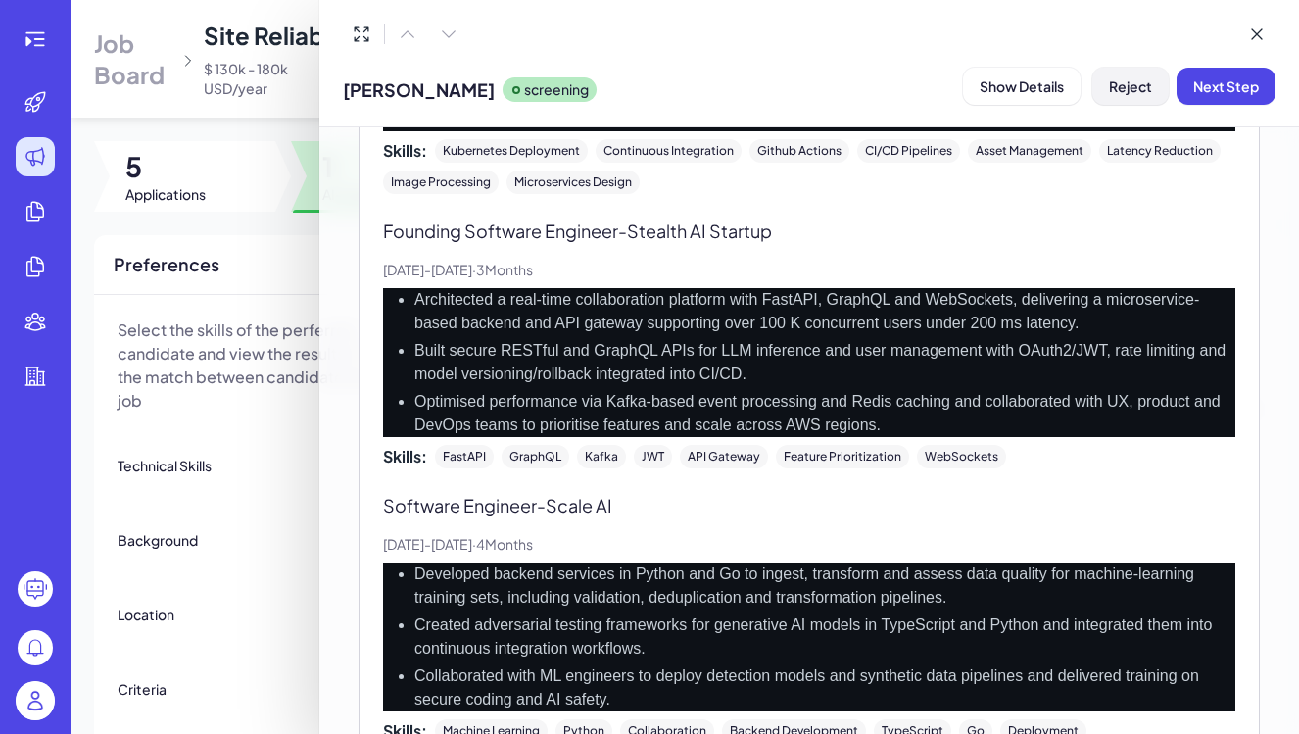
click at [1114, 100] on button "Reject" at bounding box center [1130, 86] width 76 height 37
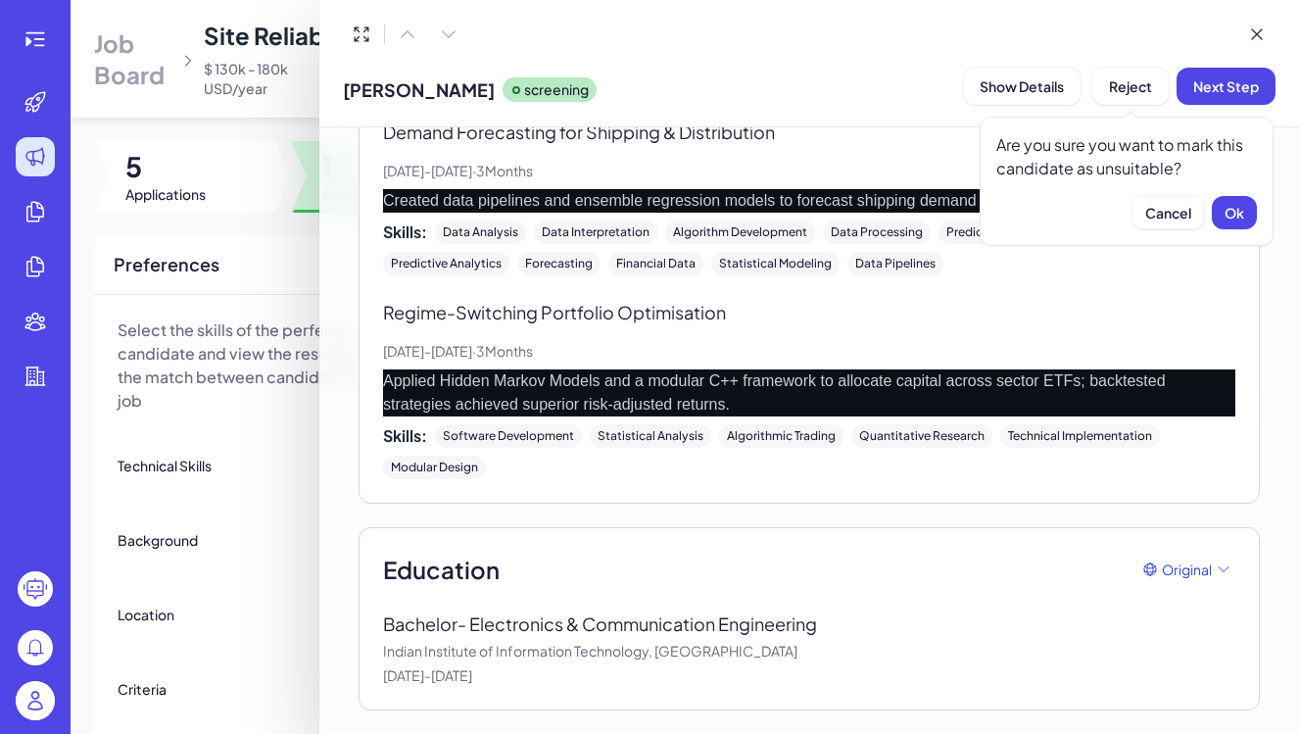
scroll to position [0, 0]
click at [1238, 215] on span "Ok" at bounding box center [1234, 213] width 20 height 18
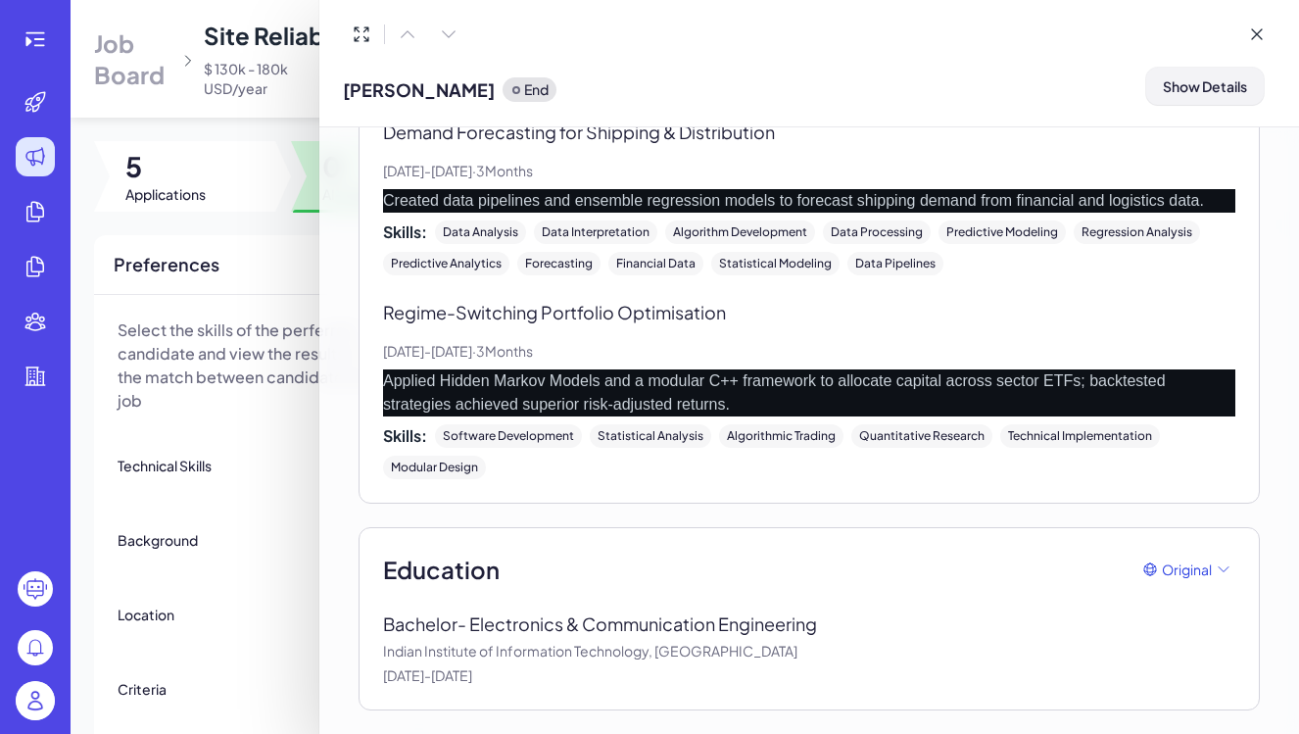
click at [1177, 82] on span "Show Details" at bounding box center [1205, 86] width 84 height 18
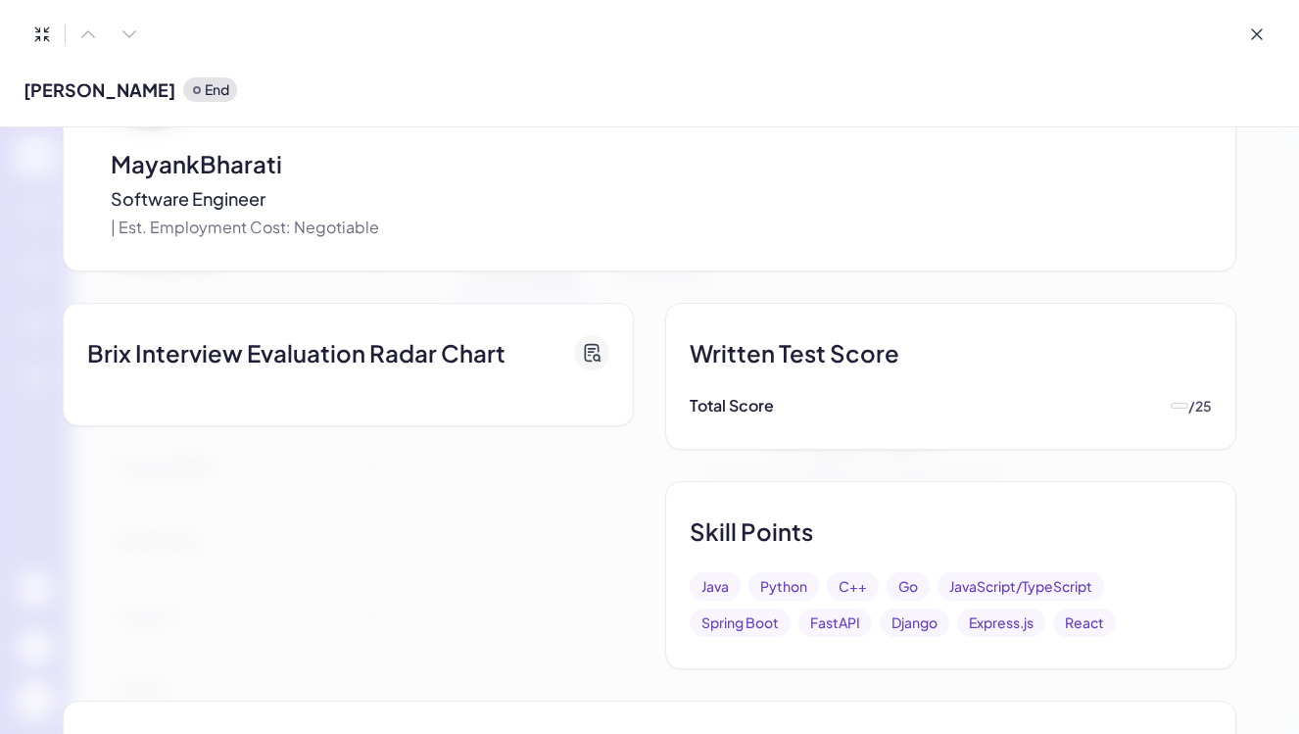
scroll to position [460, 0]
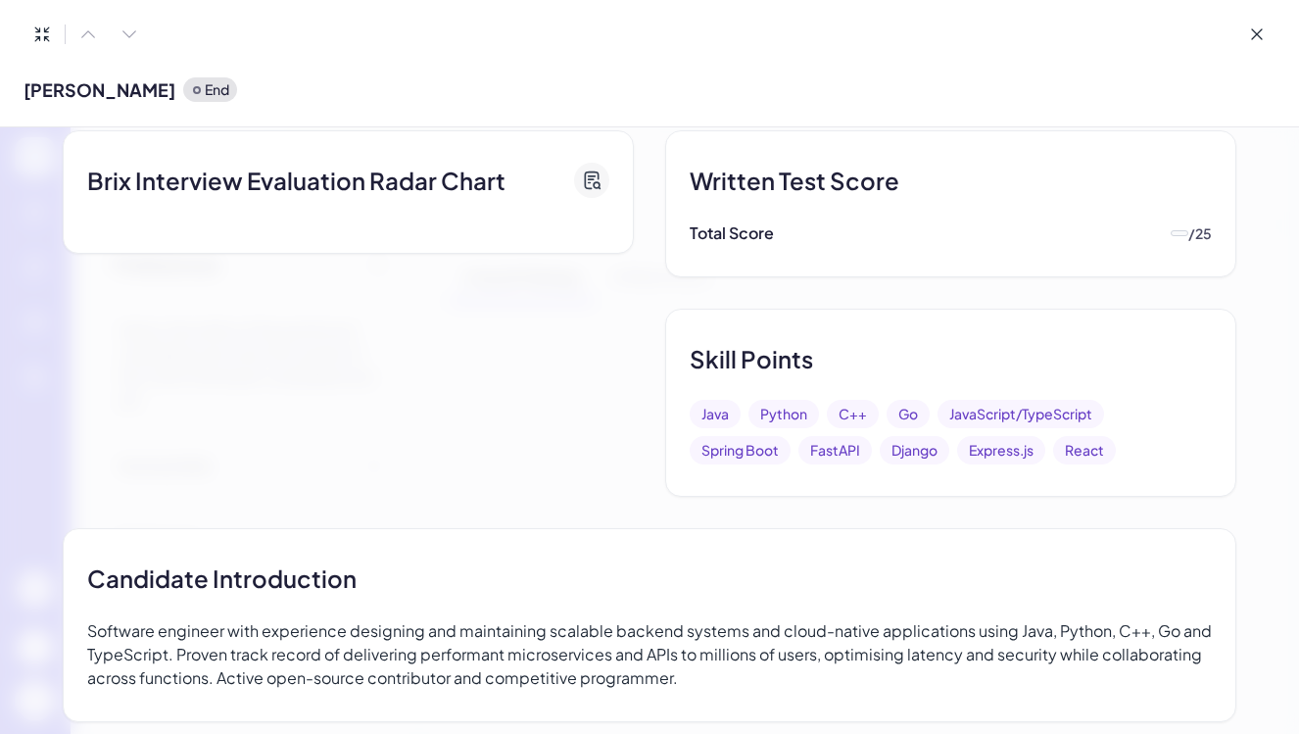
click at [1179, 247] on div "Written Test Score Total Score / 25" at bounding box center [950, 203] width 571 height 147
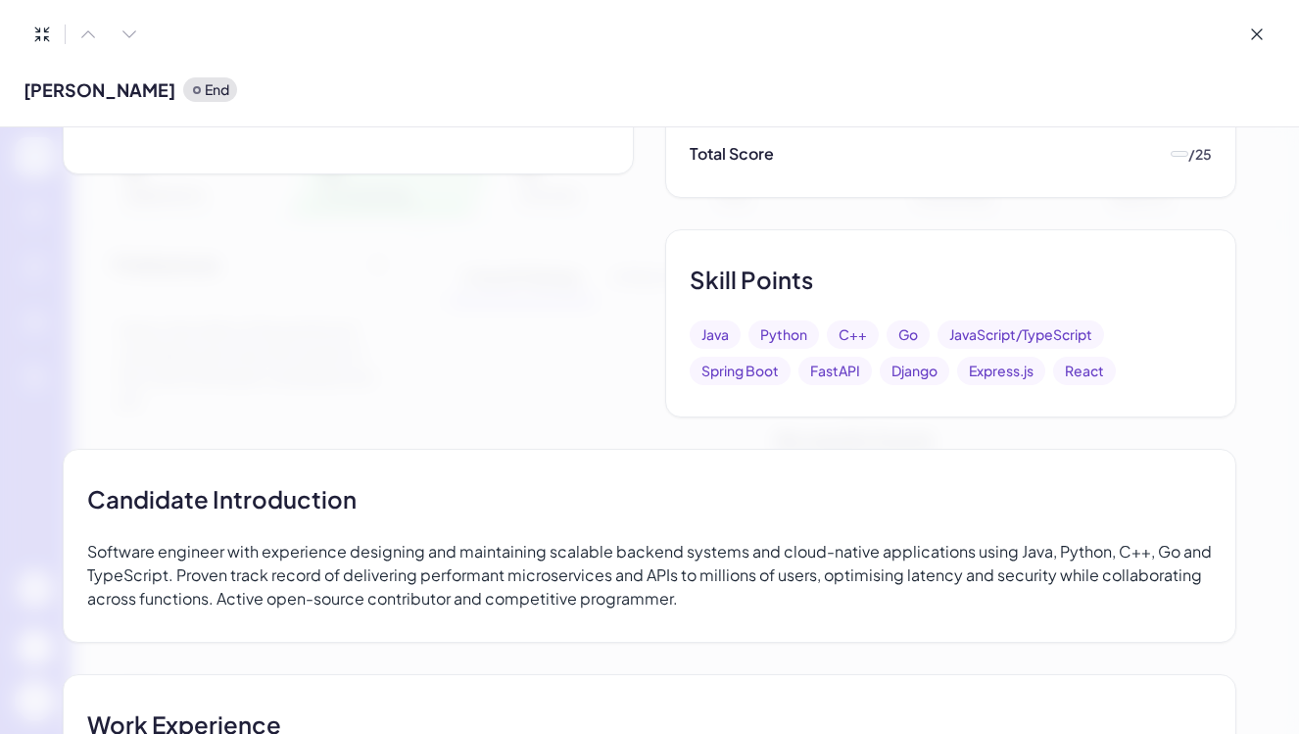
scroll to position [429, 0]
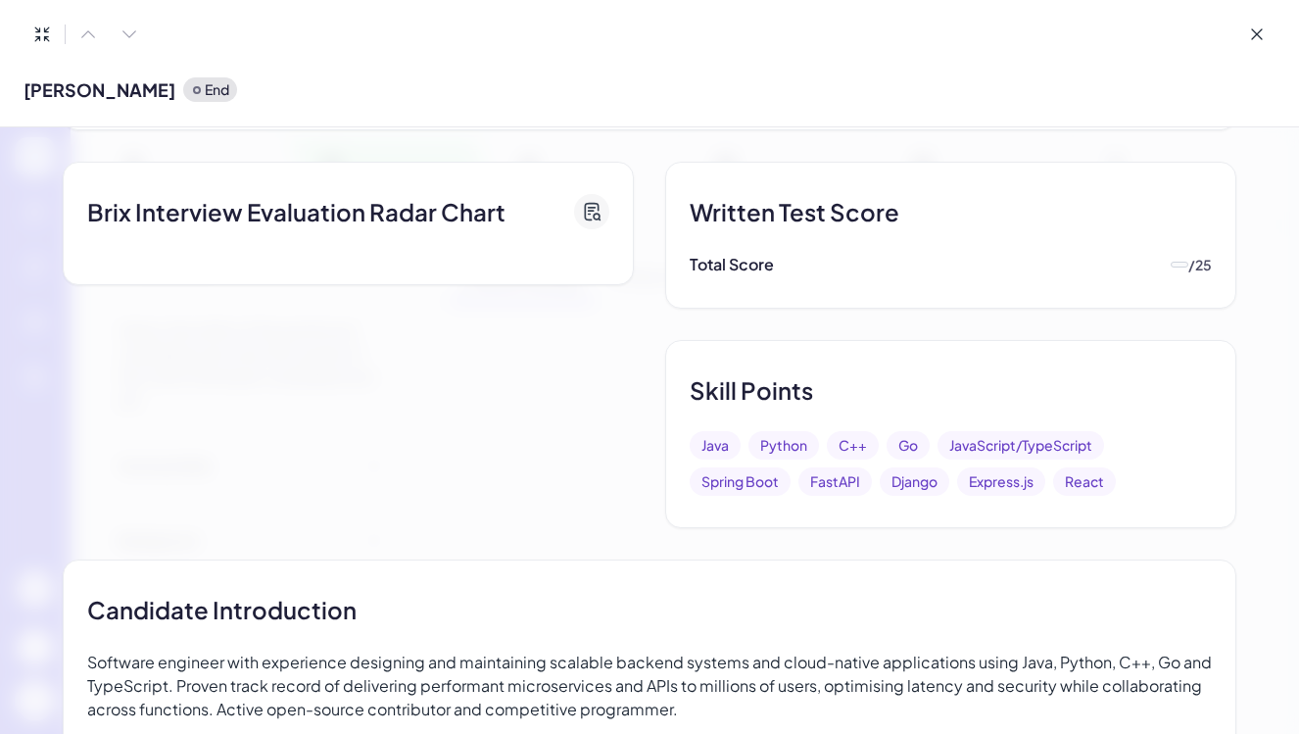
click at [602, 210] on div at bounding box center [591, 211] width 35 height 35
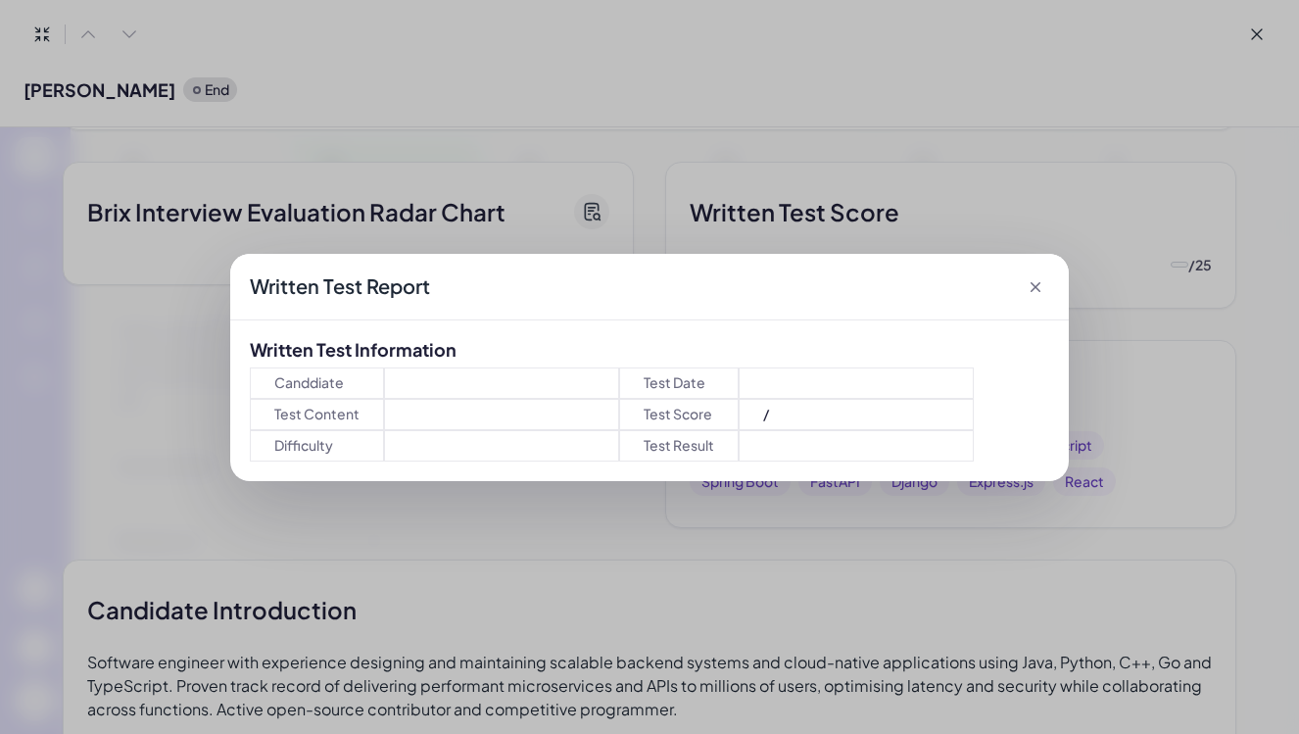
click at [1033, 285] on icon at bounding box center [1035, 287] width 10 height 10
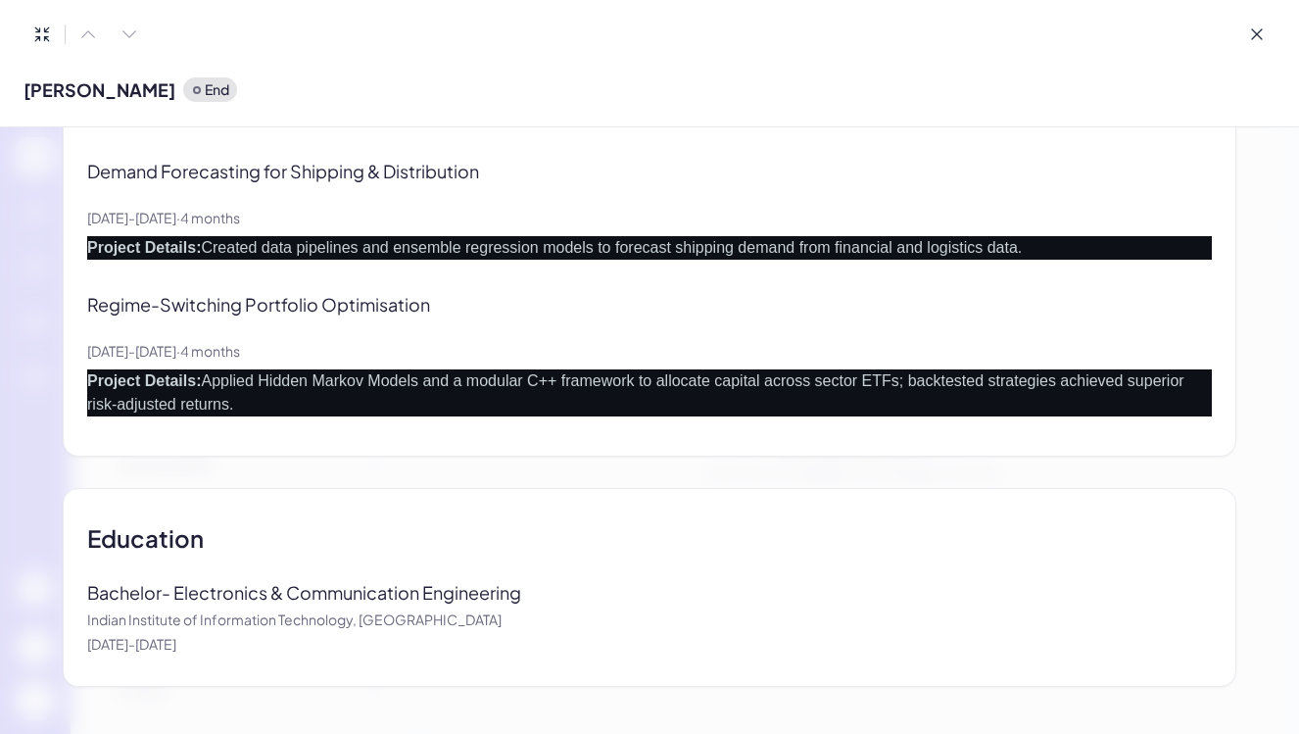
scroll to position [0, 0]
click at [1254, 31] on icon at bounding box center [1257, 34] width 20 height 20
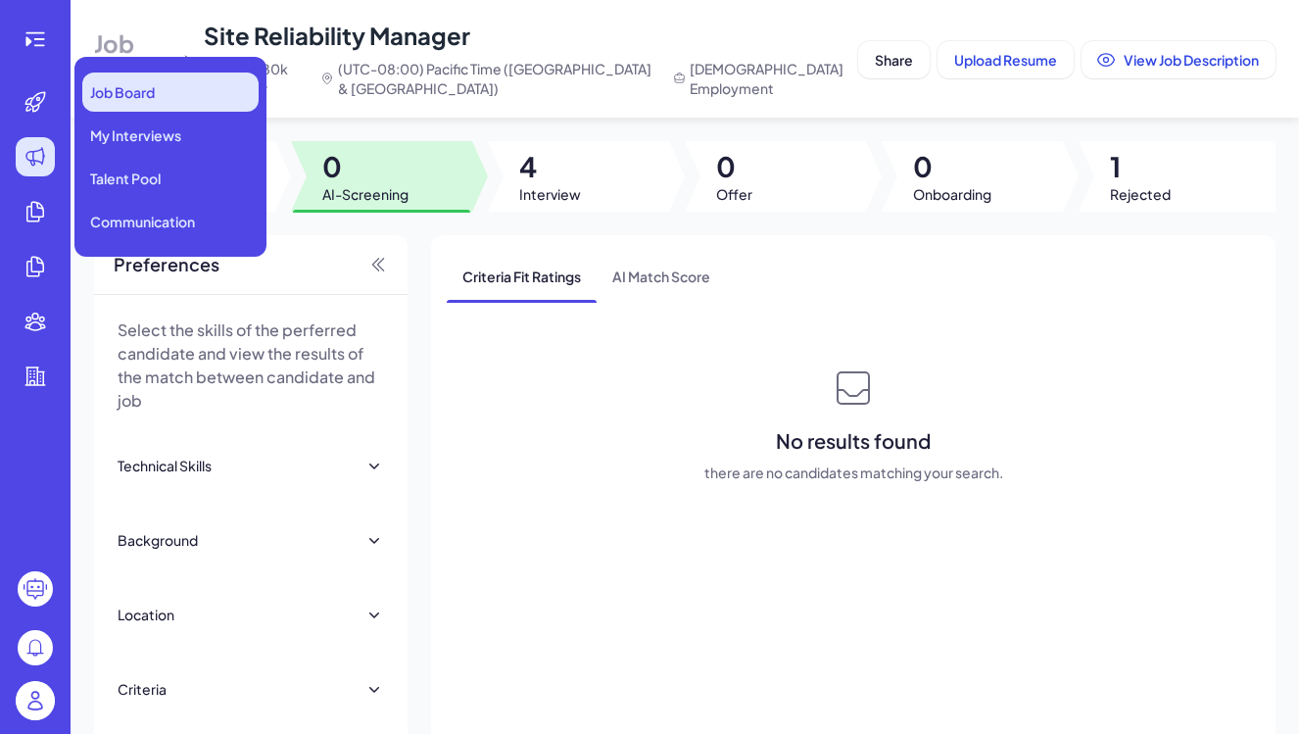
click at [119, 98] on span "Job Board" at bounding box center [122, 92] width 65 height 20
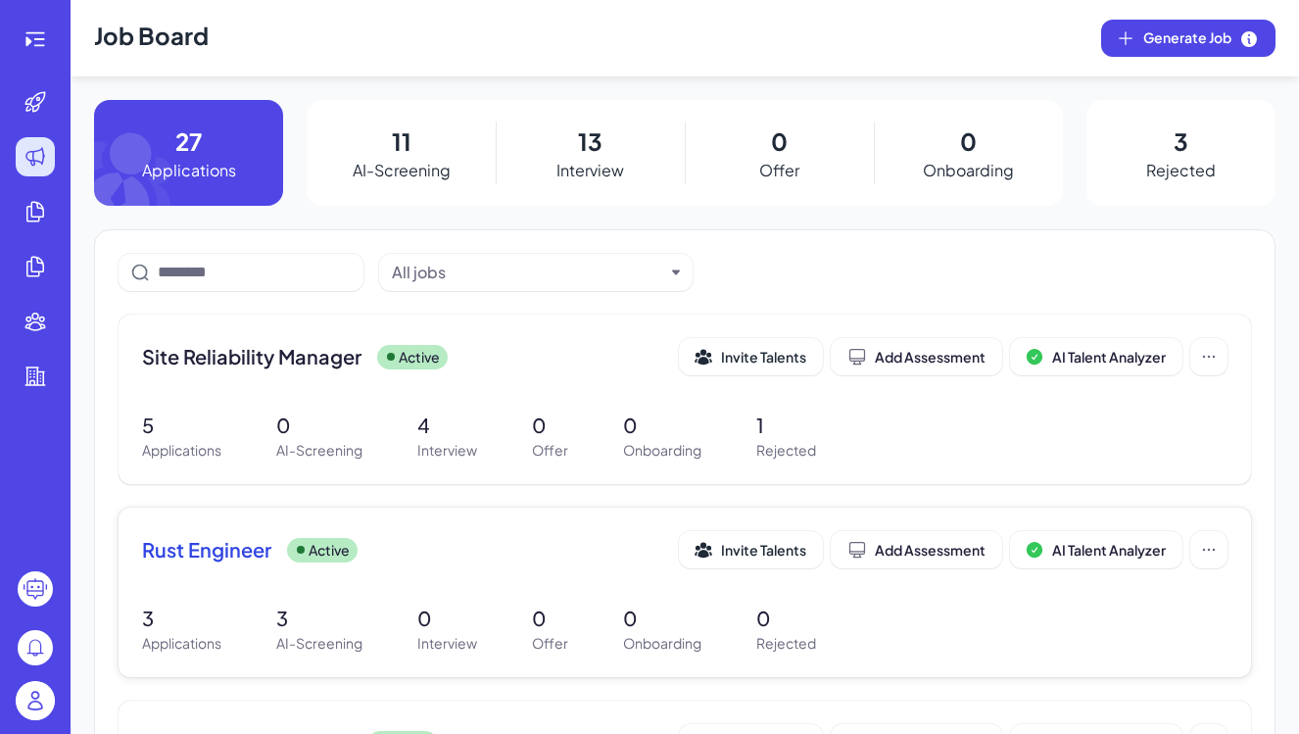
click at [329, 637] on p "AI-Screening" at bounding box center [319, 643] width 86 height 21
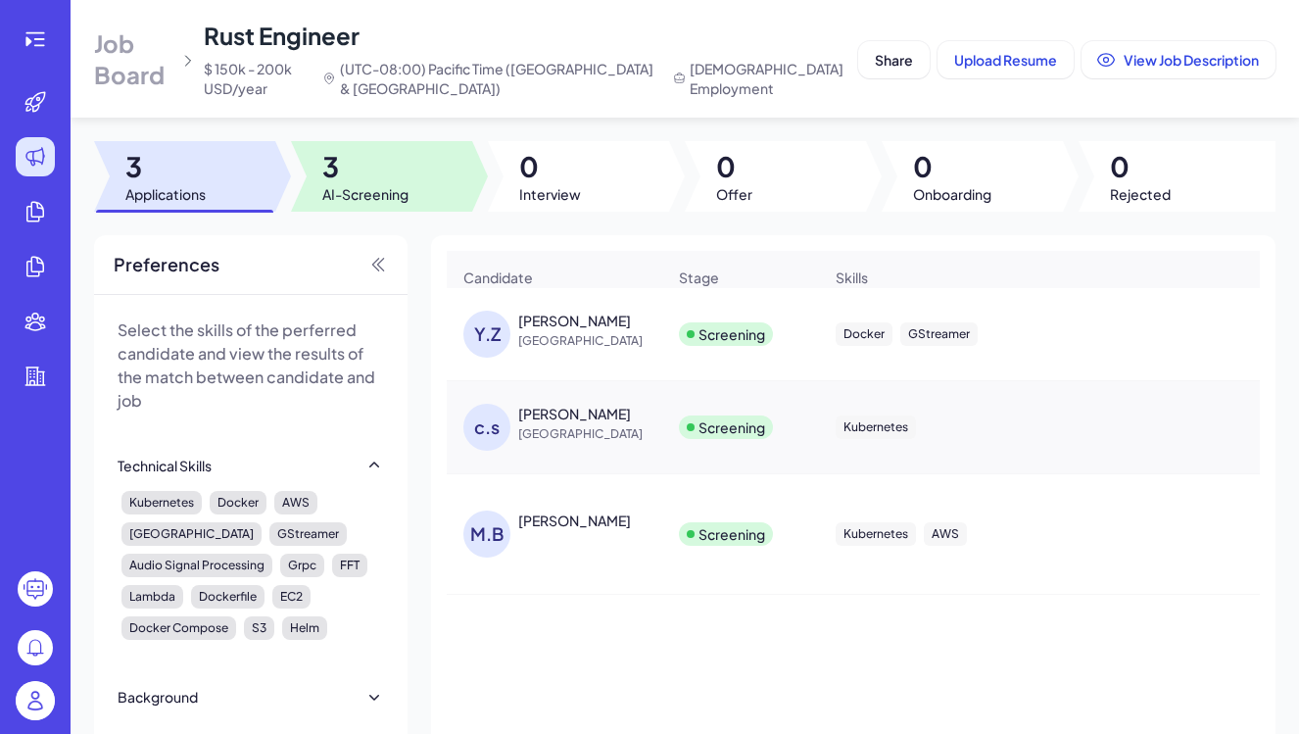
click at [343, 169] on span "3" at bounding box center [365, 166] width 86 height 35
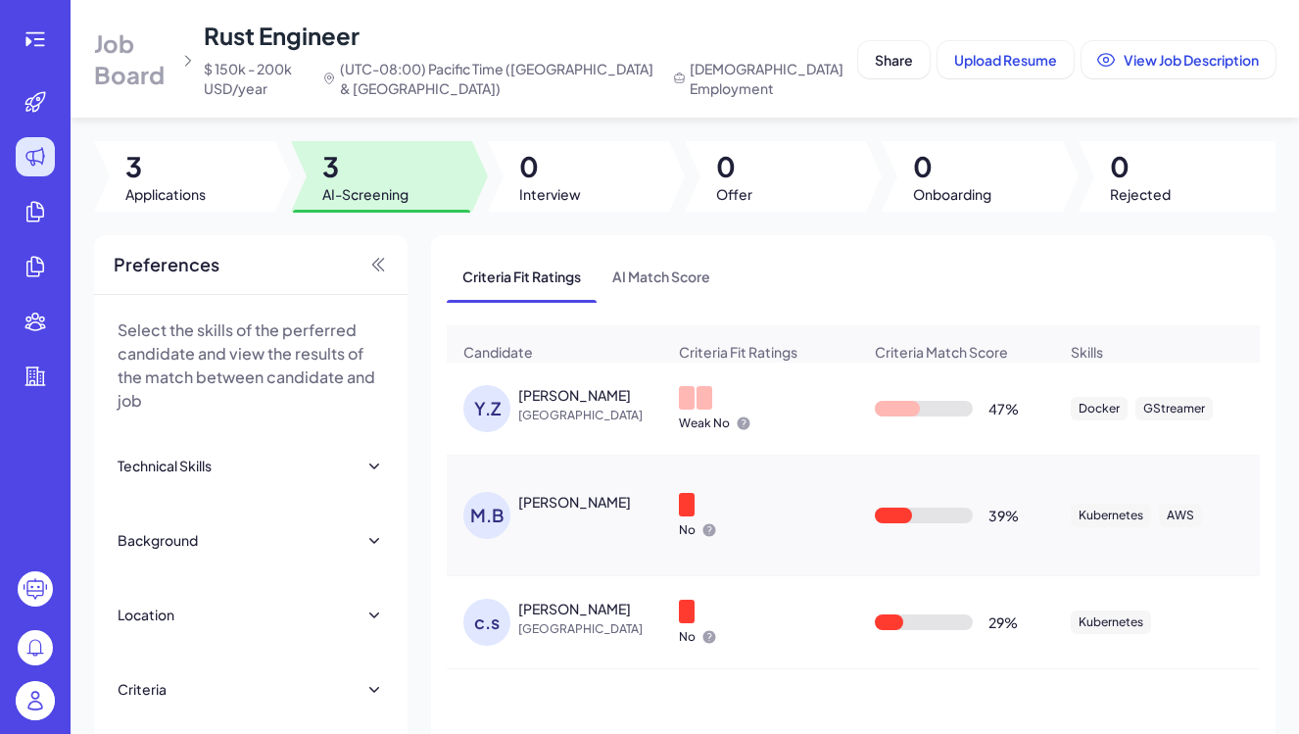
click at [585, 425] on div "[PERSON_NAME] China" at bounding box center [564, 408] width 202 height 47
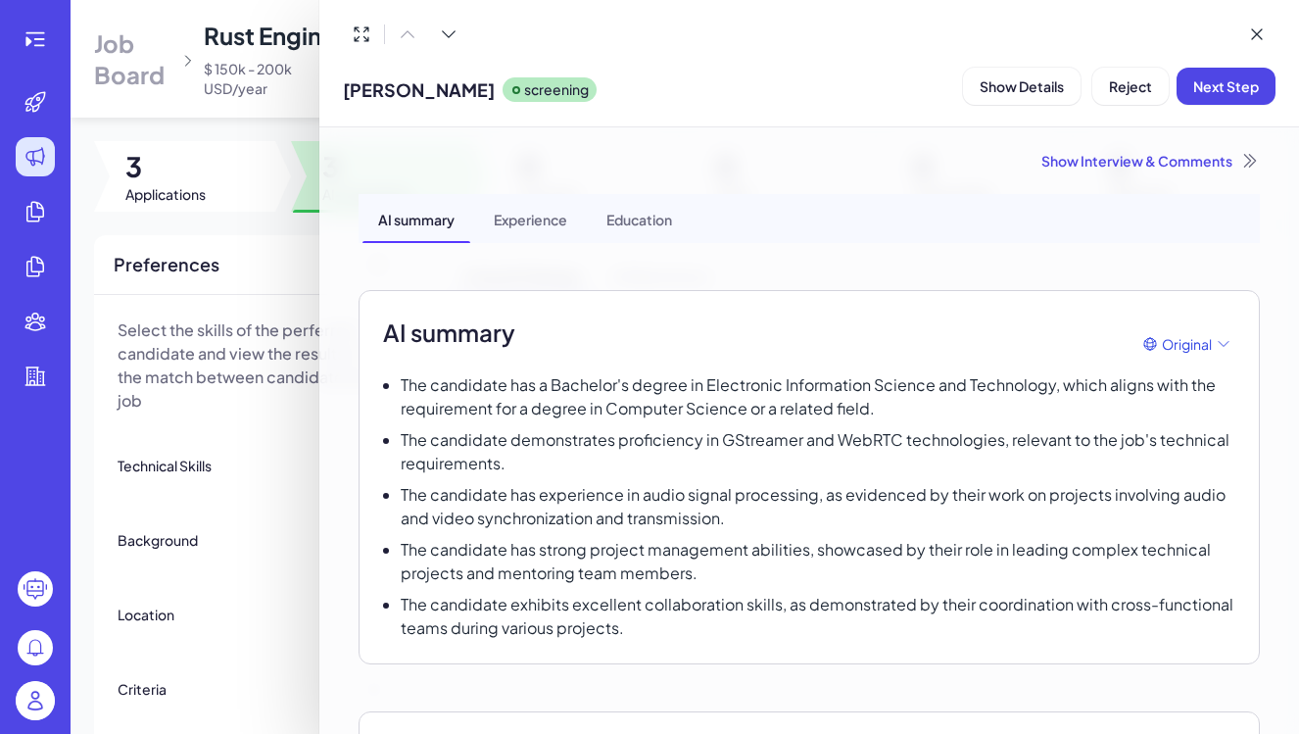
click at [265, 466] on div at bounding box center [649, 367] width 1299 height 734
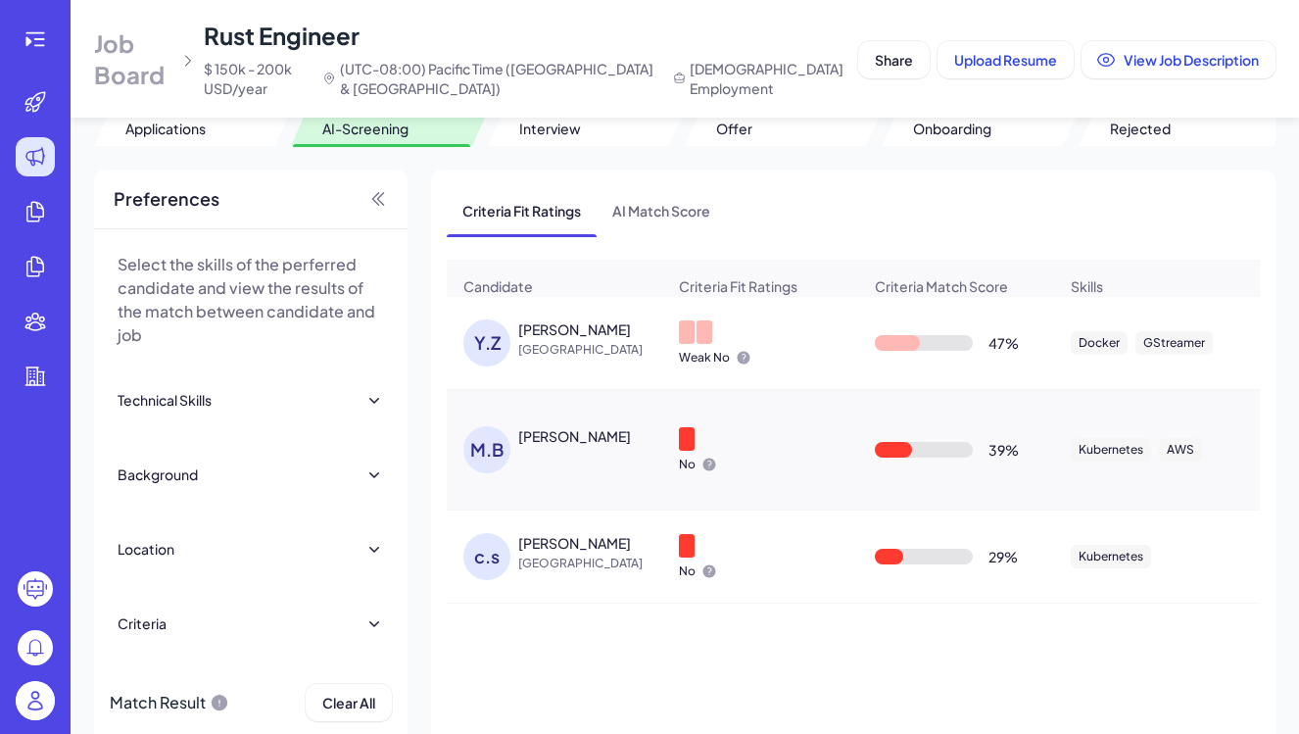
scroll to position [68, 0]
click at [571, 361] on div "[PERSON_NAME] China" at bounding box center [564, 340] width 202 height 47
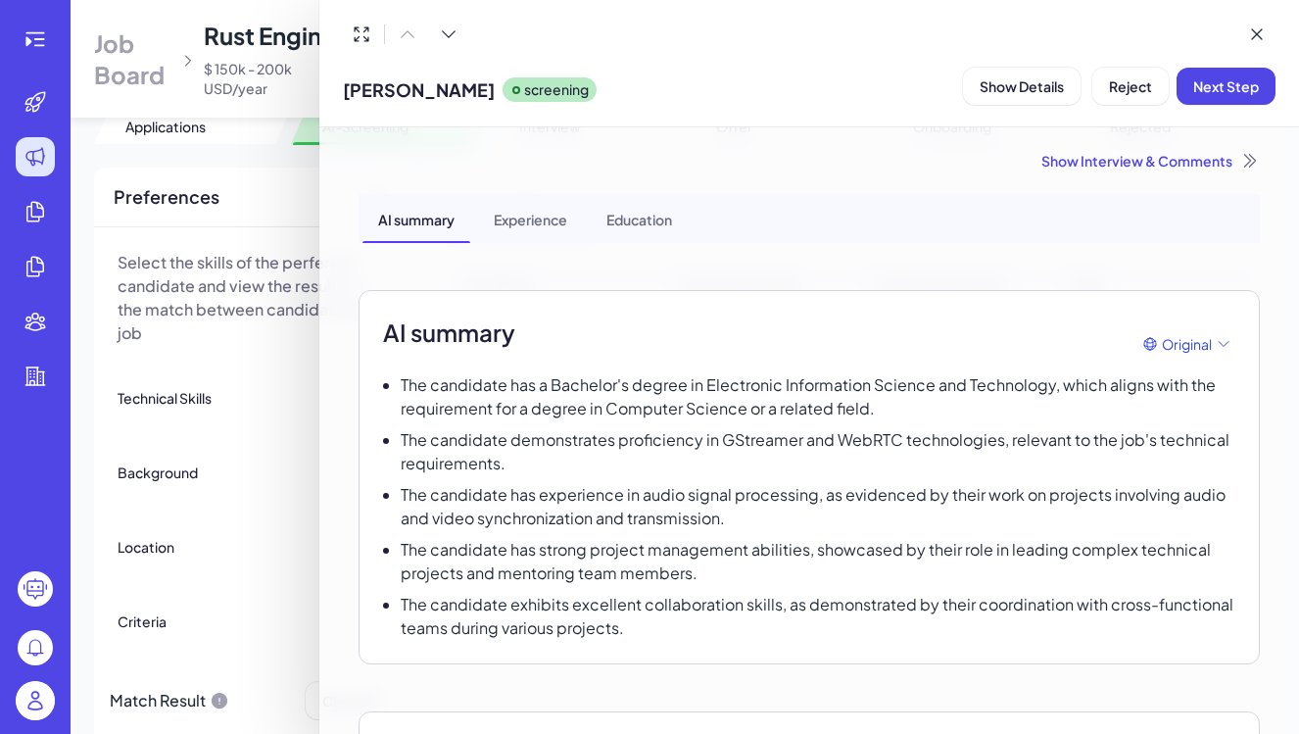
scroll to position [0, 0]
click at [259, 480] on div at bounding box center [649, 367] width 1299 height 734
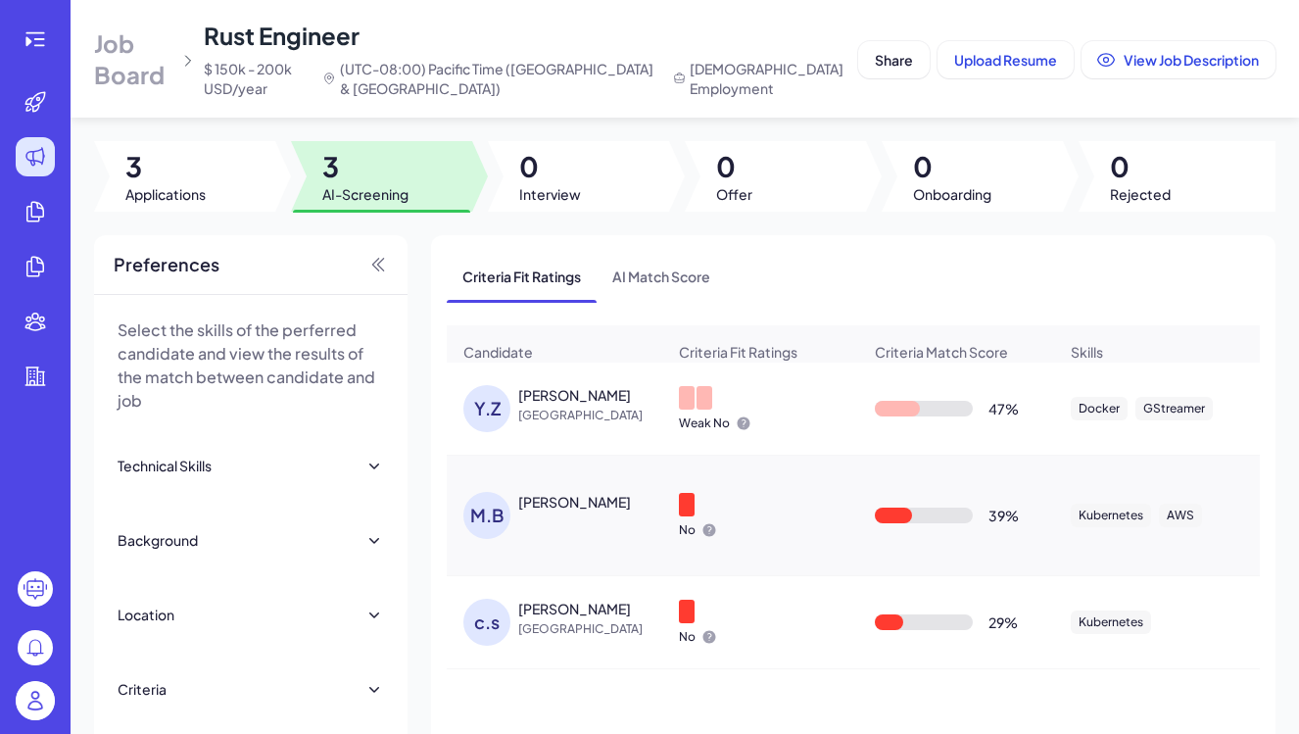
click at [628, 519] on div "[PERSON_NAME]" at bounding box center [564, 515] width 202 height 47
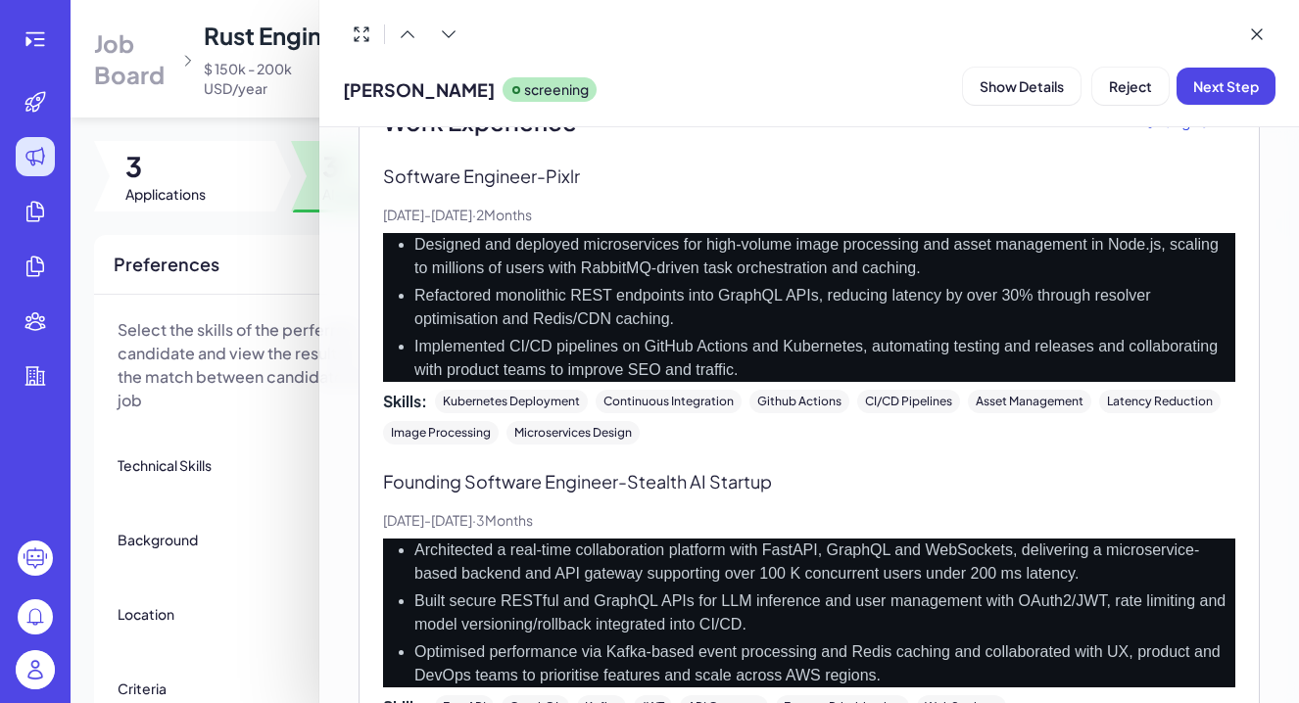
scroll to position [0, 720]
click at [1259, 38] on icon at bounding box center [1257, 34] width 20 height 20
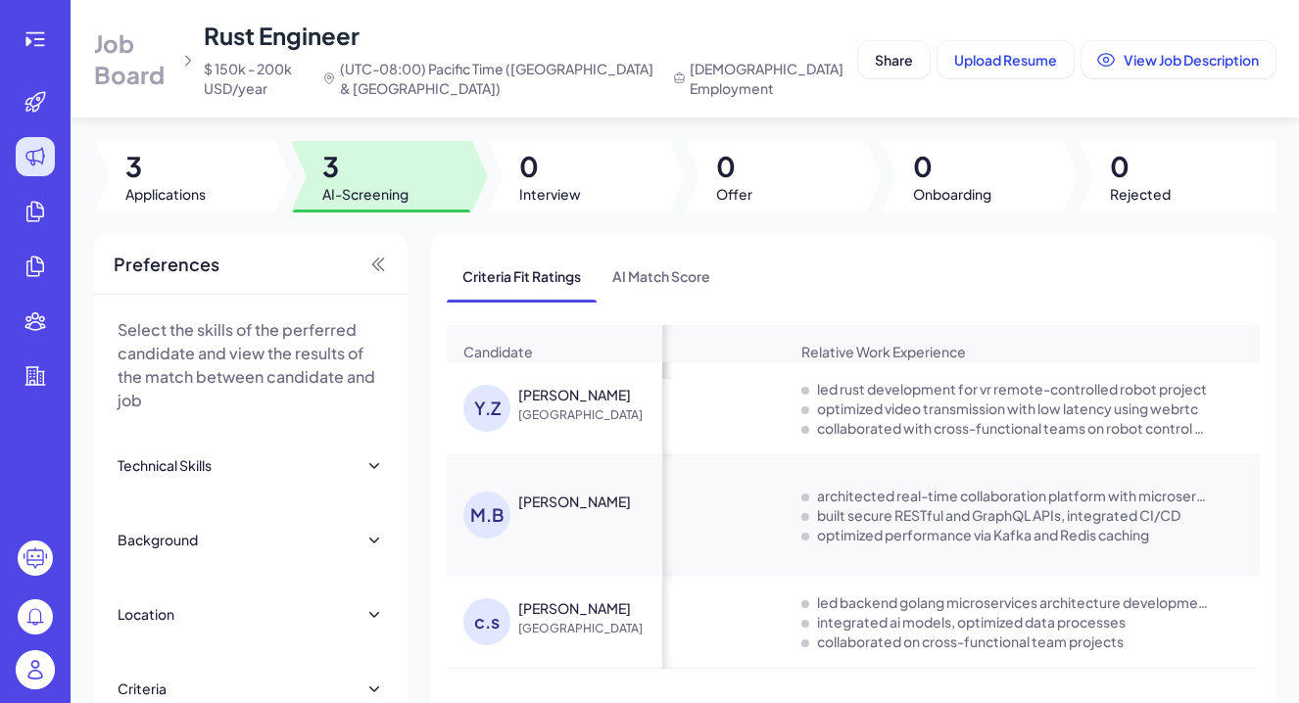
click at [556, 533] on div "[PERSON_NAME]" at bounding box center [564, 515] width 202 height 47
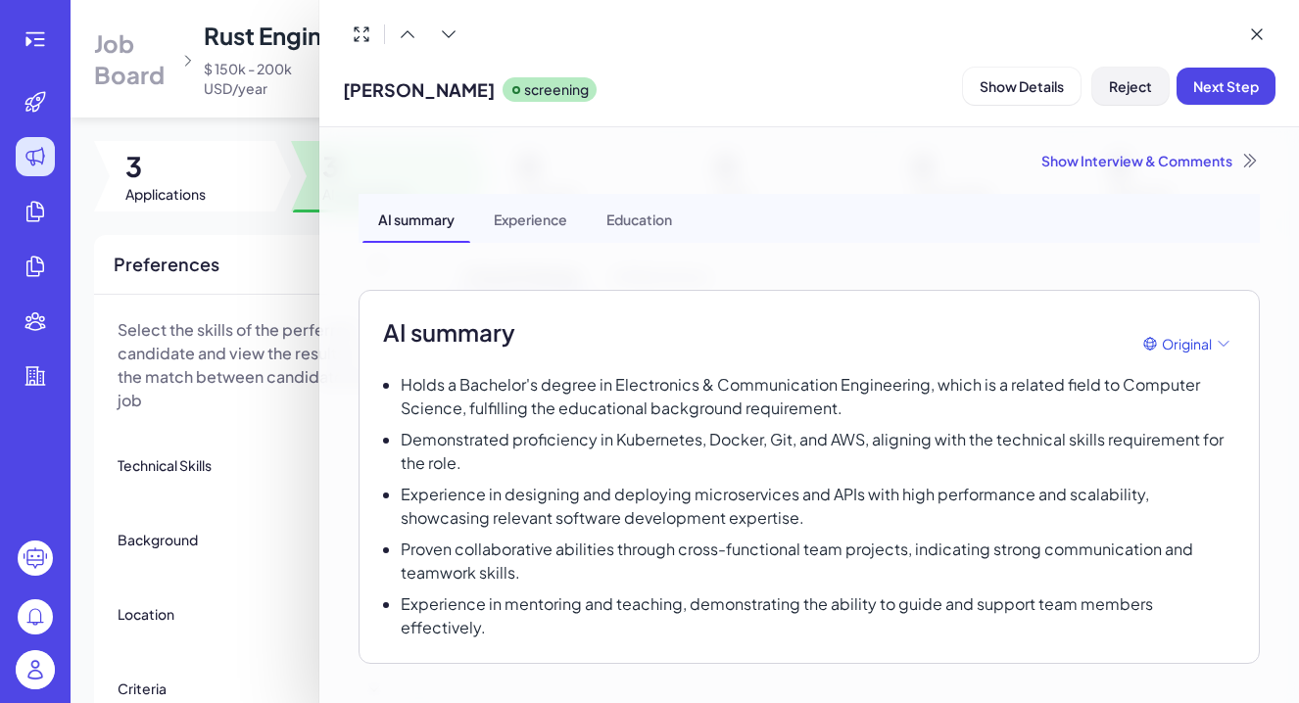
click at [1120, 83] on span "Reject" at bounding box center [1130, 86] width 43 height 18
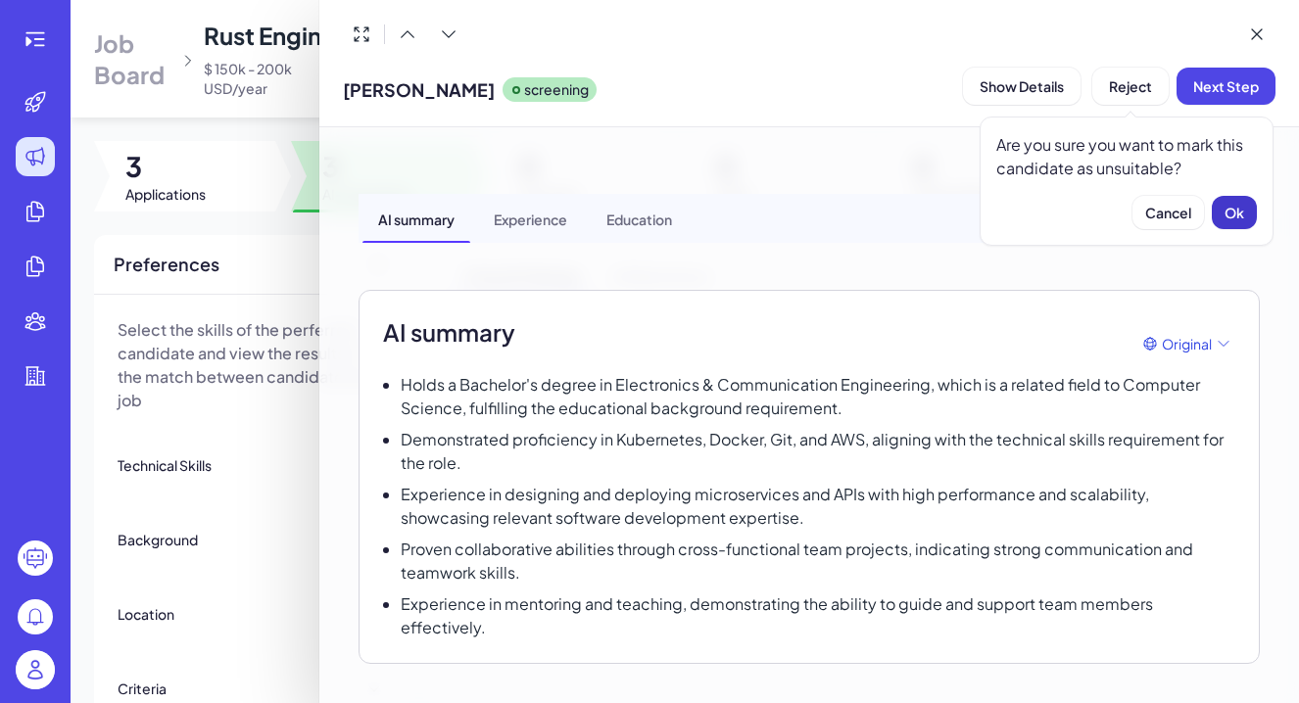
click at [1231, 222] on button "Ok" at bounding box center [1234, 212] width 45 height 33
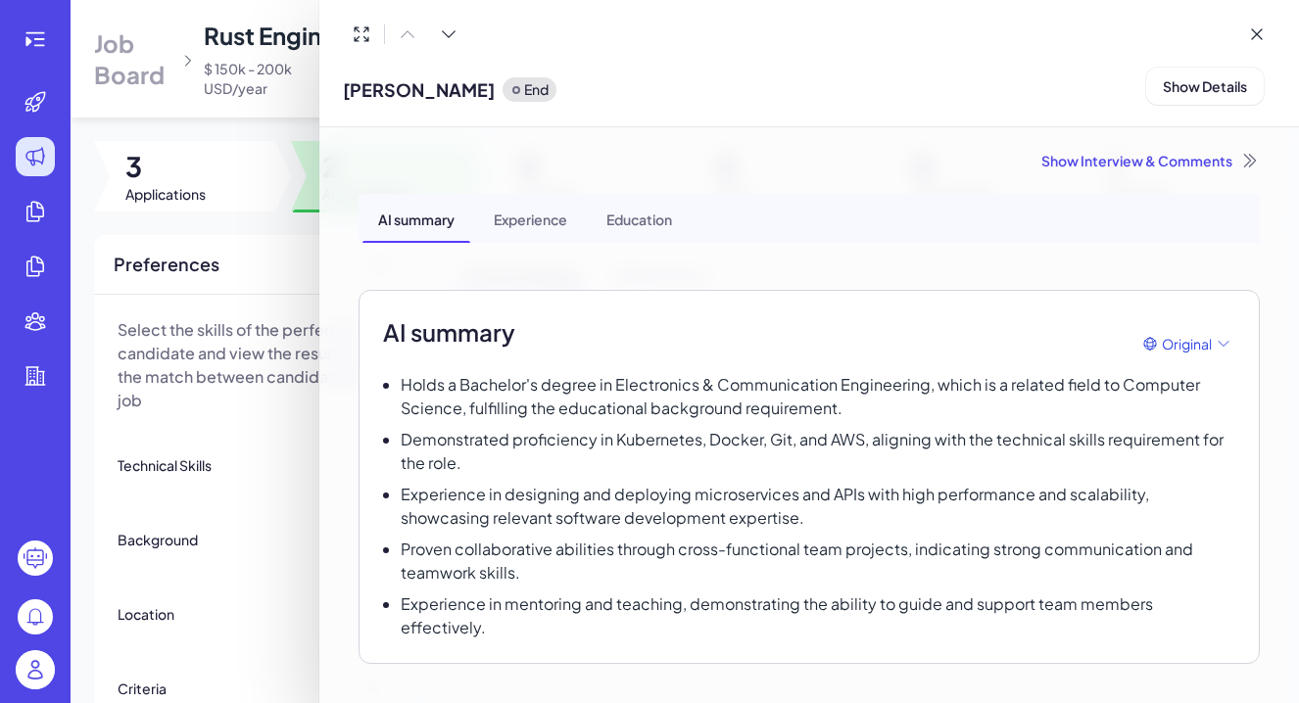
click at [271, 568] on div at bounding box center [649, 351] width 1299 height 703
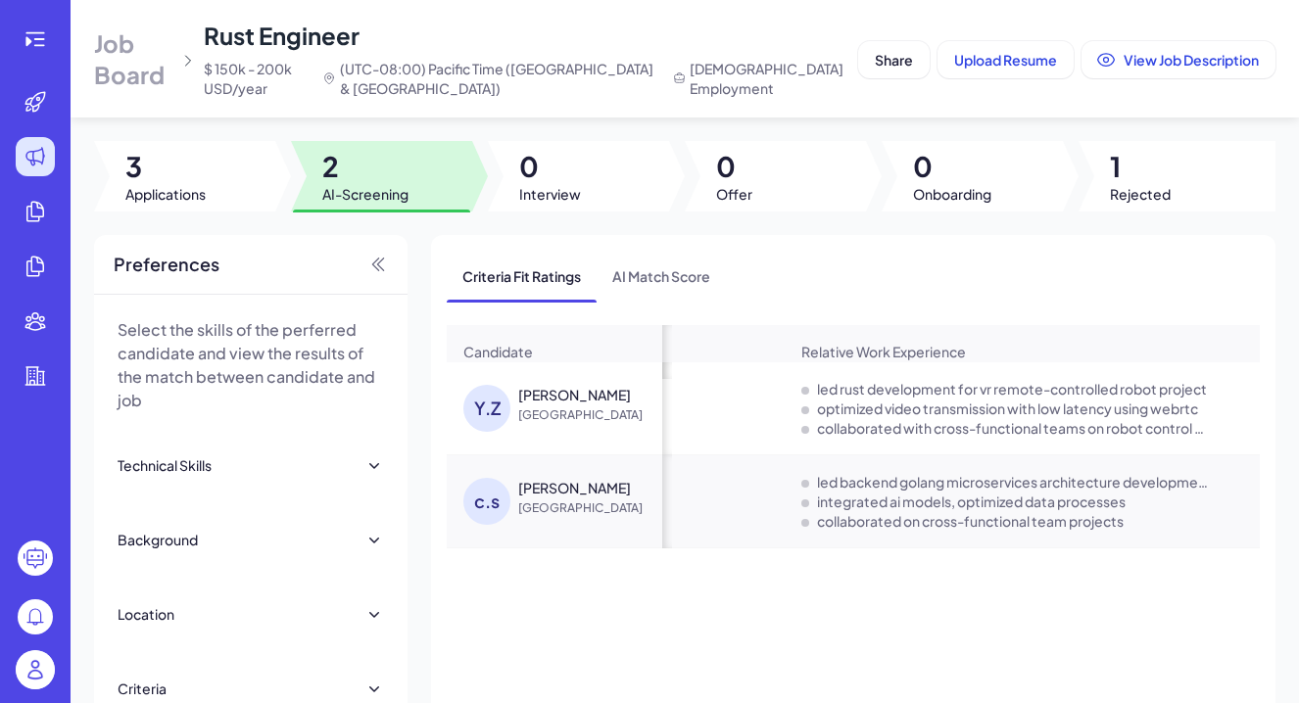
click at [595, 501] on span "[GEOGRAPHIC_DATA]" at bounding box center [591, 509] width 147 height 20
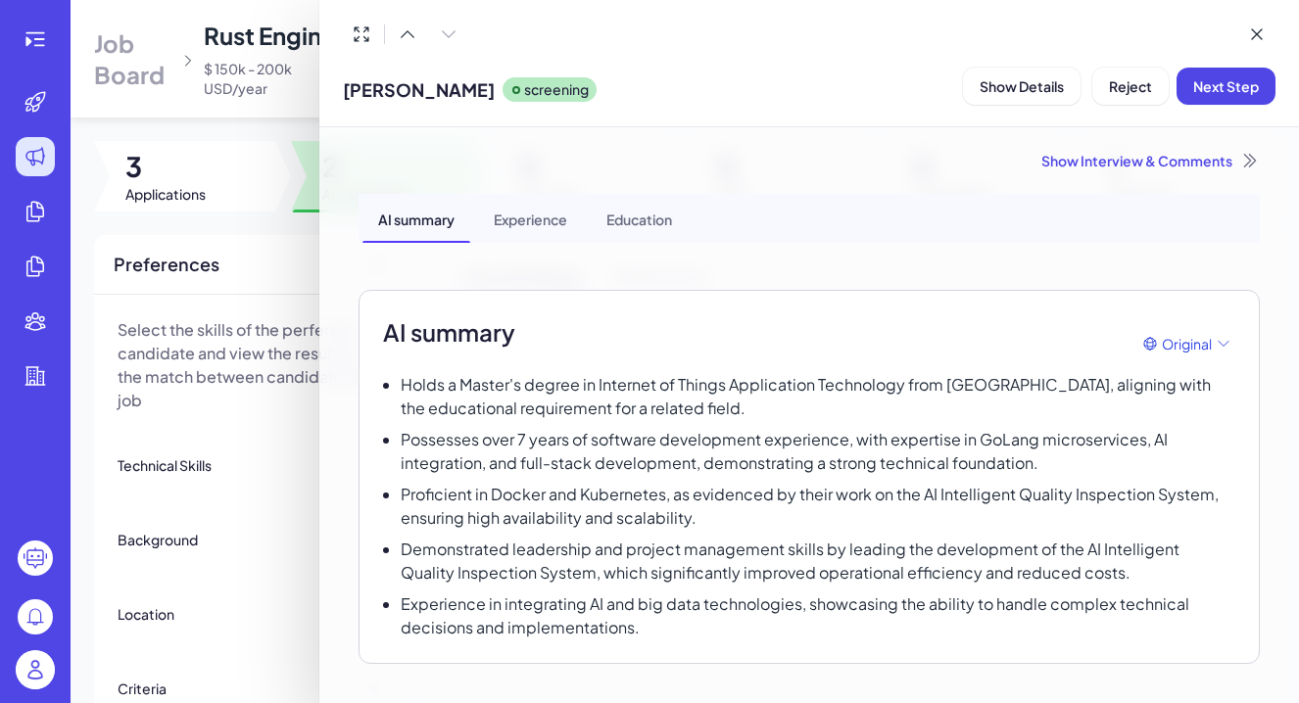
scroll to position [0, 0]
click at [243, 509] on div at bounding box center [649, 351] width 1299 height 703
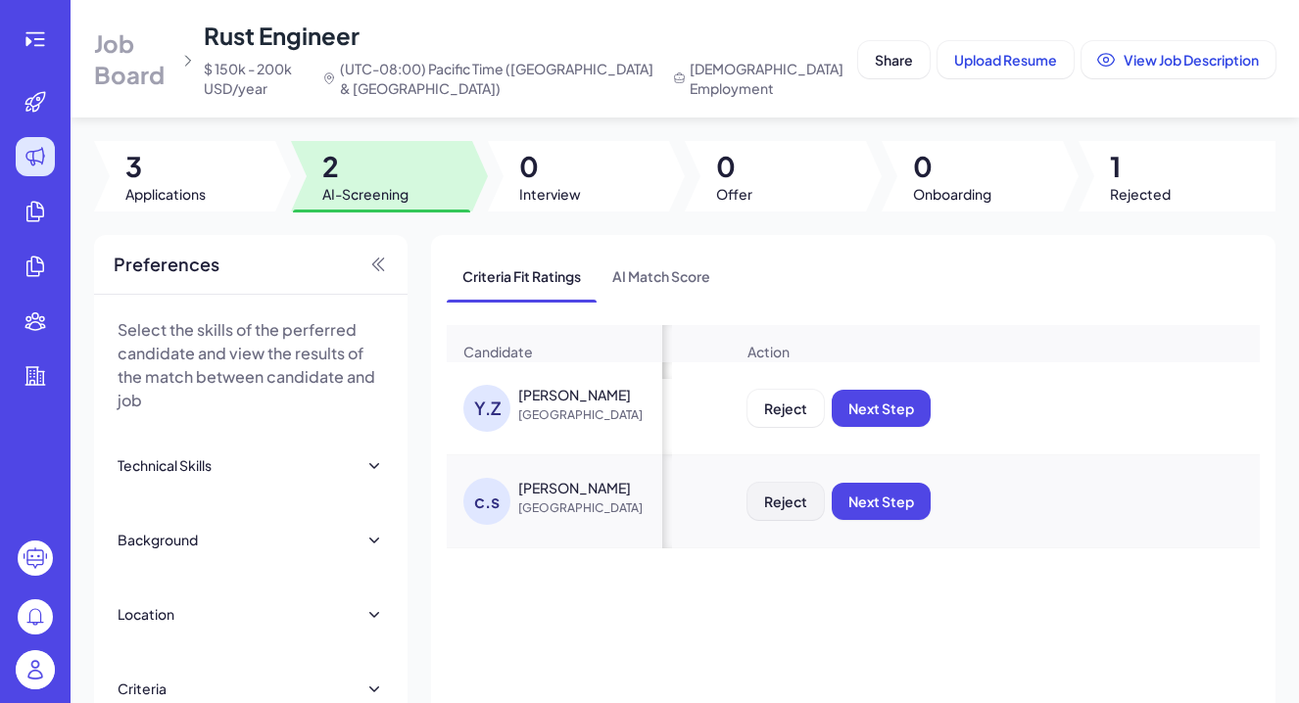
click at [785, 503] on span "Reject" at bounding box center [785, 502] width 43 height 18
click at [898, 636] on span "Ok" at bounding box center [894, 628] width 20 height 18
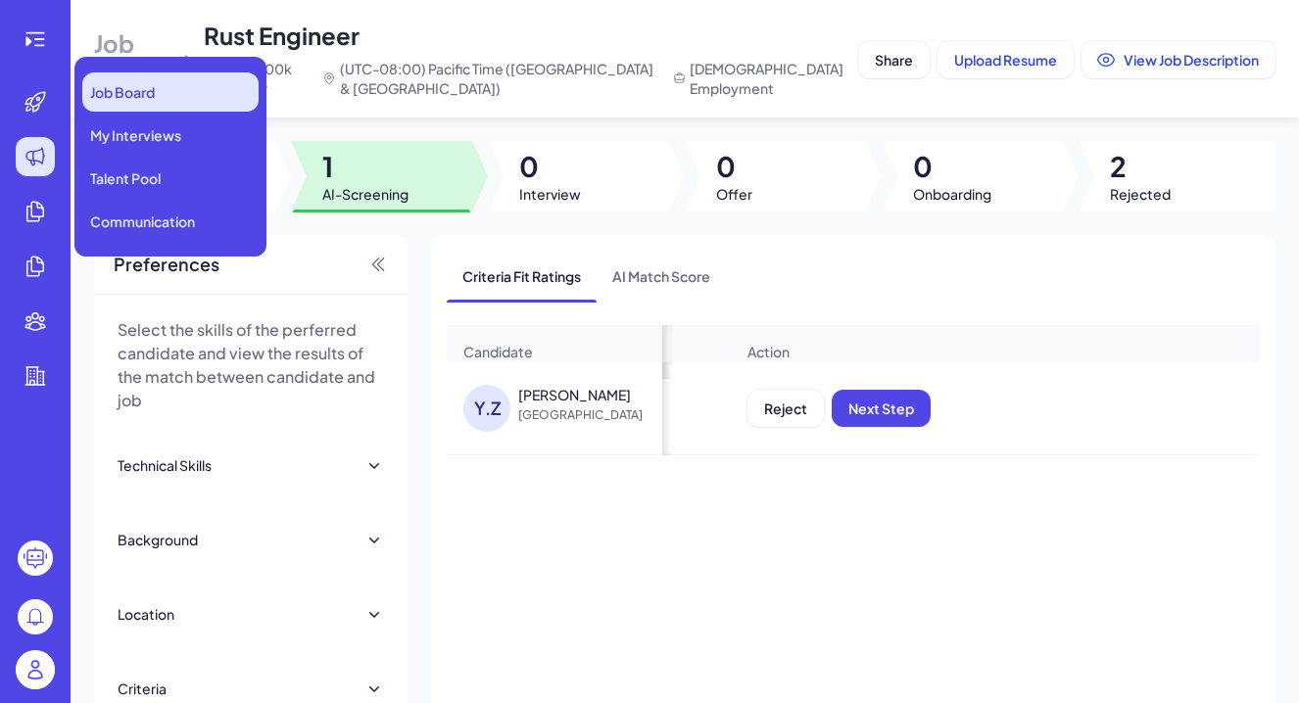
click at [121, 94] on span "Job Board" at bounding box center [122, 92] width 65 height 20
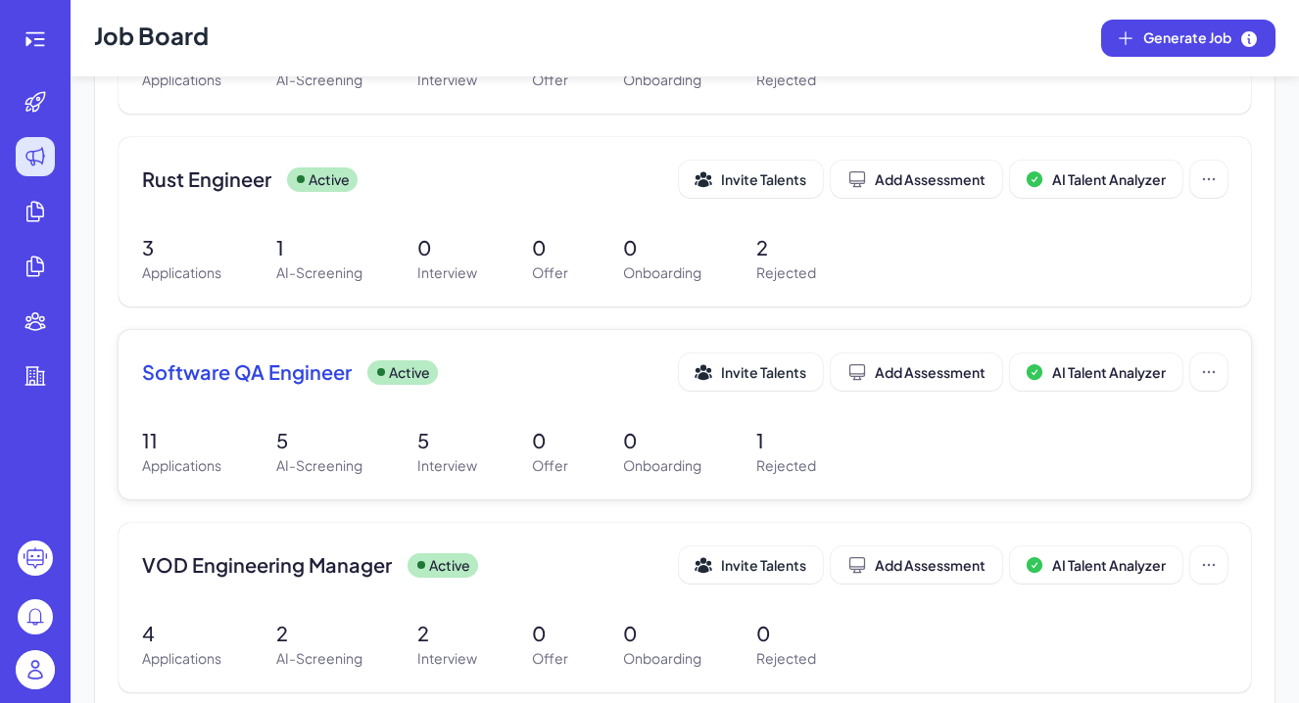
click at [525, 398] on div "Software QA Engineer Active Invite Talents Add Assessment AI Talent Analyzer" at bounding box center [684, 378] width 1085 height 49
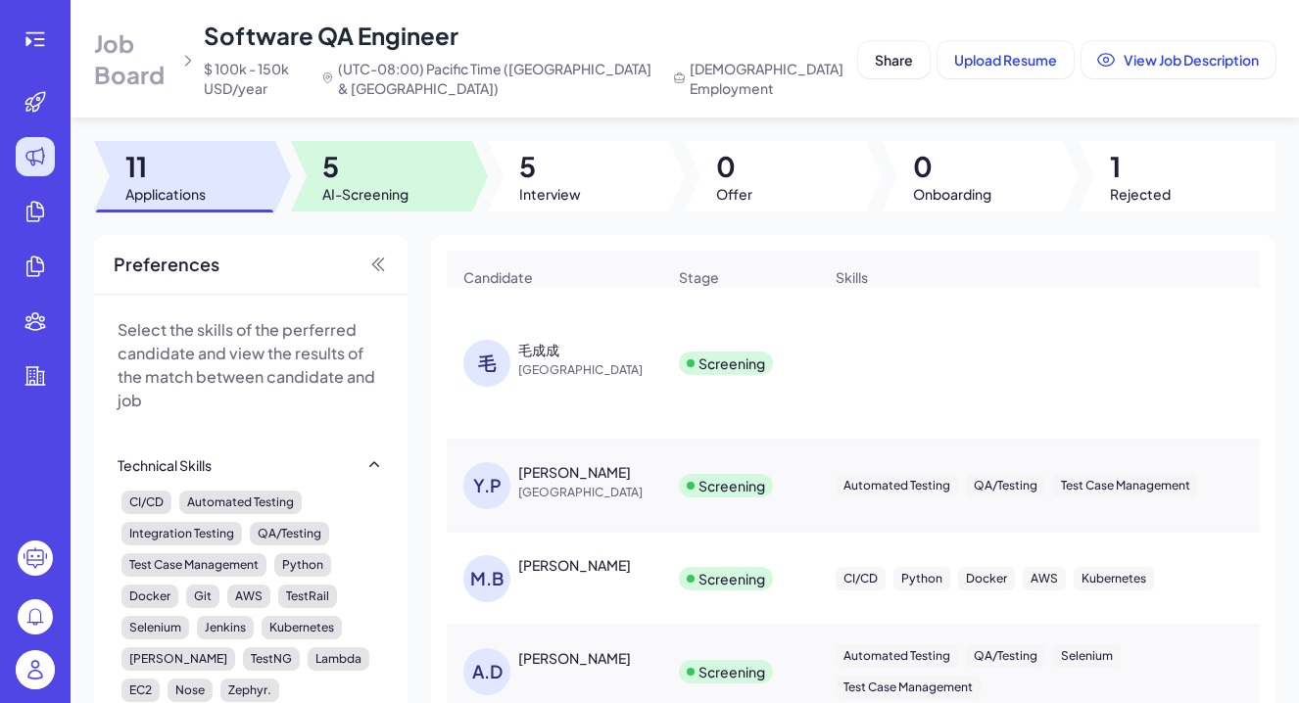
click at [378, 171] on span "5" at bounding box center [365, 166] width 86 height 35
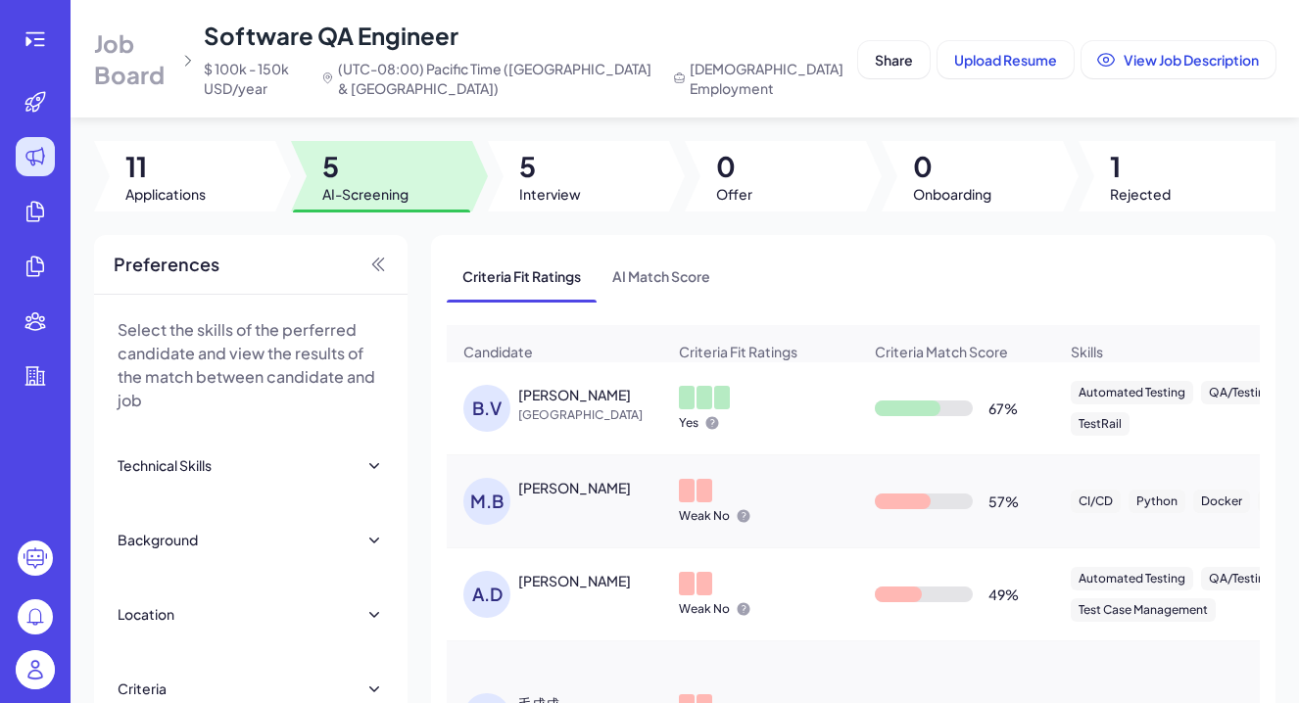
click at [594, 412] on span "[GEOGRAPHIC_DATA]" at bounding box center [591, 415] width 147 height 20
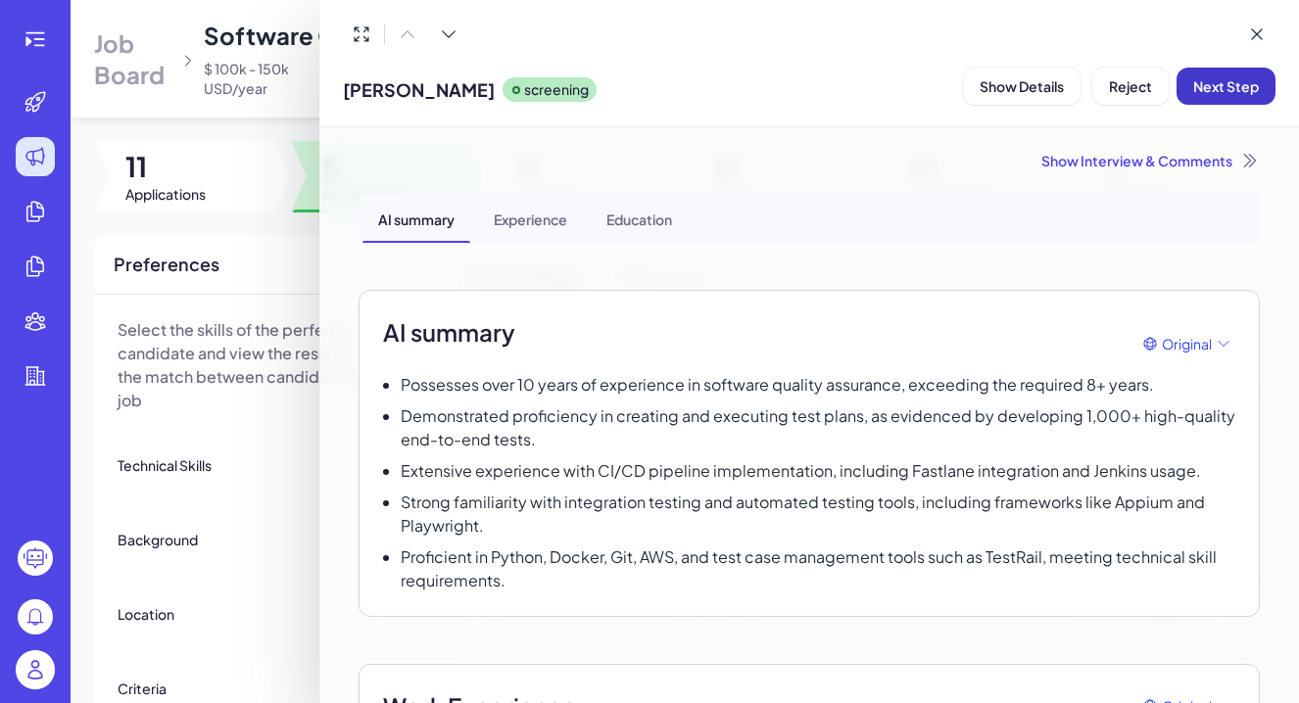
click at [1225, 86] on span "Next Step" at bounding box center [1226, 86] width 66 height 18
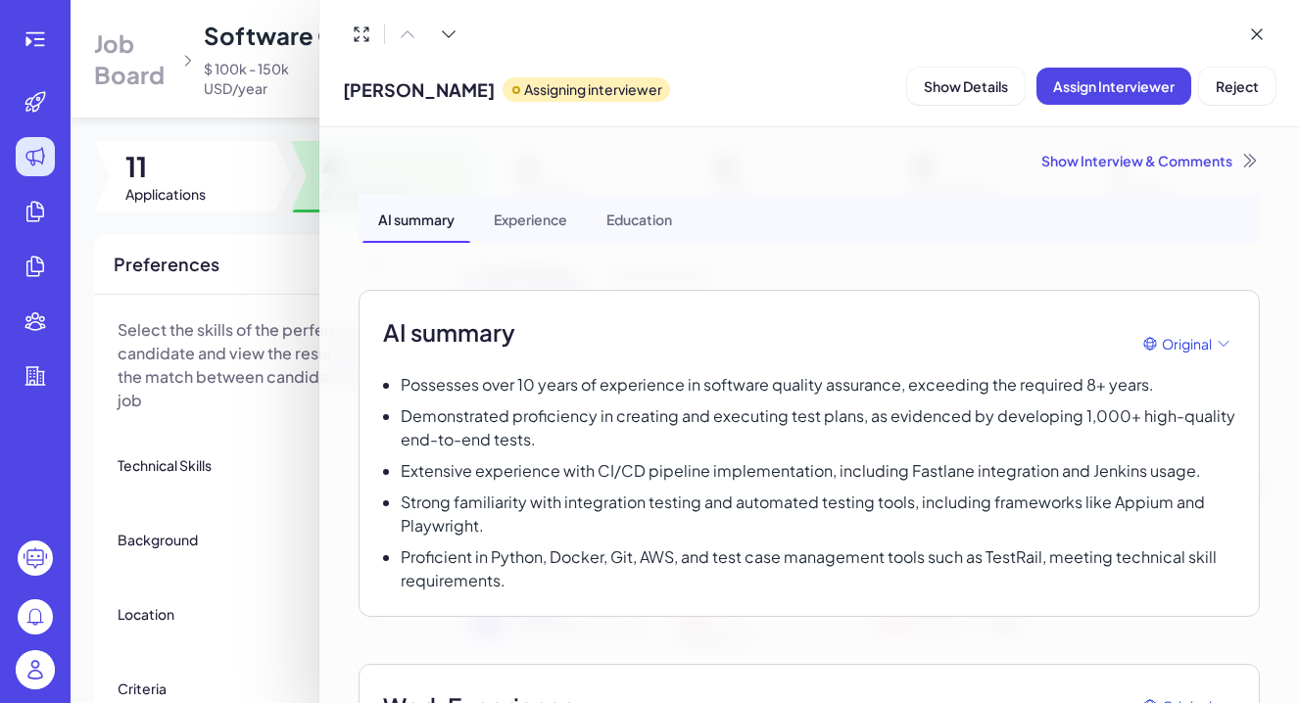
click at [275, 524] on div at bounding box center [649, 351] width 1299 height 703
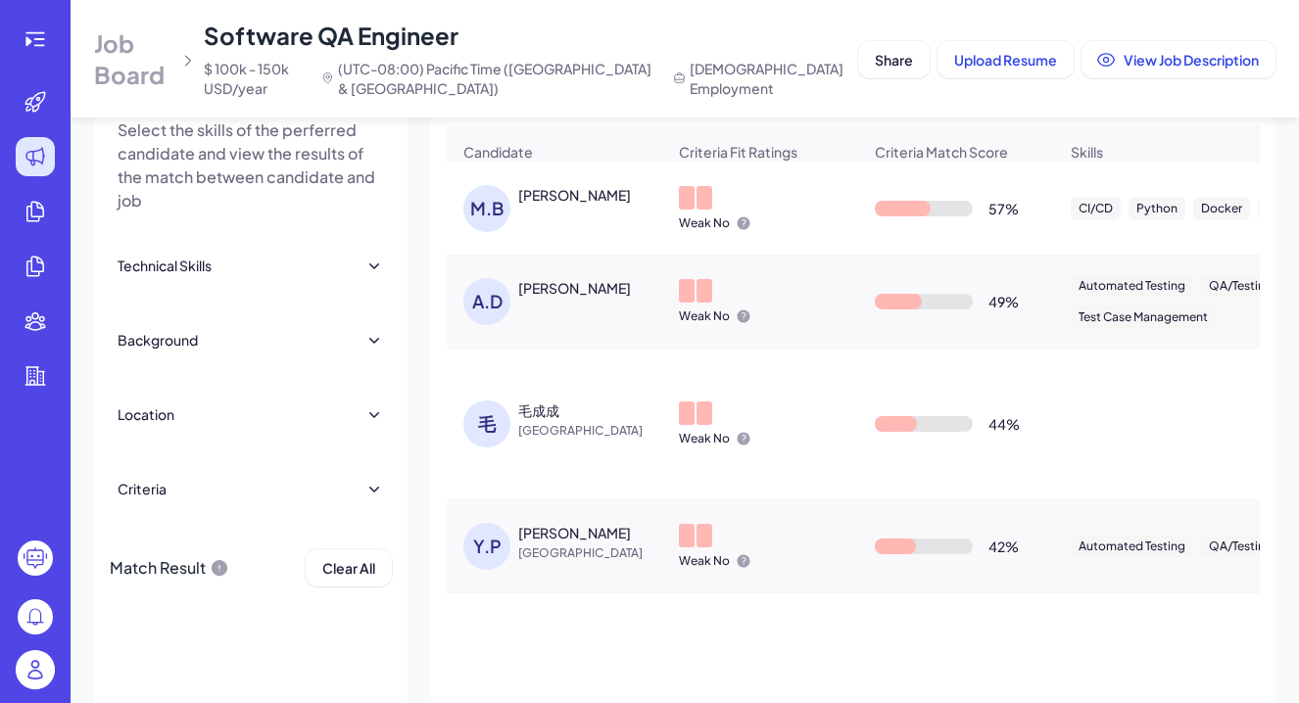
scroll to position [209, 0]
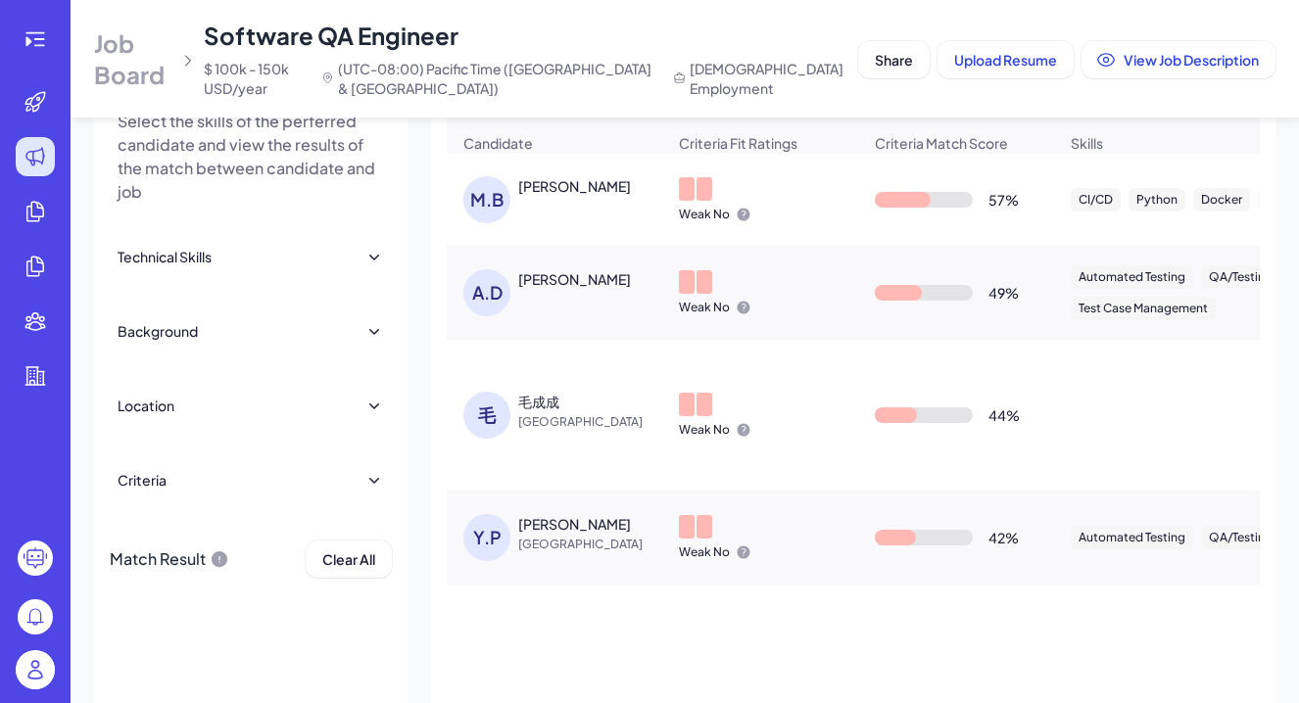
click at [585, 423] on span "[GEOGRAPHIC_DATA]" at bounding box center [591, 422] width 147 height 20
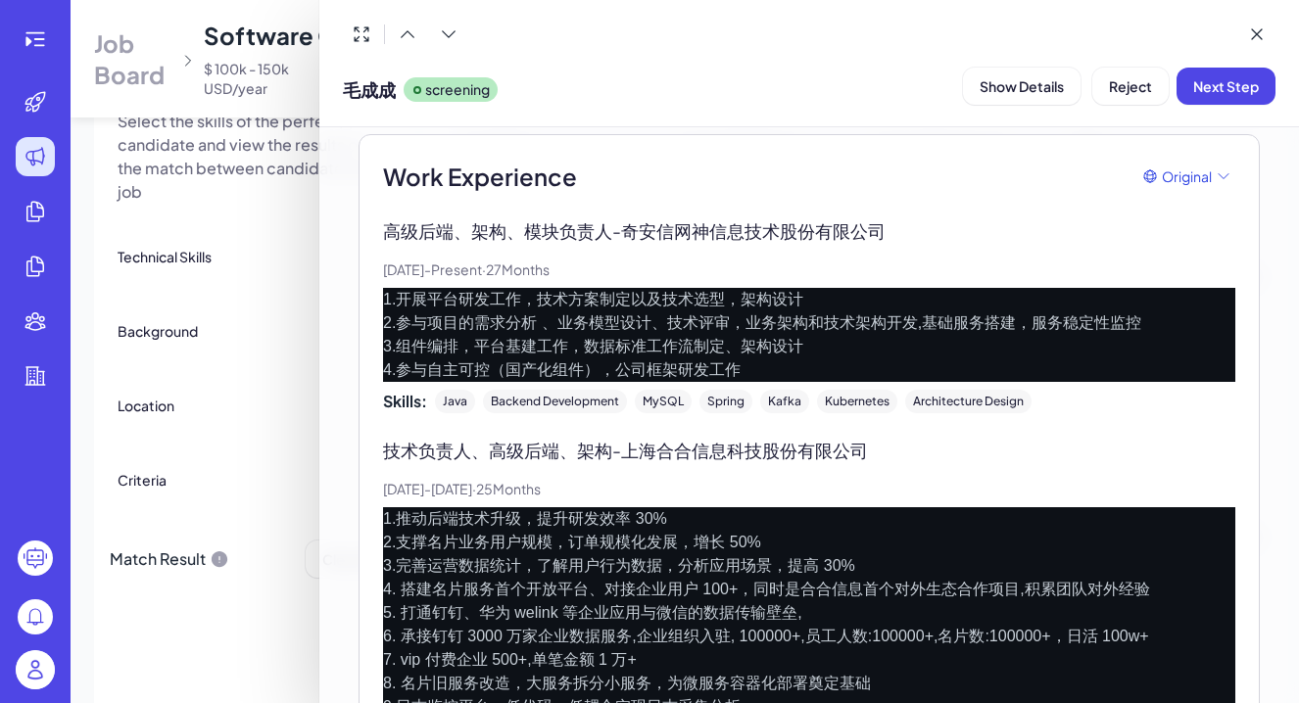
scroll to position [556, 0]
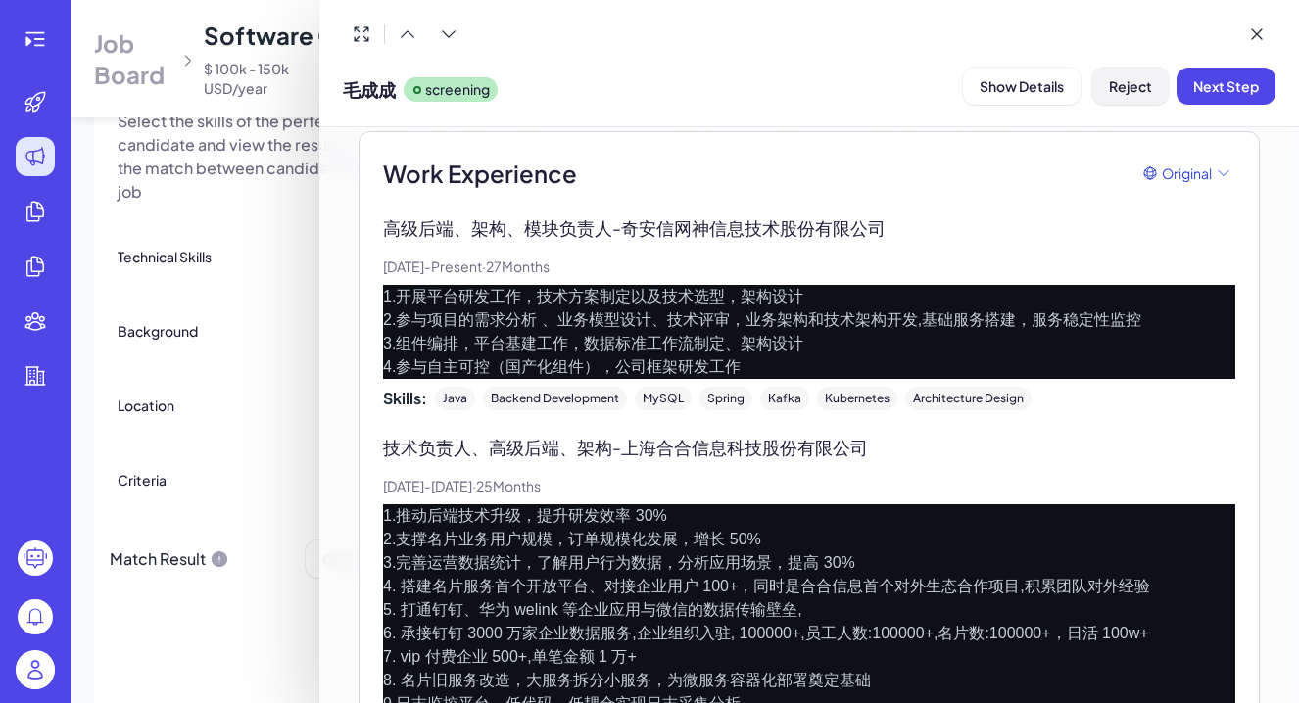
click at [1115, 91] on span "Reject" at bounding box center [1130, 86] width 43 height 18
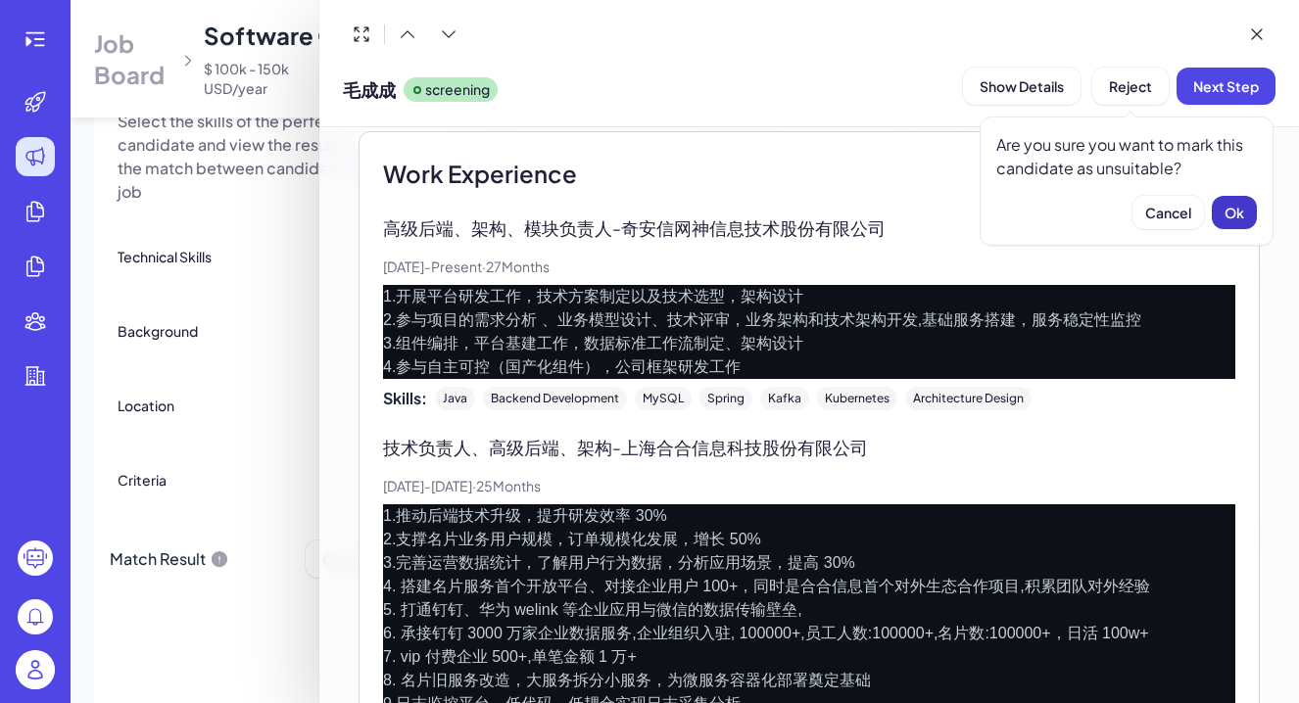
click at [1233, 215] on span "Ok" at bounding box center [1234, 213] width 20 height 18
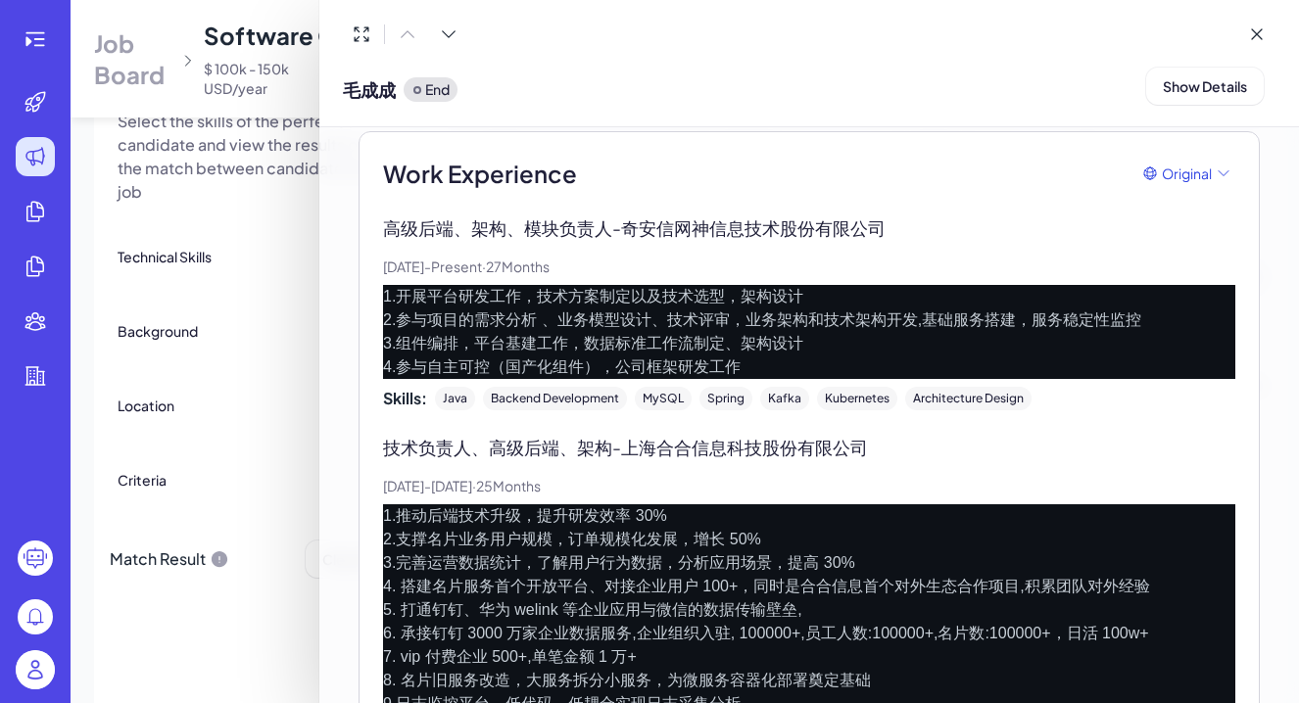
click at [279, 448] on div at bounding box center [649, 351] width 1299 height 703
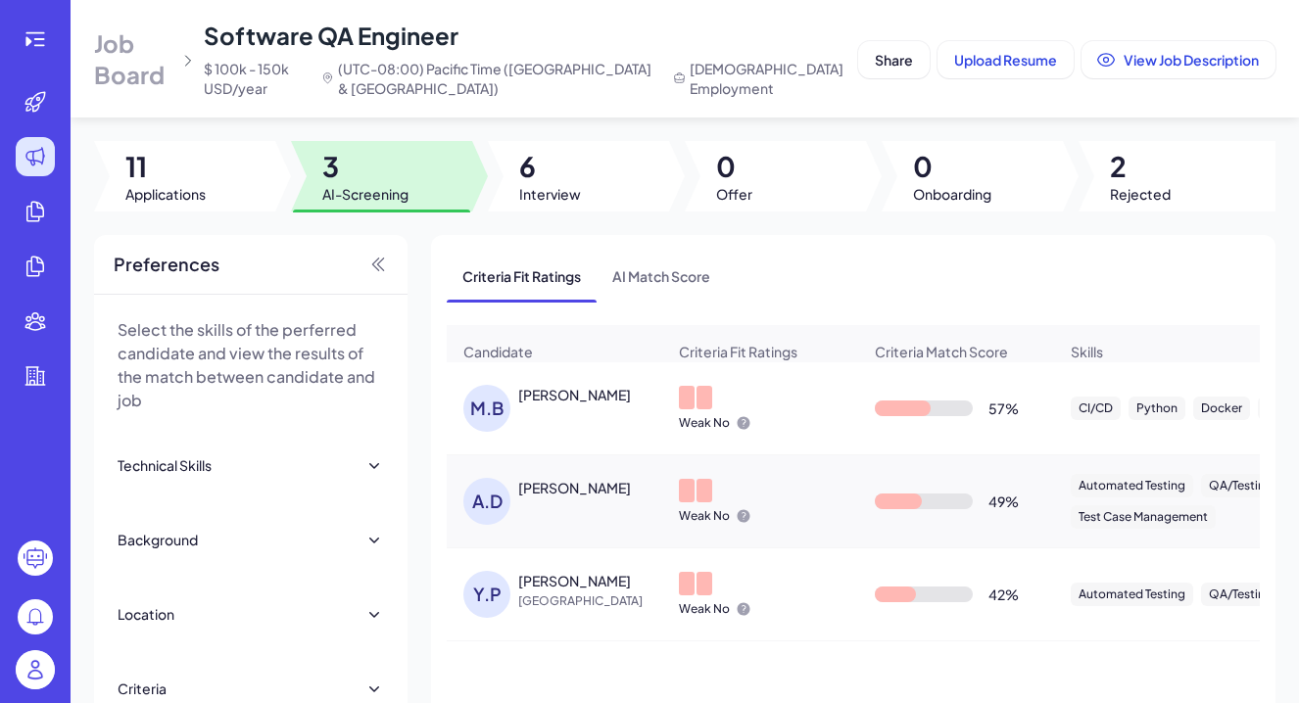
scroll to position [0, 0]
click at [1172, 396] on div "CI/CD Python Docker AWS Kubernetes" at bounding box center [1279, 408] width 449 height 55
click at [586, 416] on div "[PERSON_NAME]" at bounding box center [564, 408] width 202 height 47
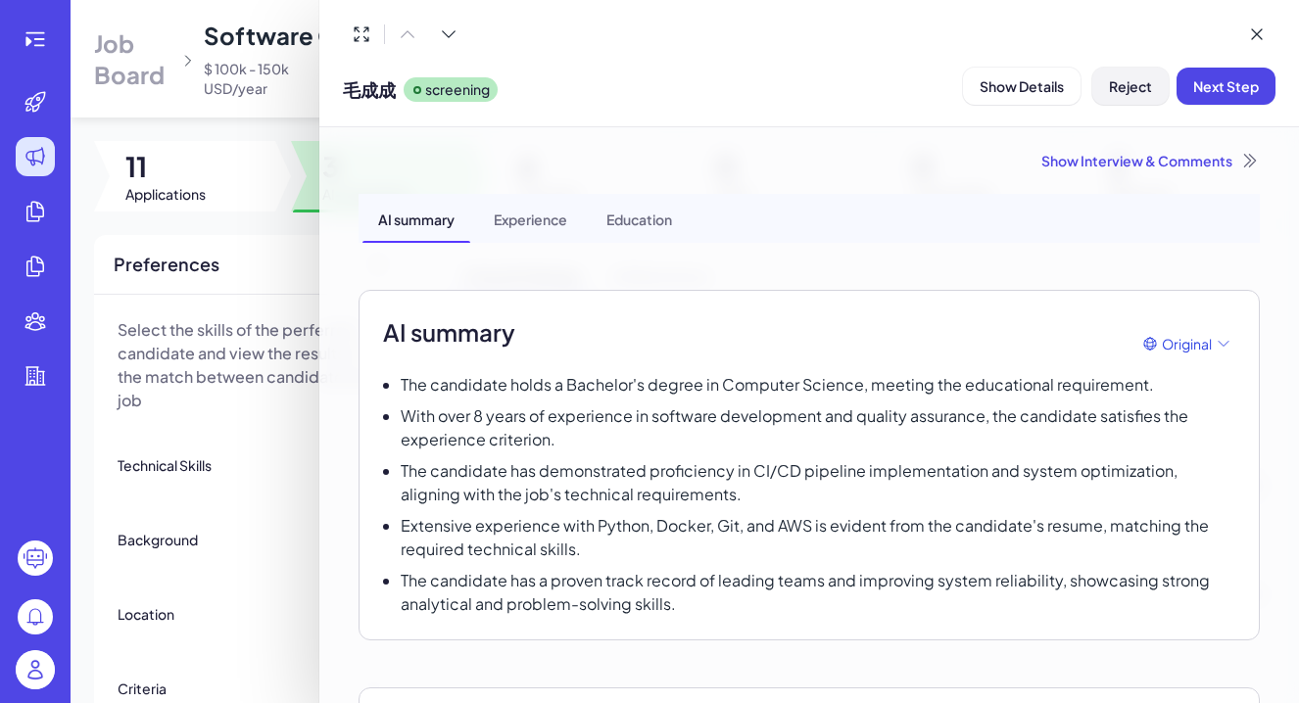
click at [1139, 88] on span "Reject" at bounding box center [1130, 86] width 43 height 18
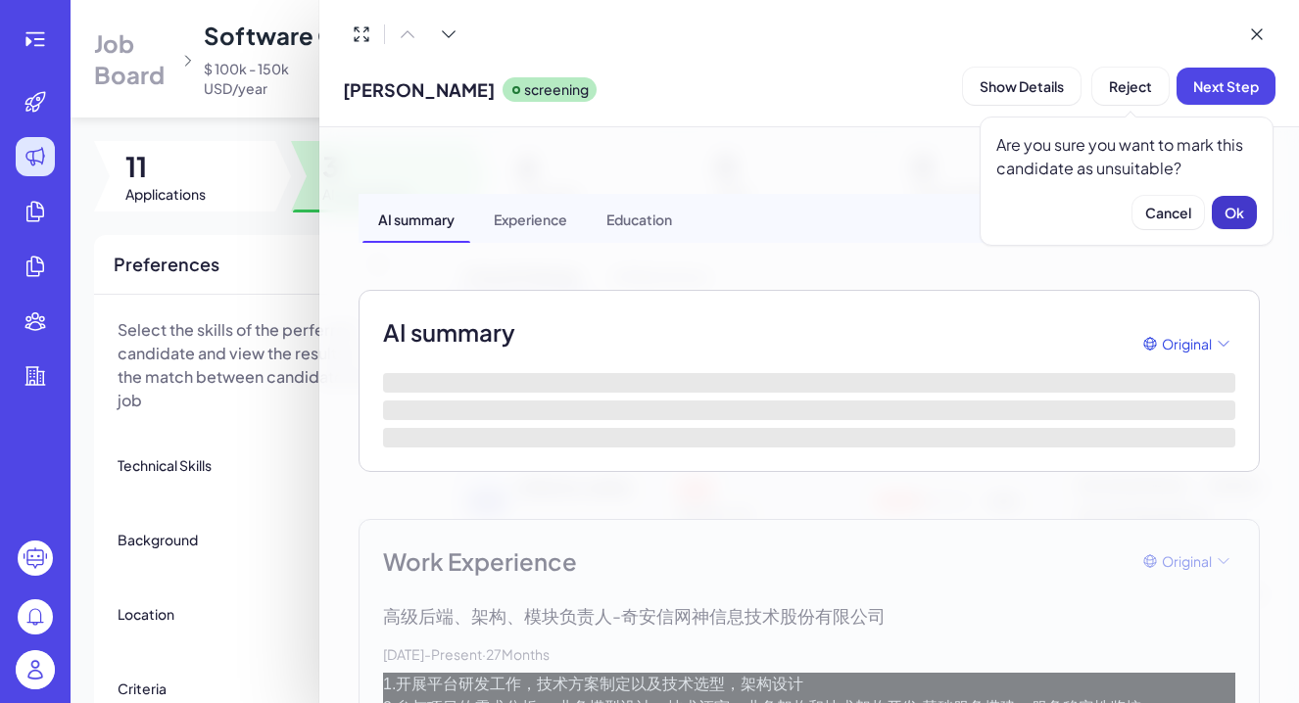
click at [1232, 220] on span "Ok" at bounding box center [1234, 213] width 20 height 18
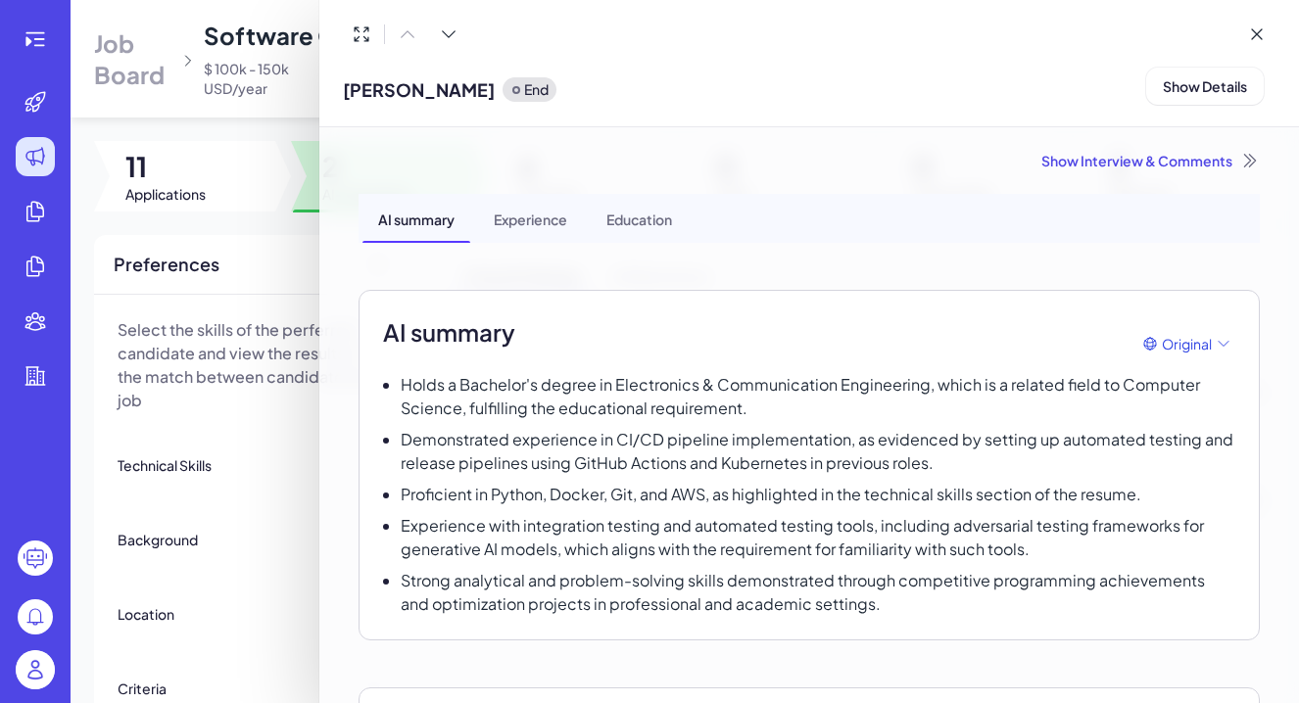
click at [295, 452] on div at bounding box center [649, 351] width 1299 height 703
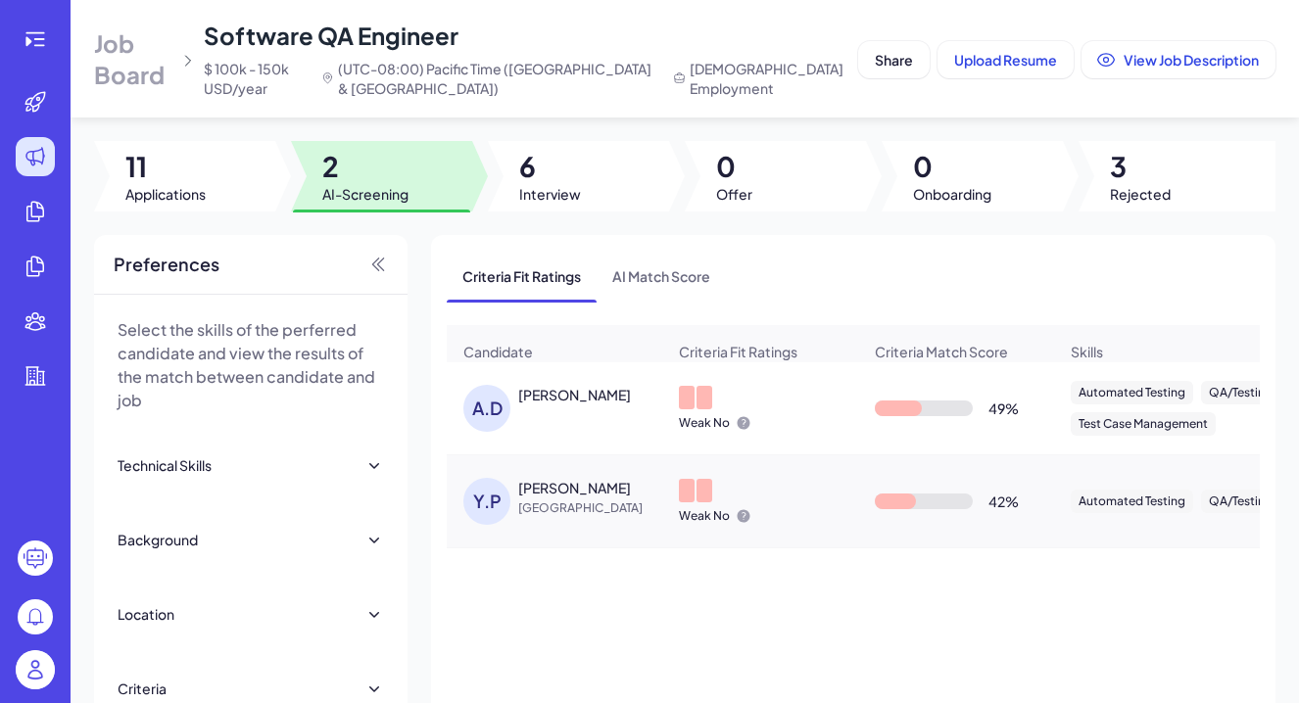
click at [575, 419] on div "A.D [PERSON_NAME]" at bounding box center [564, 408] width 202 height 47
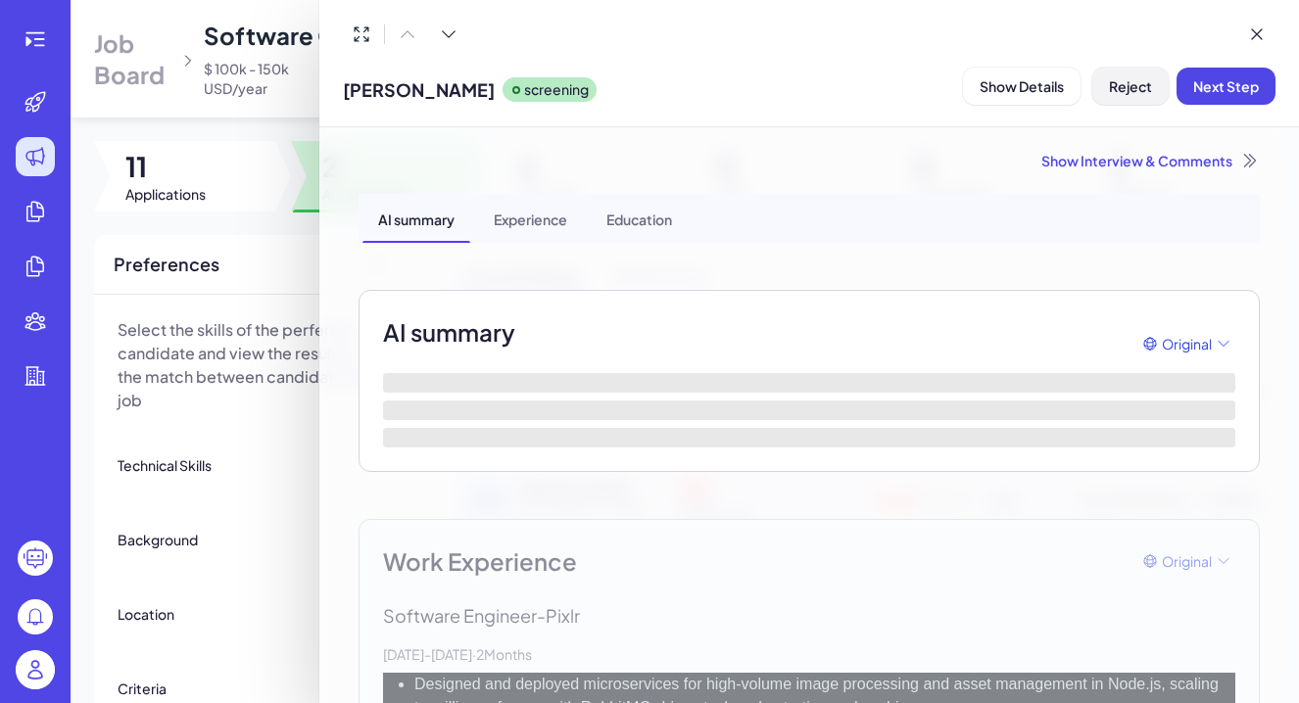
click at [1136, 90] on span "Reject" at bounding box center [1130, 86] width 43 height 18
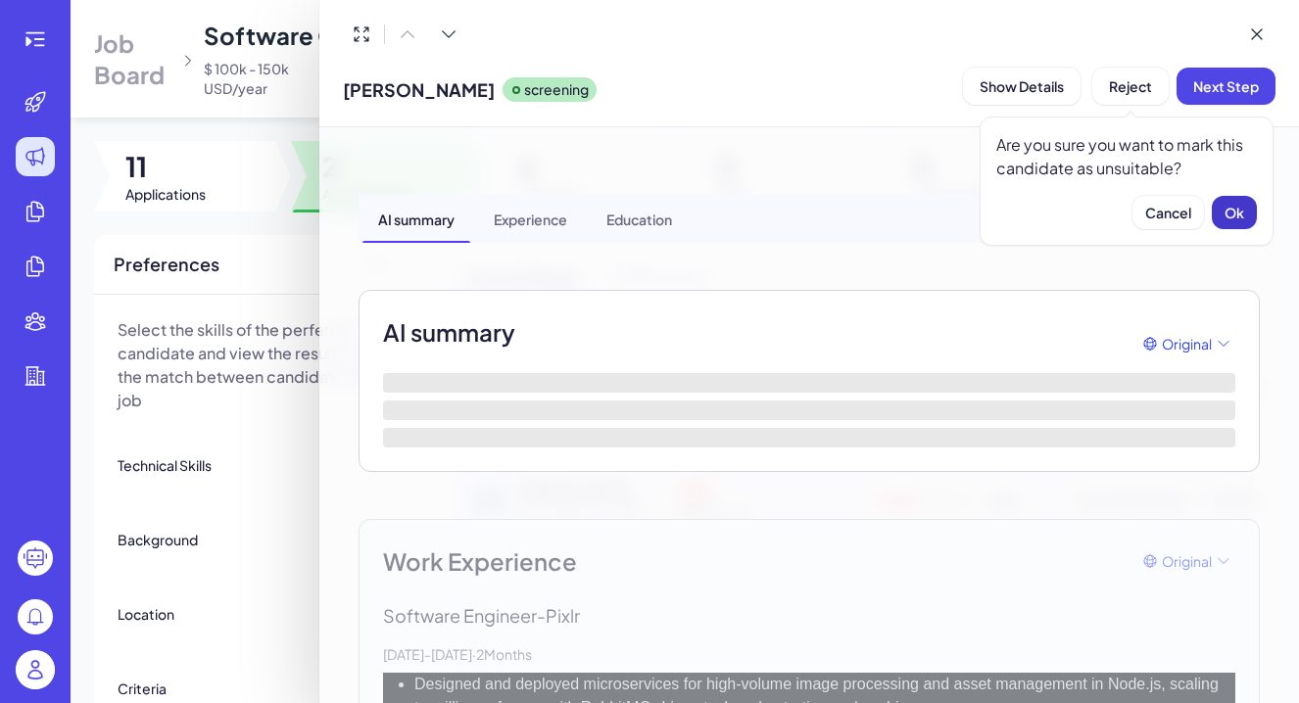
click at [1224, 213] on span "Ok" at bounding box center [1234, 213] width 20 height 18
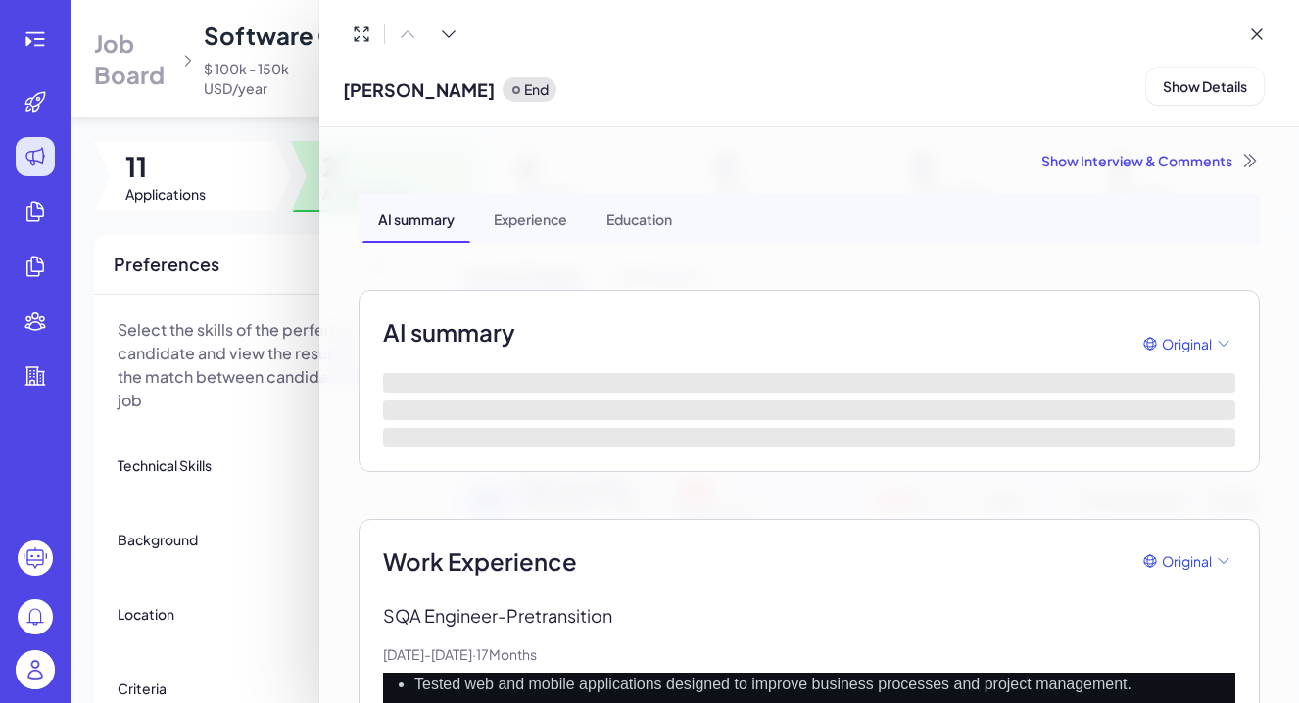
click at [296, 427] on div at bounding box center [649, 351] width 1299 height 703
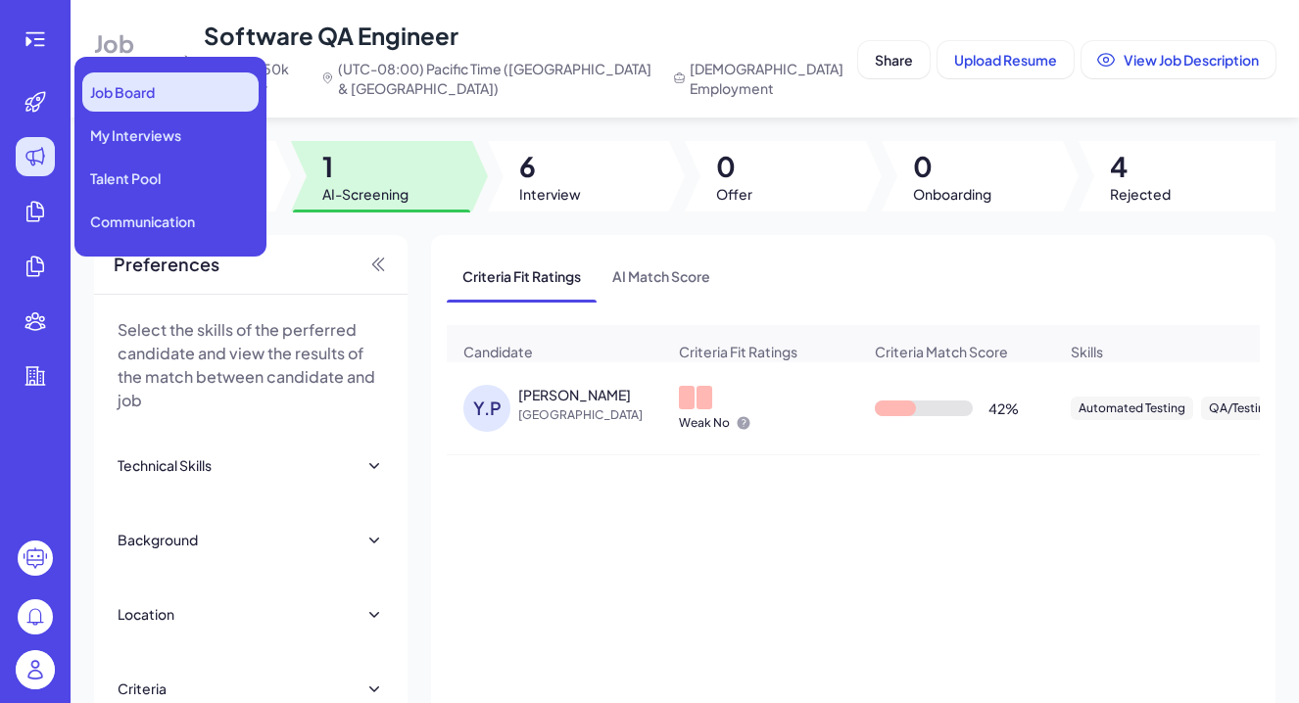
click at [114, 100] on span "Job Board" at bounding box center [122, 92] width 65 height 20
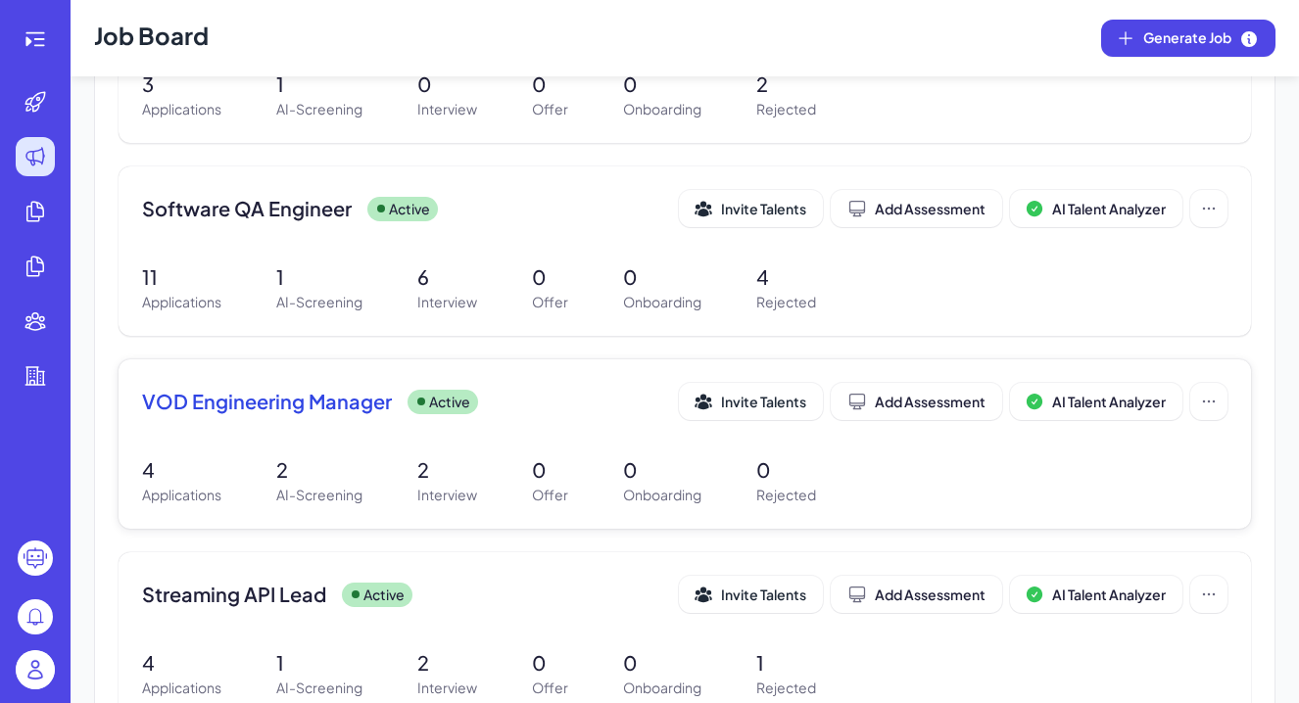
scroll to position [539, 0]
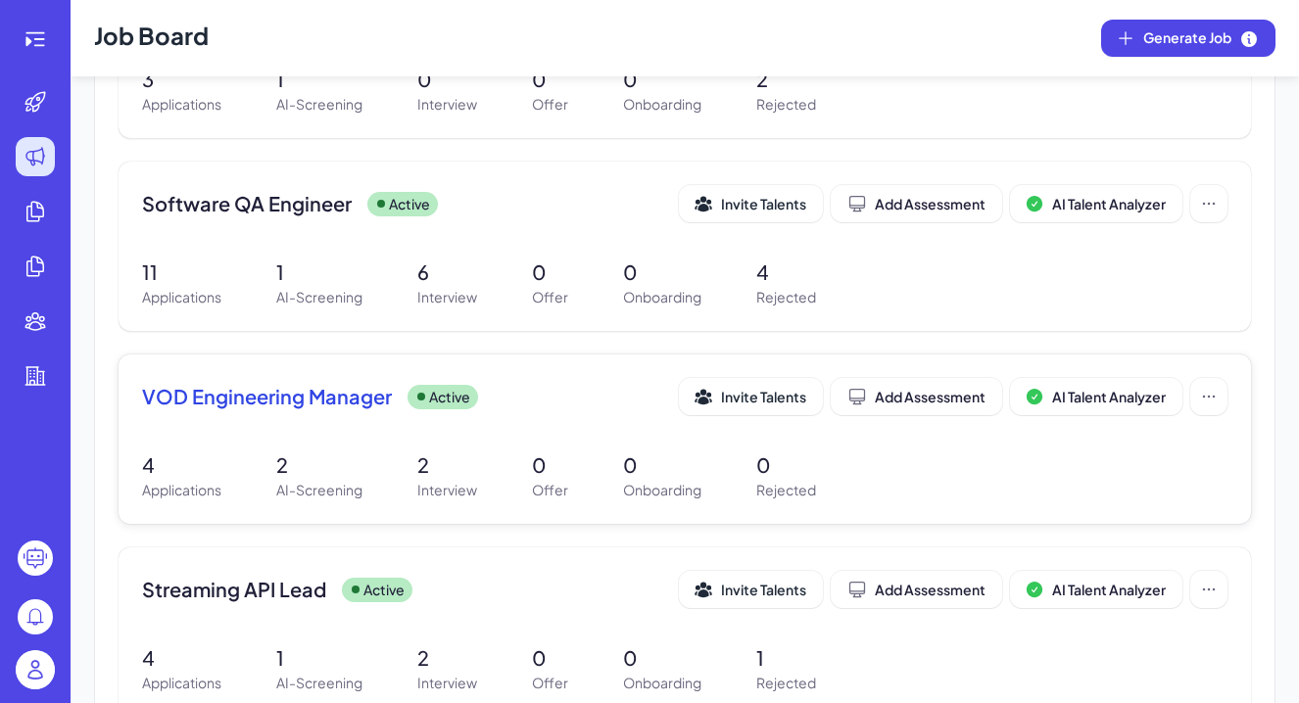
click at [334, 420] on div "VOD Engineering Manager Active Invite Talents Add Assessment AI Talent Analyzer" at bounding box center [684, 402] width 1085 height 49
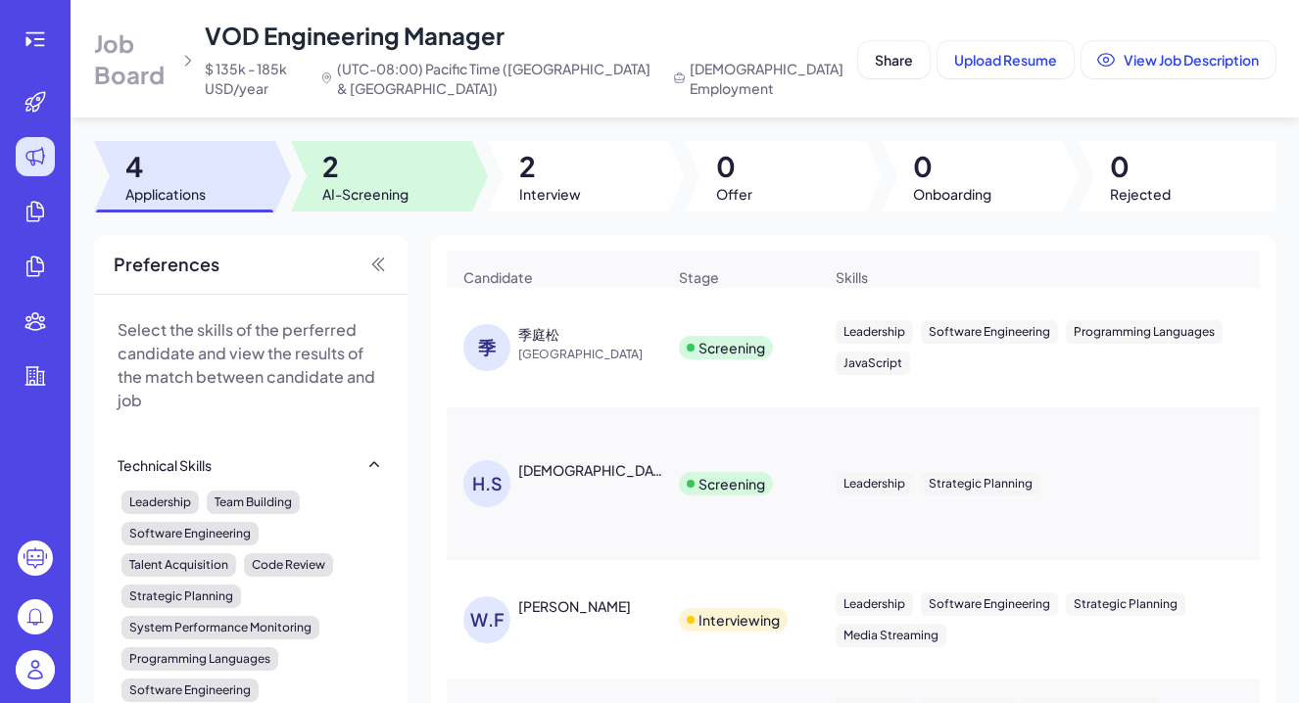
click at [383, 204] on div at bounding box center [381, 176] width 181 height 71
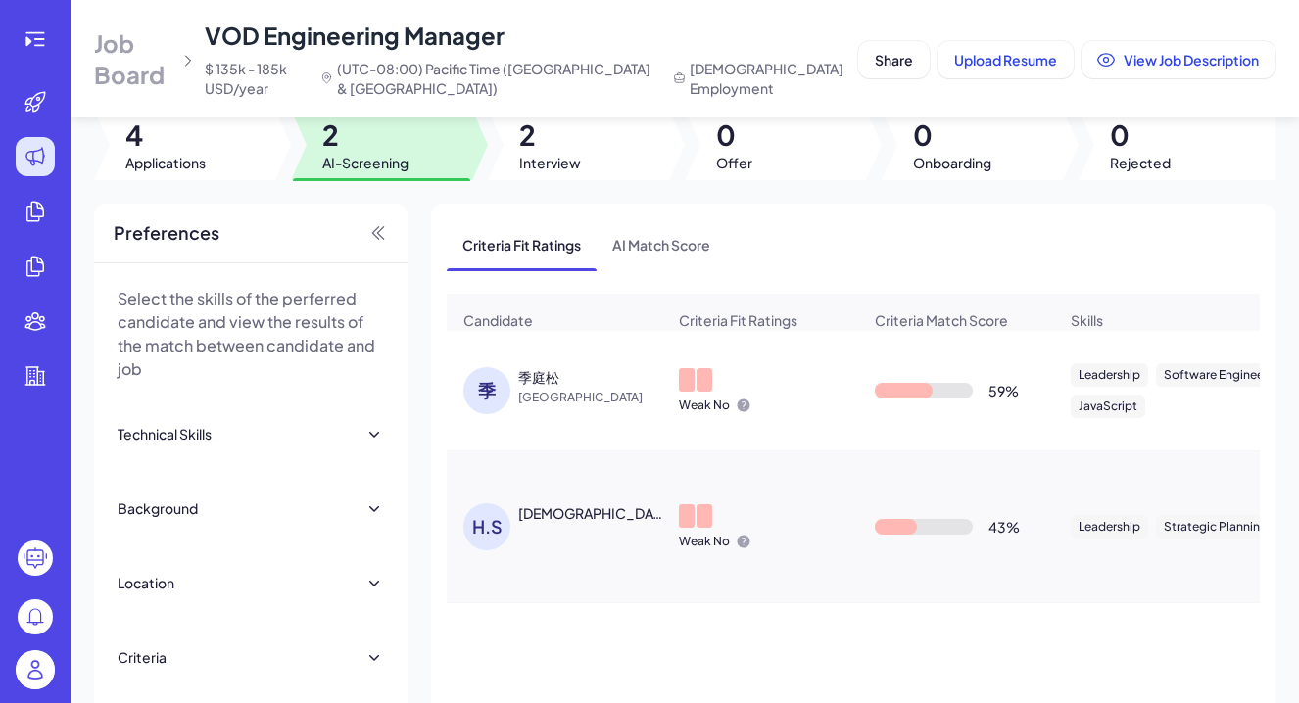
scroll to position [46, 0]
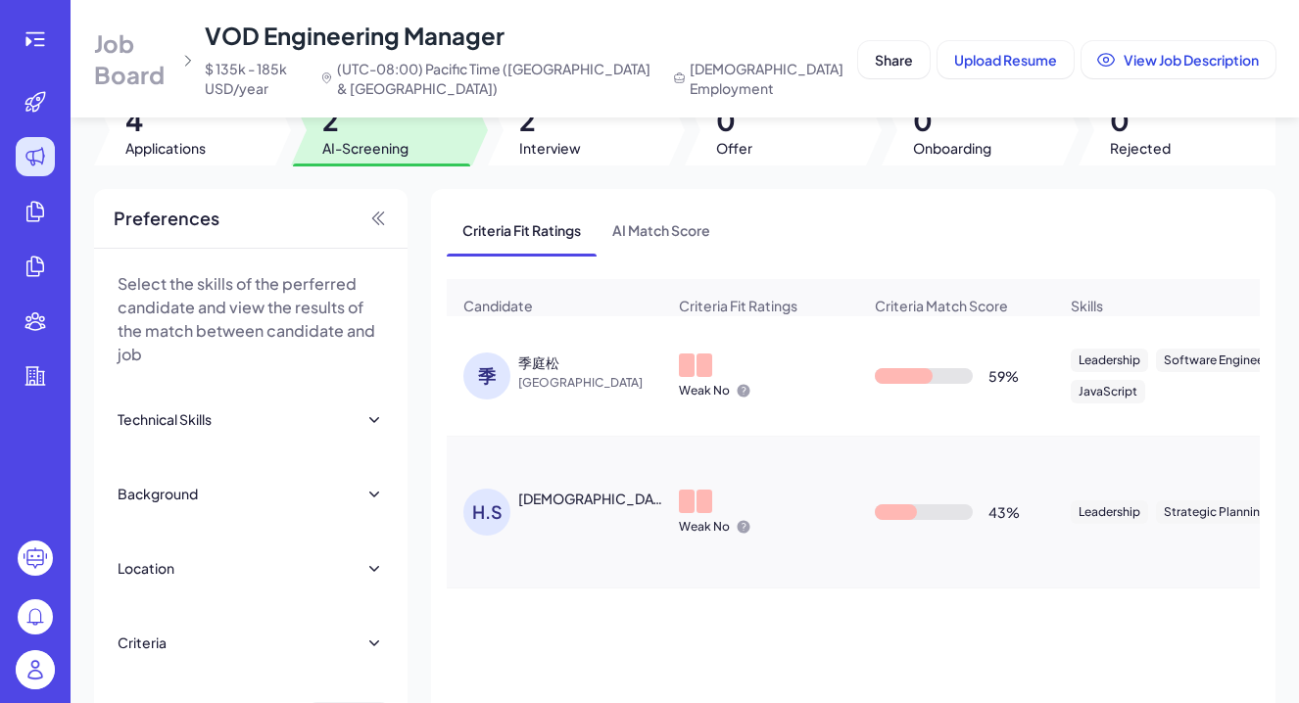
click at [543, 367] on div "季庭松" at bounding box center [538, 363] width 41 height 20
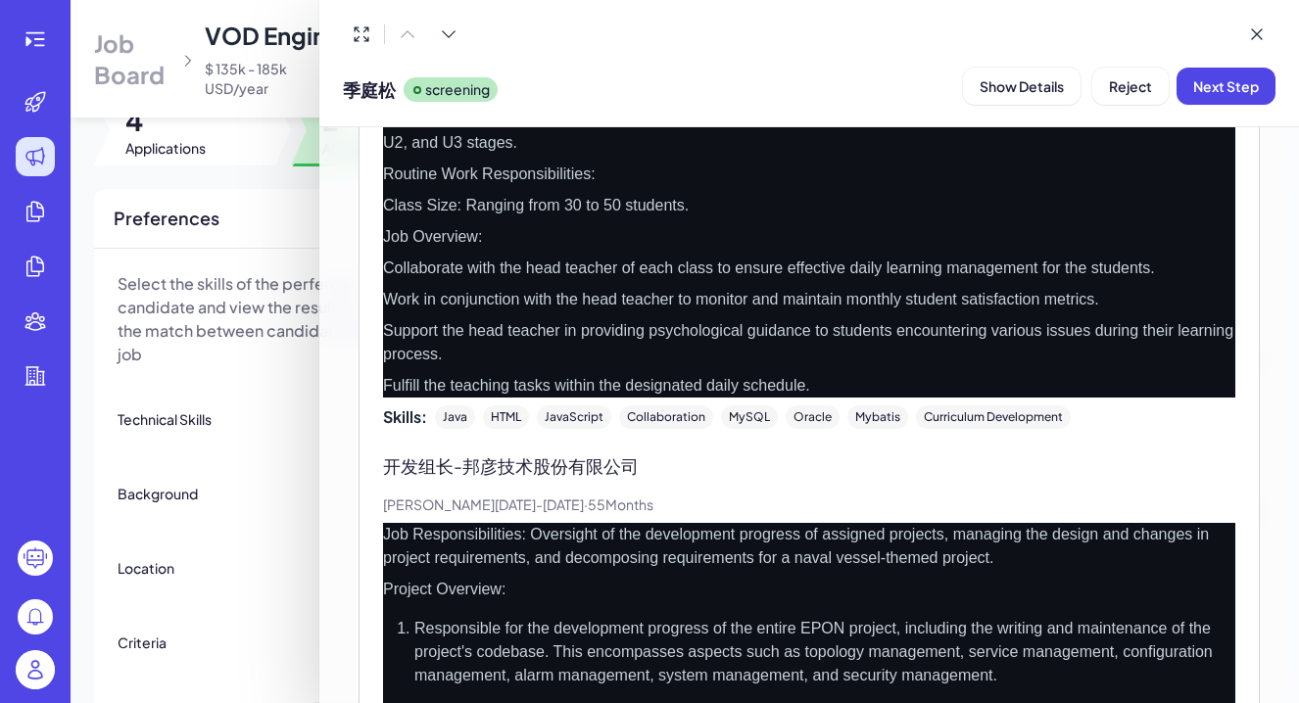
scroll to position [1813, 0]
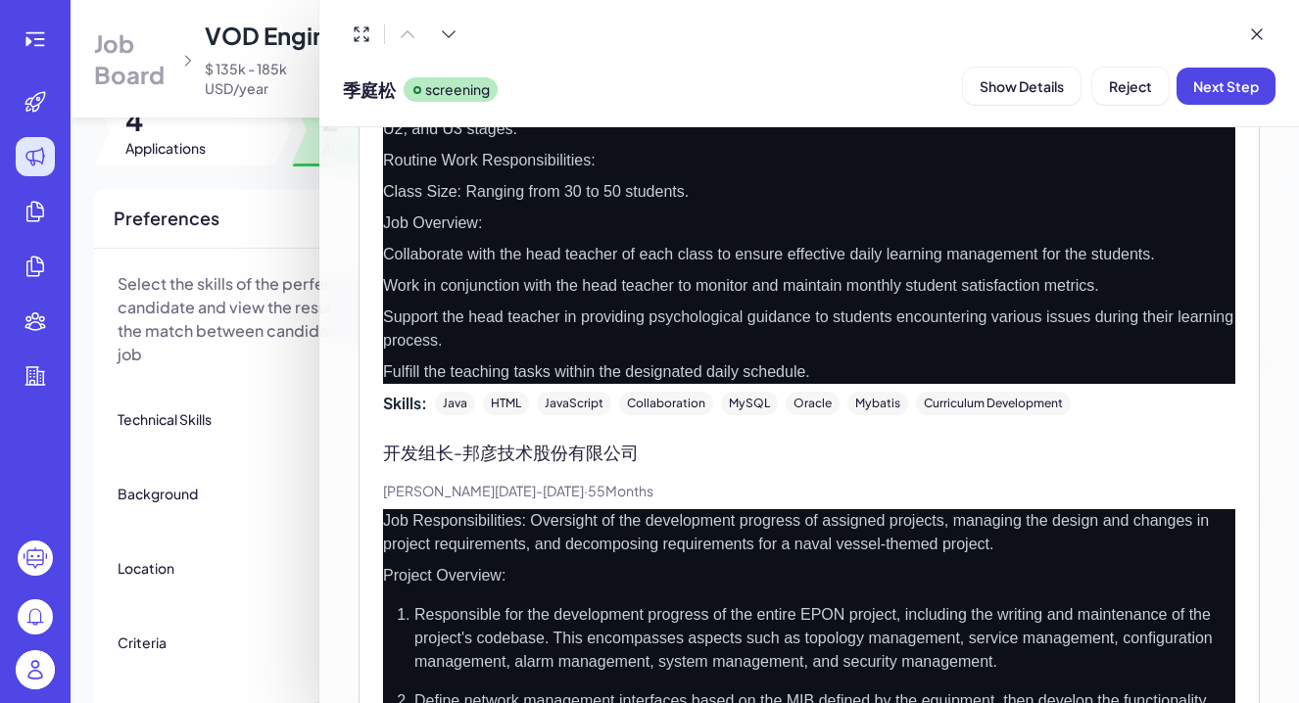
click at [267, 518] on div at bounding box center [649, 351] width 1299 height 703
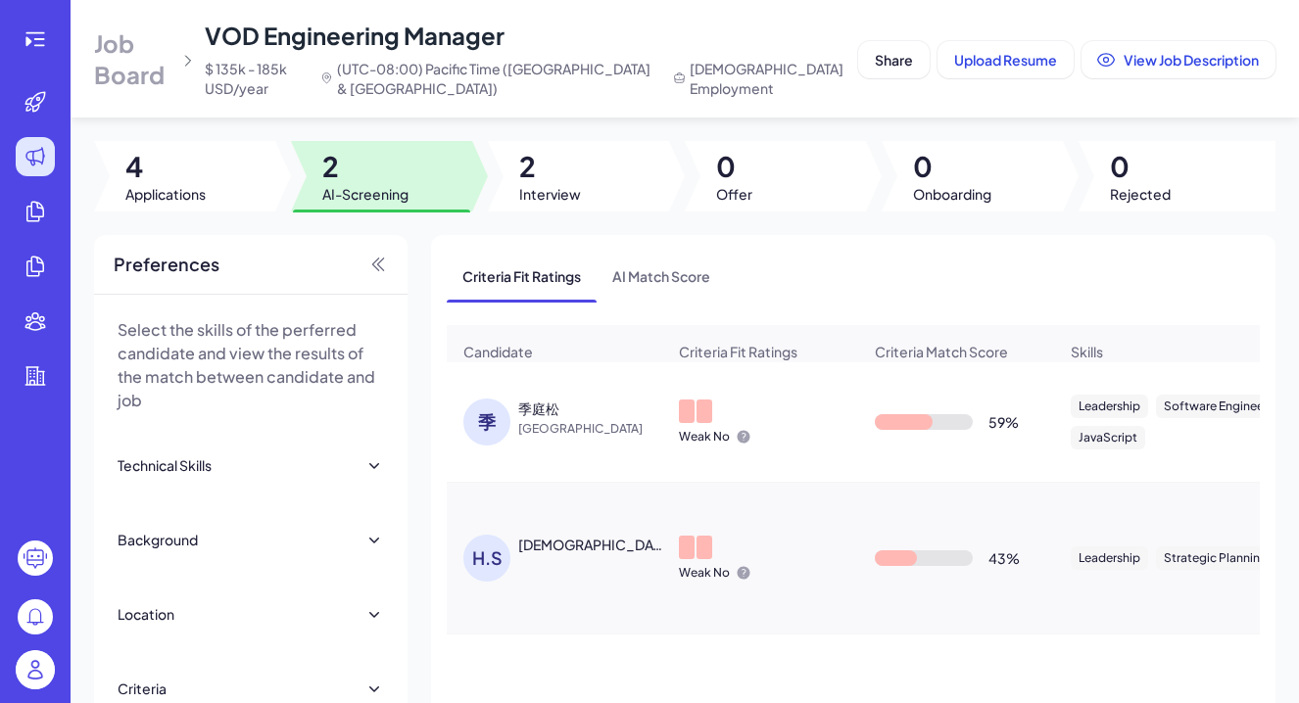
scroll to position [0, 0]
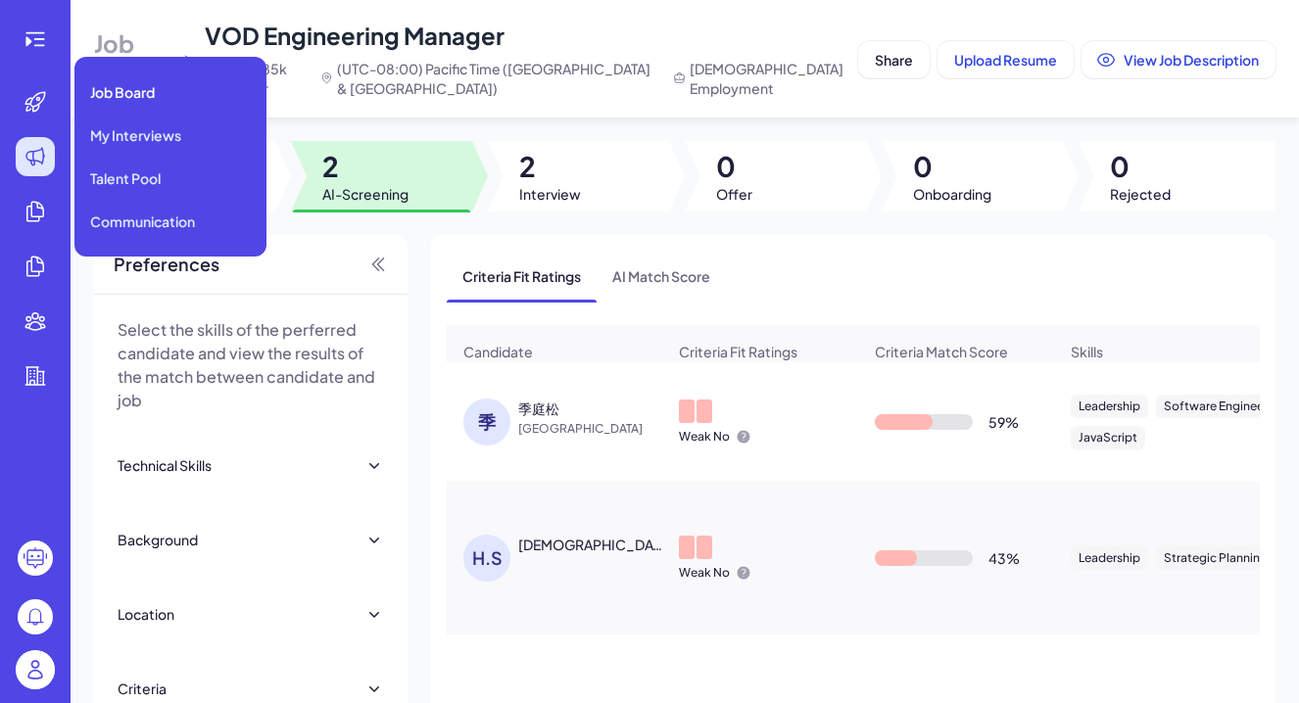
click at [36, 151] on icon at bounding box center [35, 157] width 18 height 18
click at [123, 97] on span "Job Board" at bounding box center [122, 92] width 65 height 20
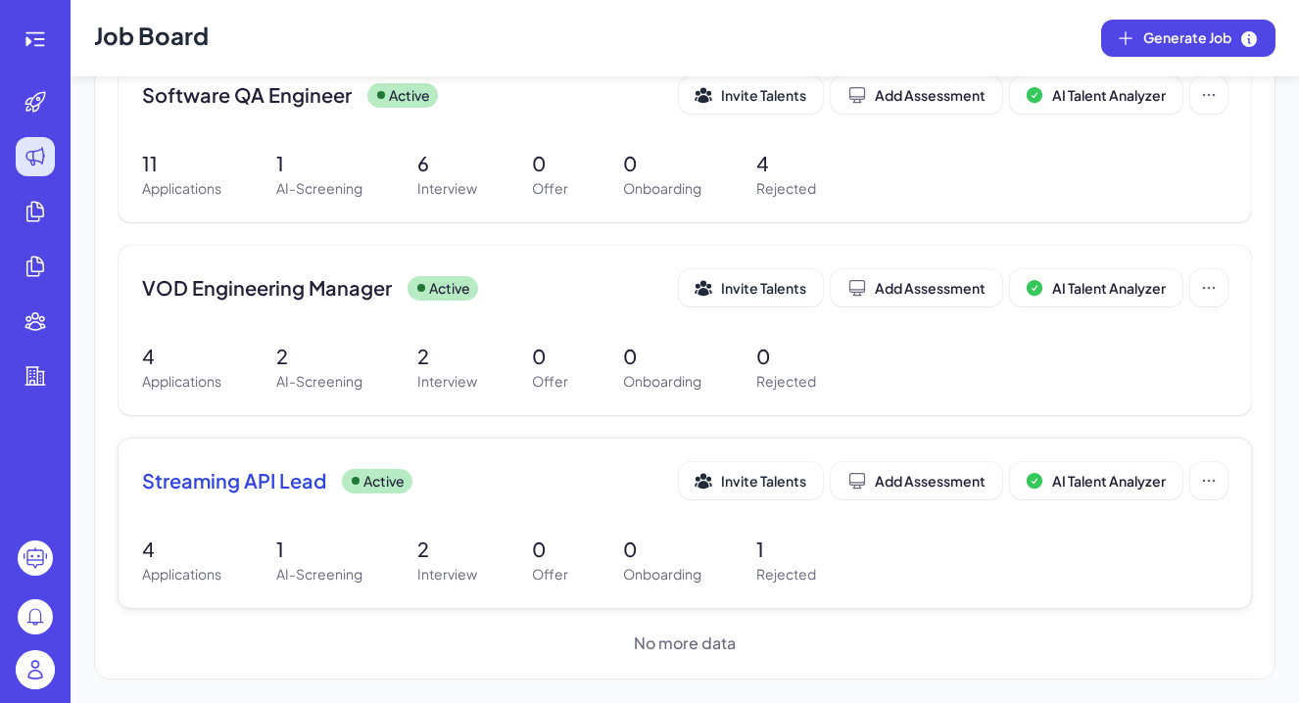
scroll to position [647, 0]
click at [296, 554] on p "1" at bounding box center [319, 549] width 86 height 29
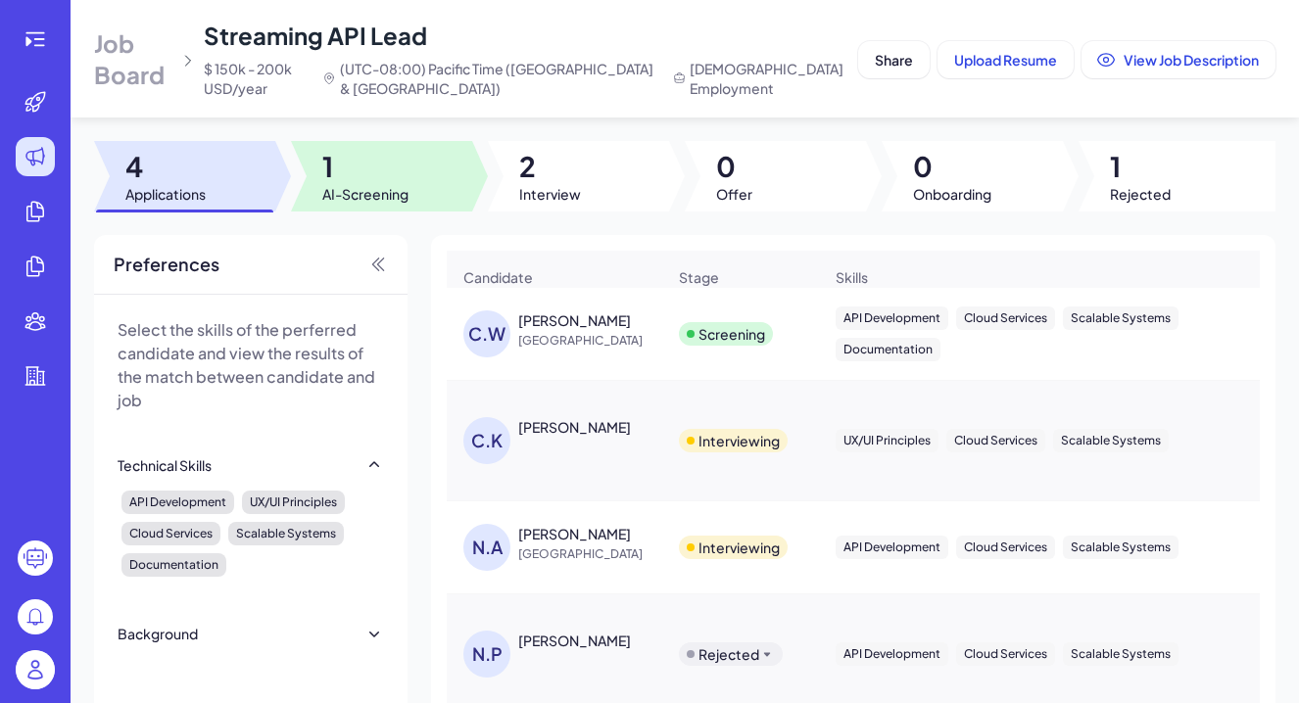
click at [367, 190] on span "AI-Screening" at bounding box center [365, 194] width 86 height 20
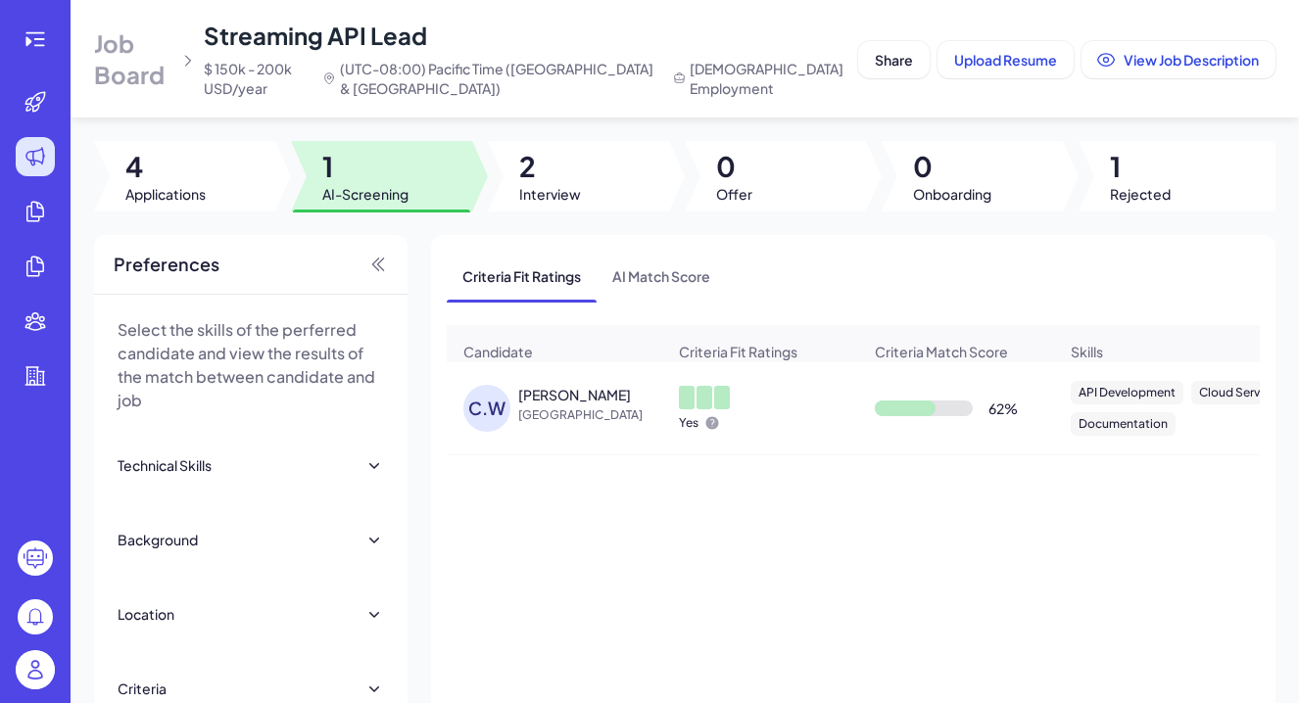
click at [558, 392] on div "[PERSON_NAME]" at bounding box center [574, 395] width 113 height 20
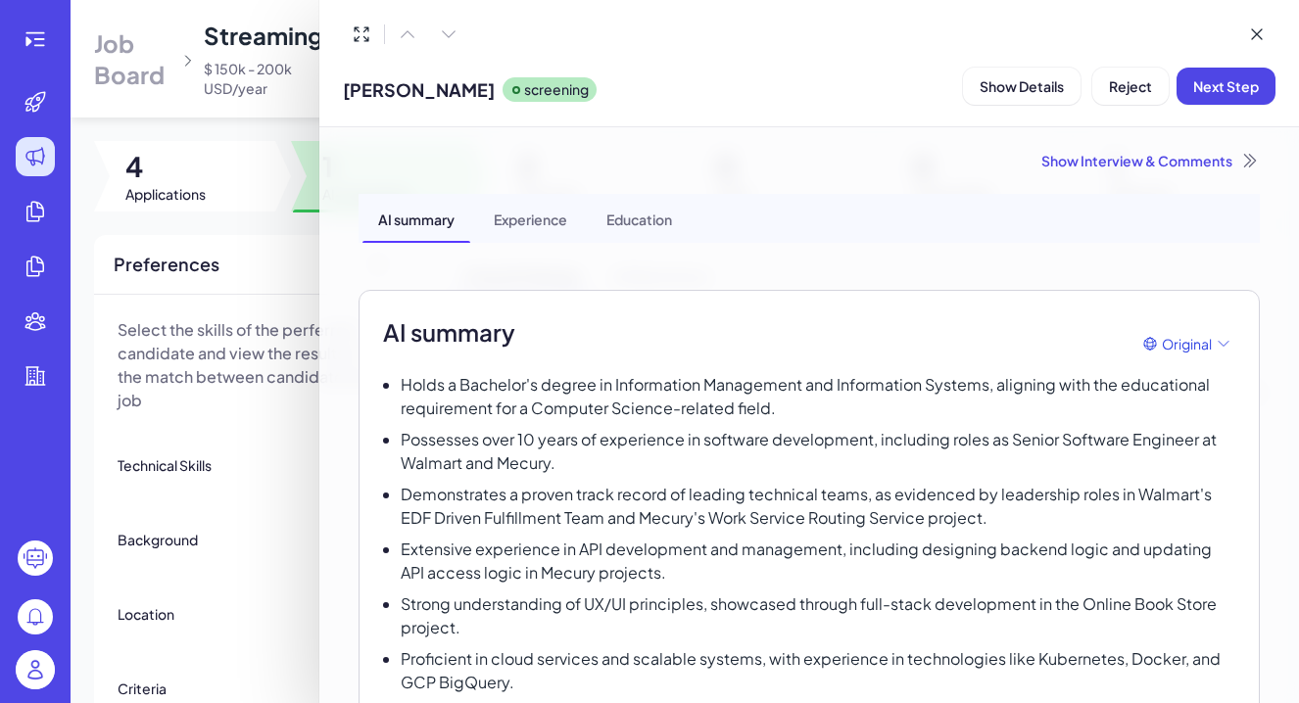
click at [1177, 164] on div "Show Interview & Comments" at bounding box center [808, 161] width 901 height 20
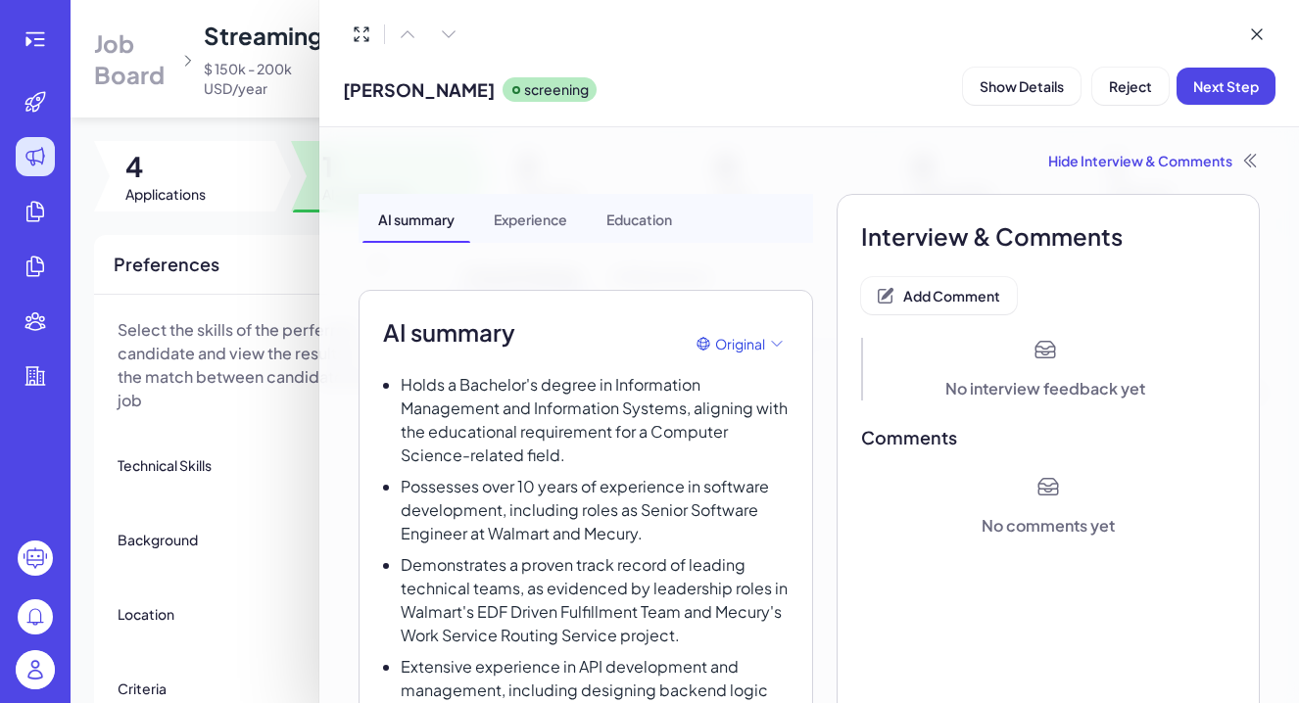
click at [734, 212] on div "AI summary Experience Education" at bounding box center [585, 218] width 454 height 49
click at [755, 352] on span "Original English Chinese" at bounding box center [739, 421] width 85 height 145
click at [1249, 167] on icon at bounding box center [1250, 161] width 20 height 20
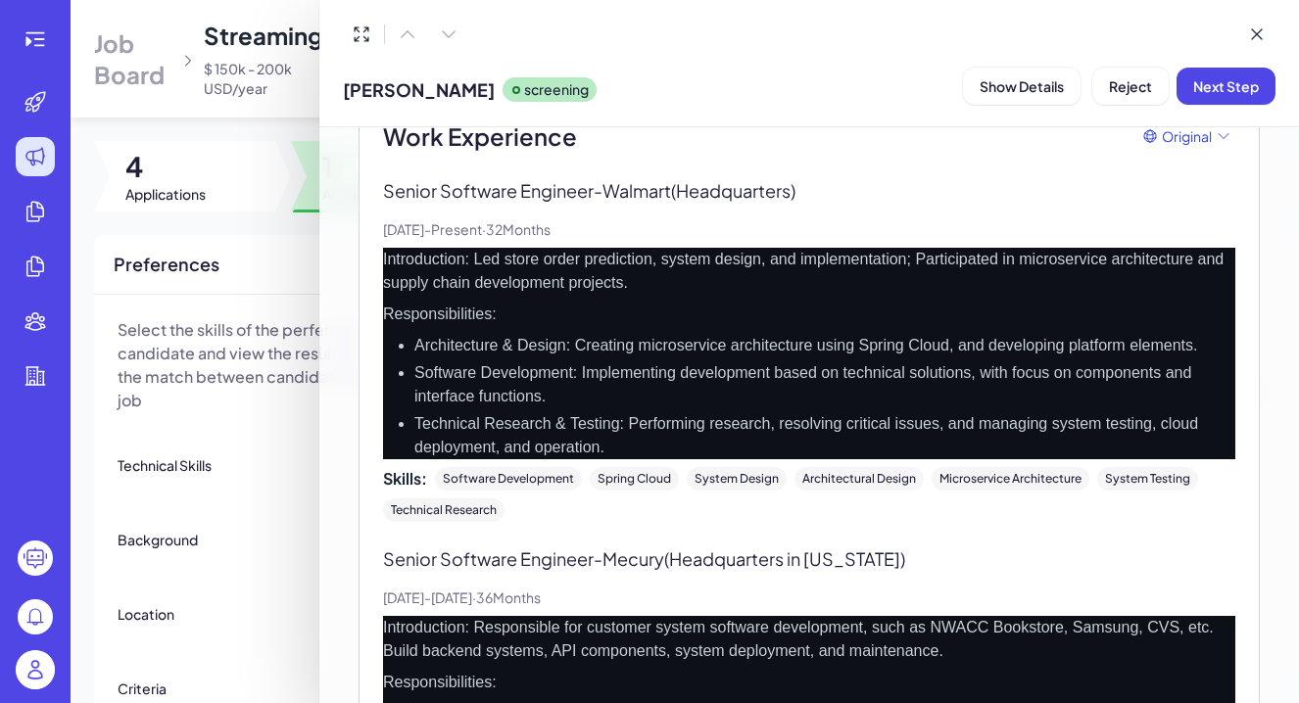
scroll to position [956, 0]
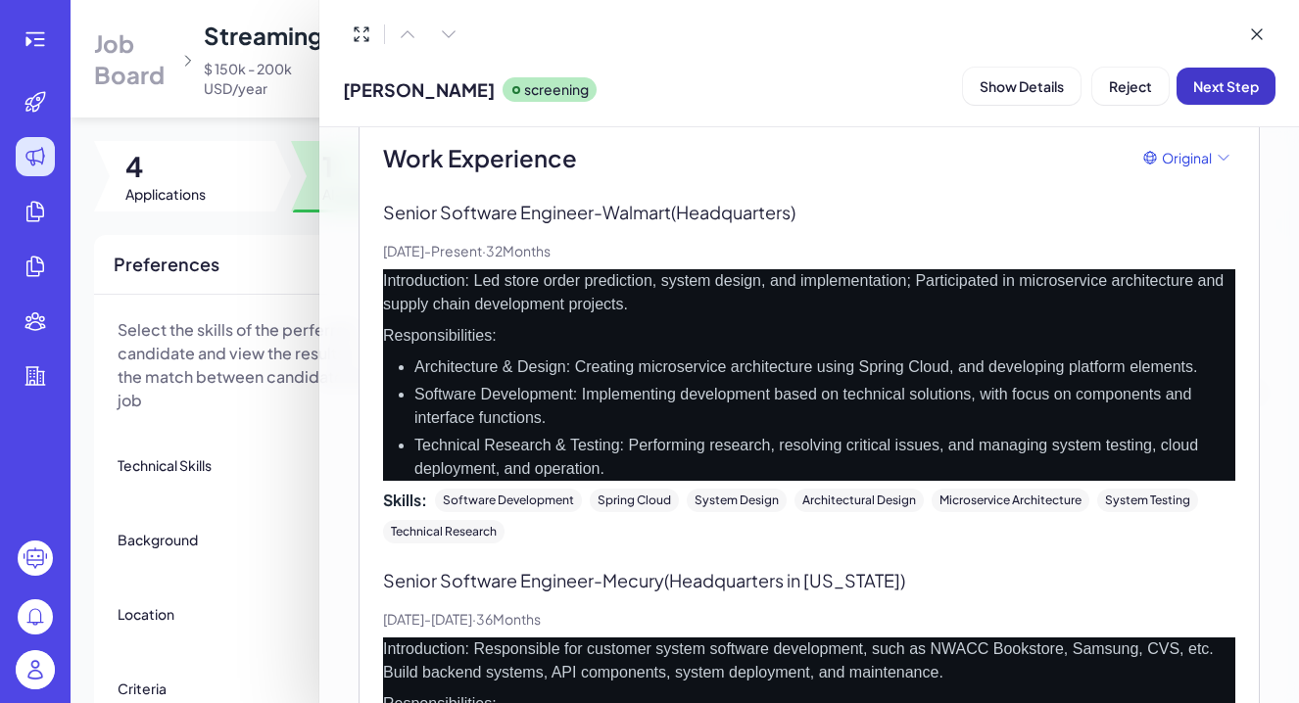
click at [1181, 94] on button "Next Step" at bounding box center [1225, 86] width 99 height 37
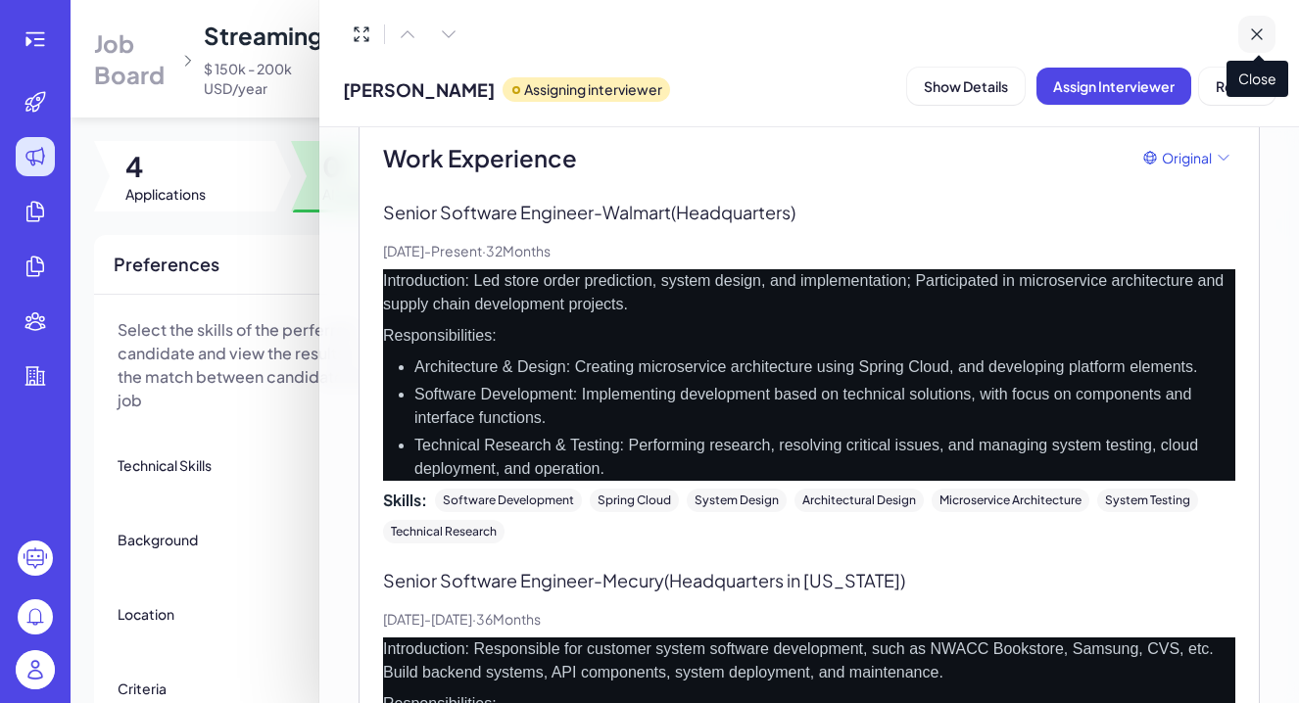
click at [1262, 28] on icon at bounding box center [1257, 34] width 20 height 20
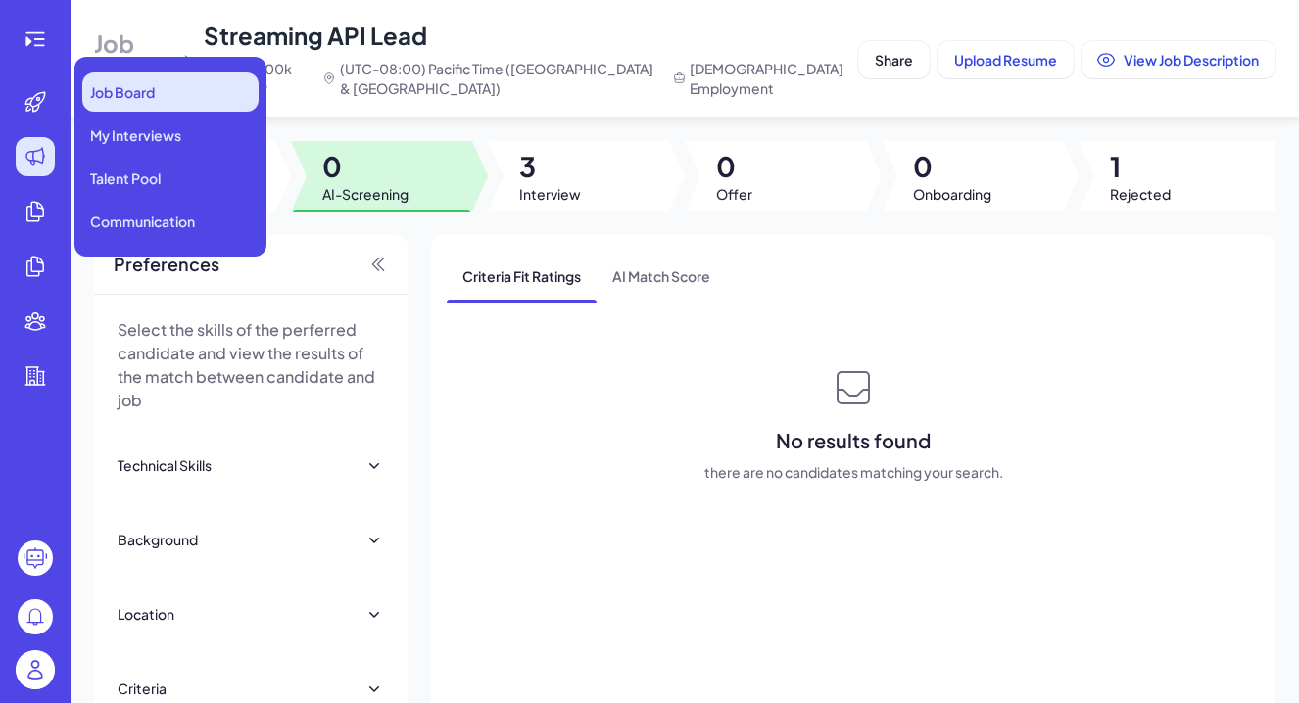
click at [126, 86] on span "Job Board" at bounding box center [122, 92] width 65 height 20
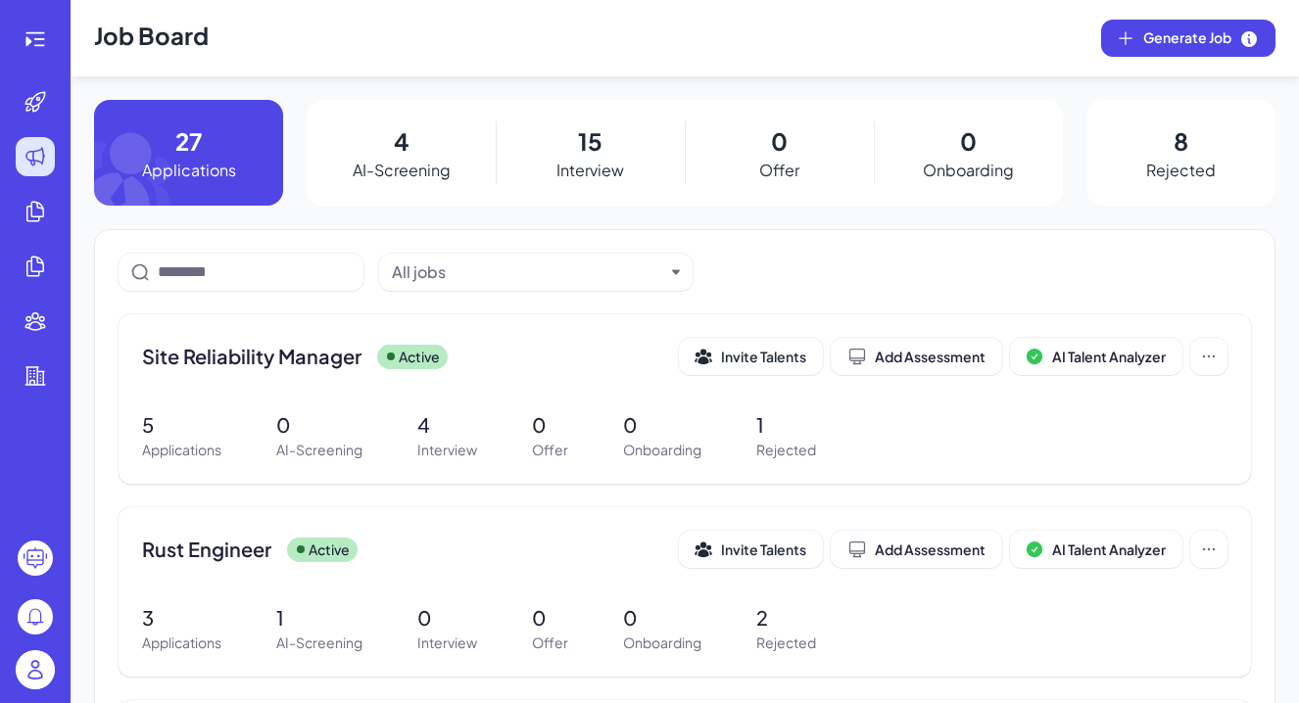
click at [37, 675] on img at bounding box center [35, 669] width 39 height 39
